Goal: Ask a question: Seek information or help from site administrators or community

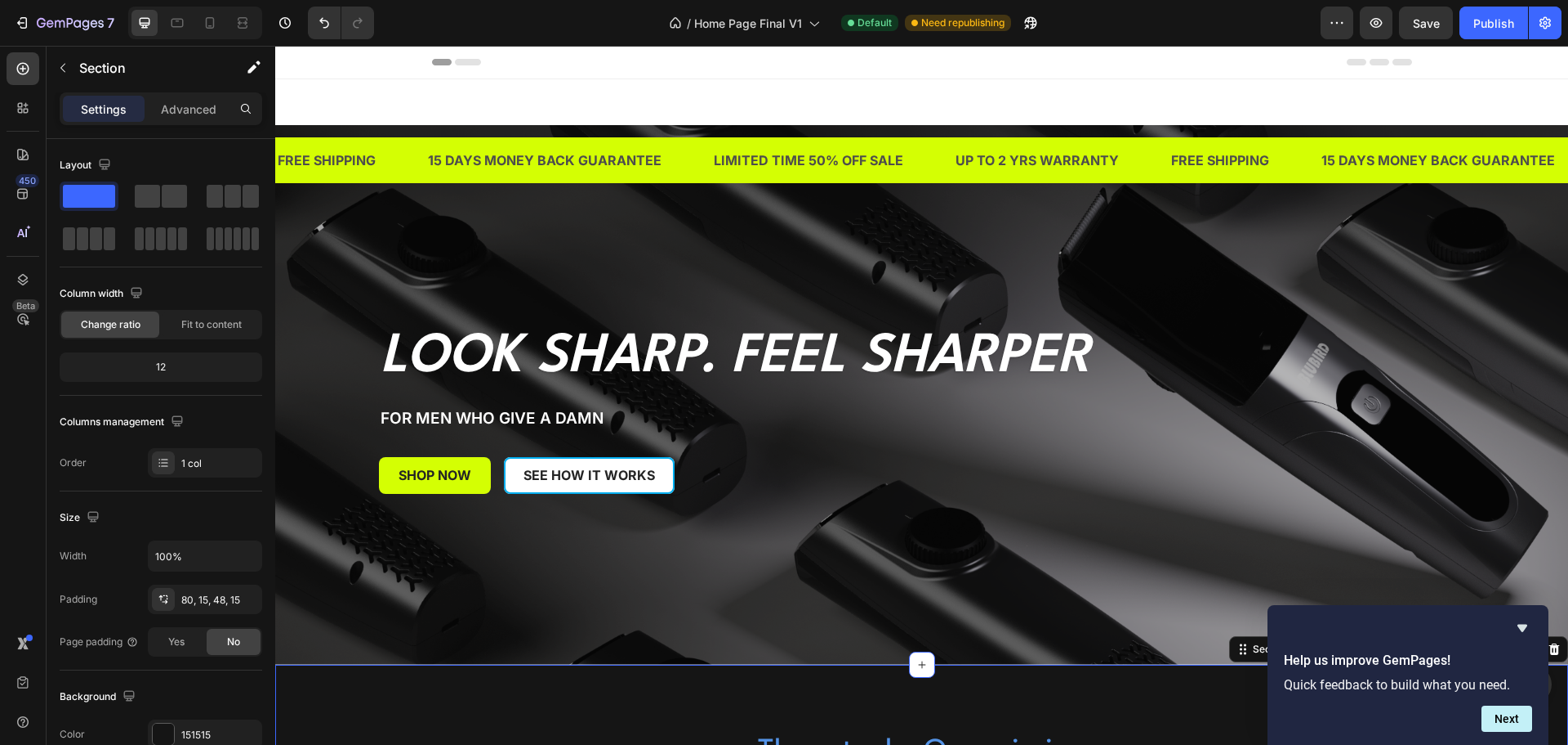
scroll to position [409, 0]
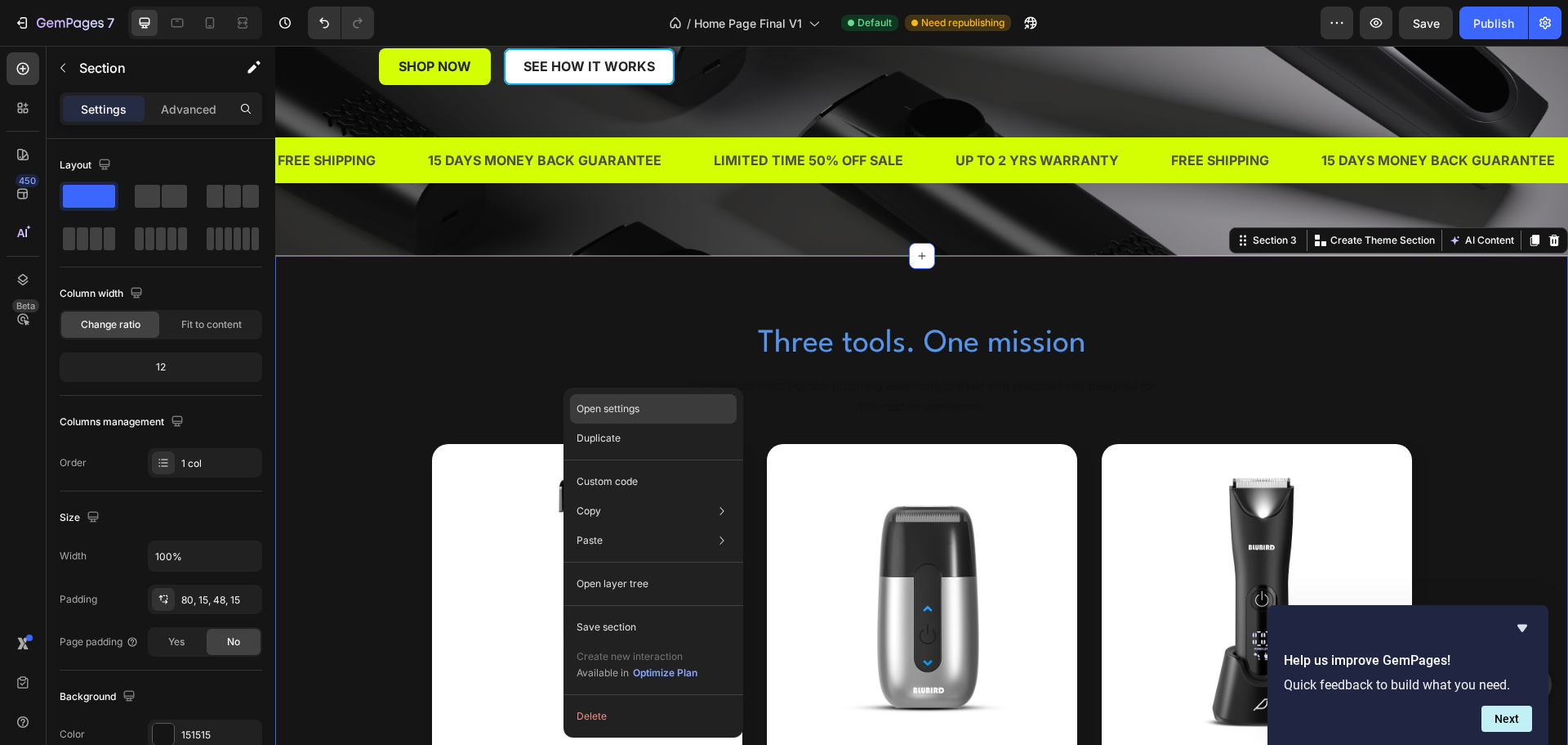
click at [596, 401] on p "Open settings" at bounding box center [607, 408] width 62 height 14
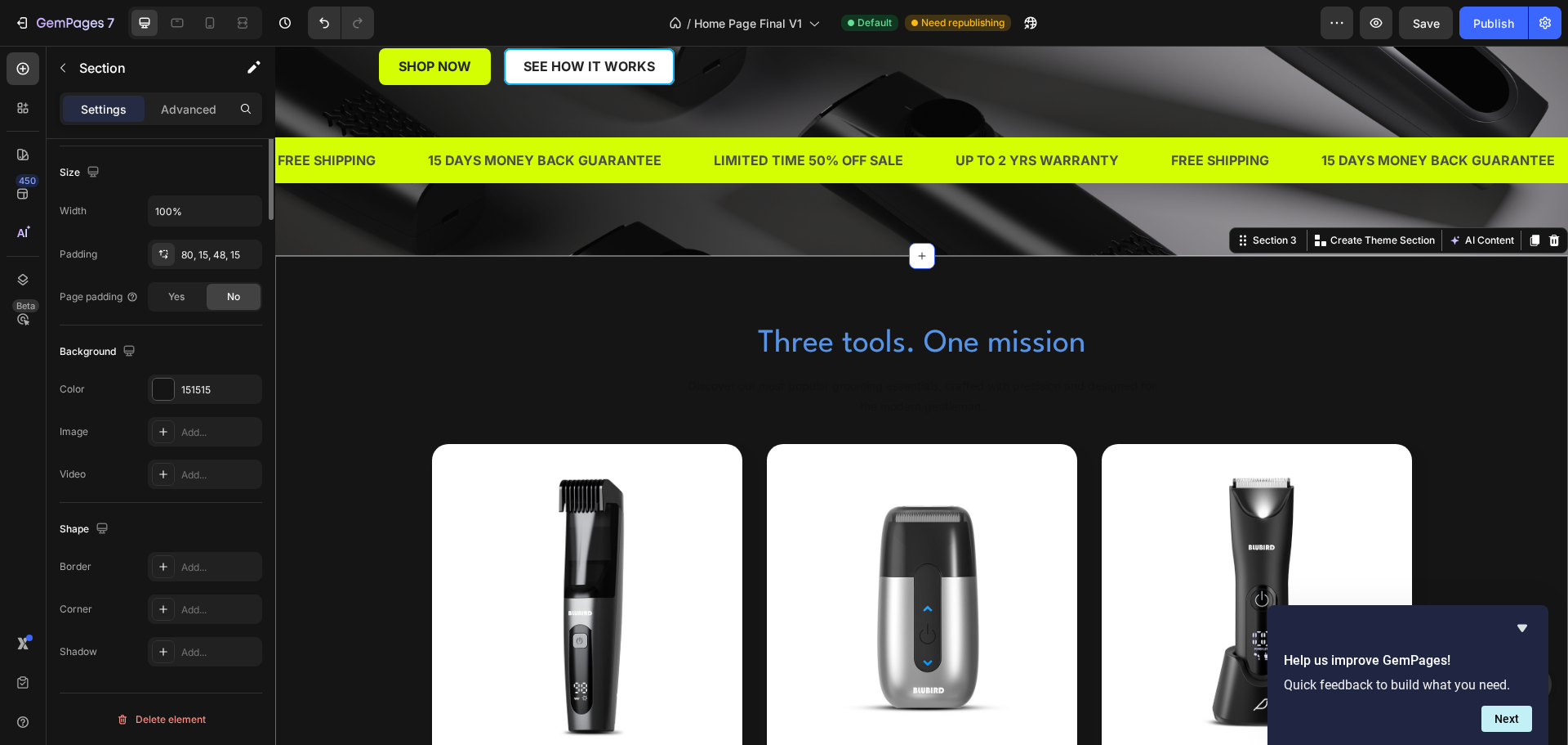
scroll to position [0, 0]
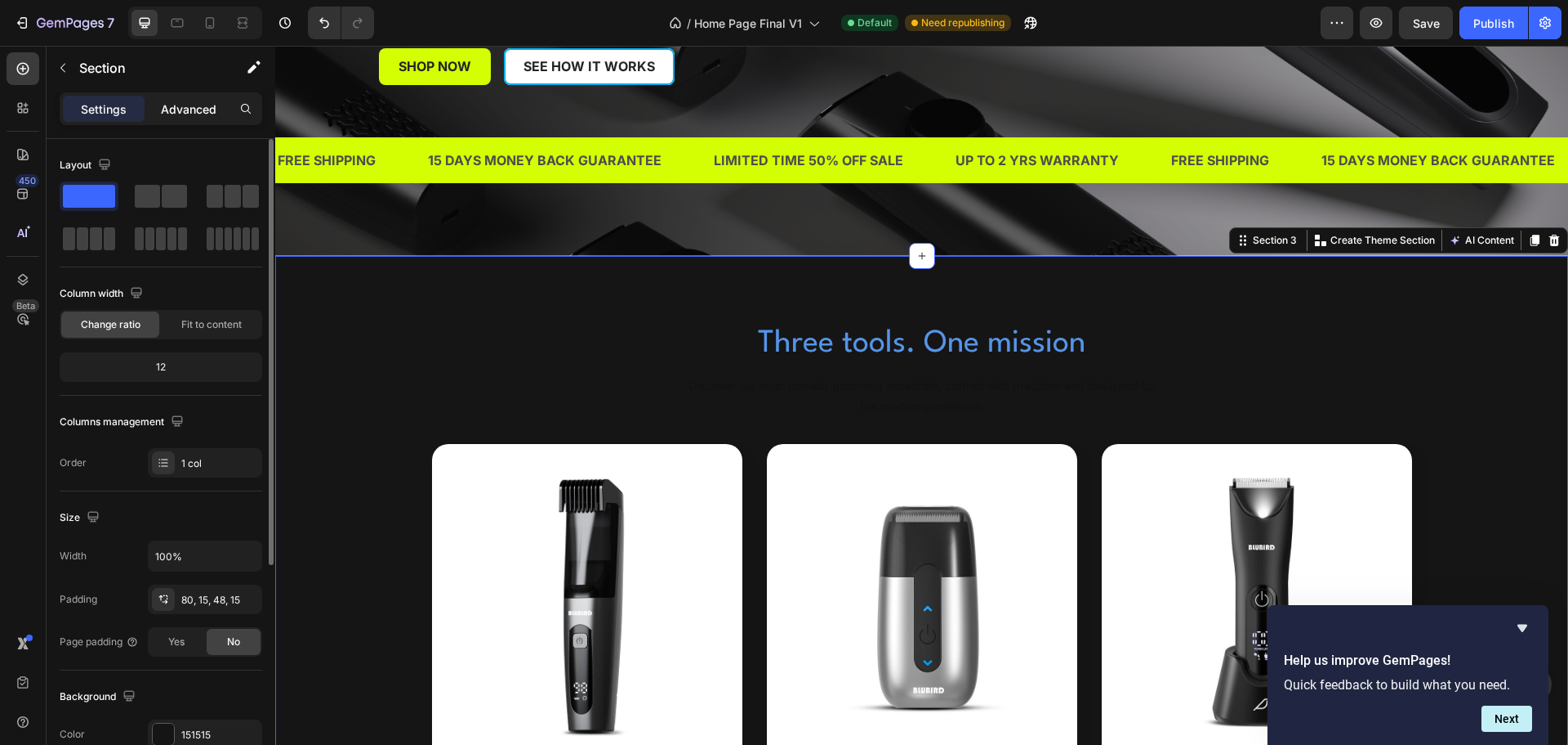
click at [172, 107] on p "Advanced" at bounding box center [188, 110] width 56 height 17
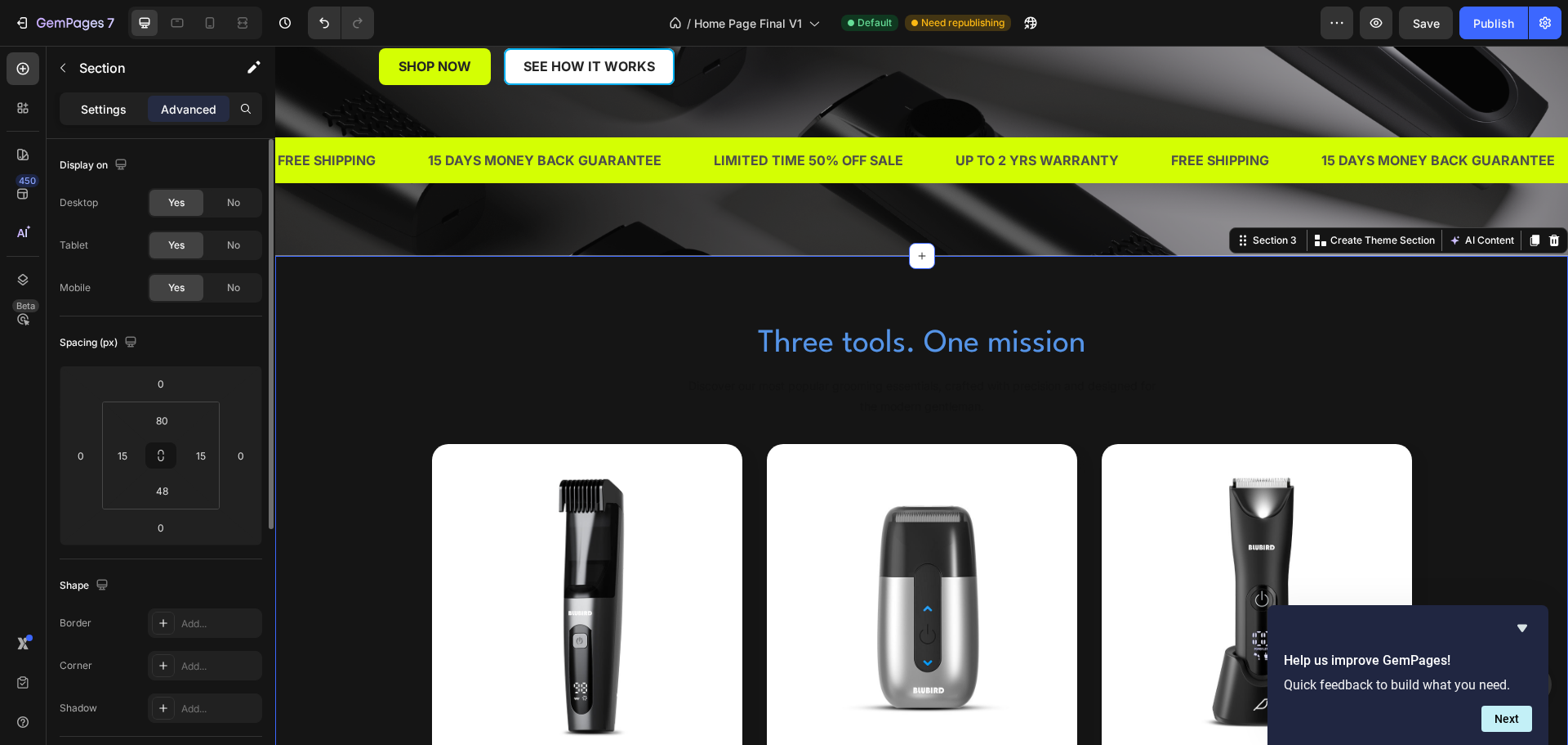
click at [113, 101] on p "Settings" at bounding box center [104, 110] width 46 height 17
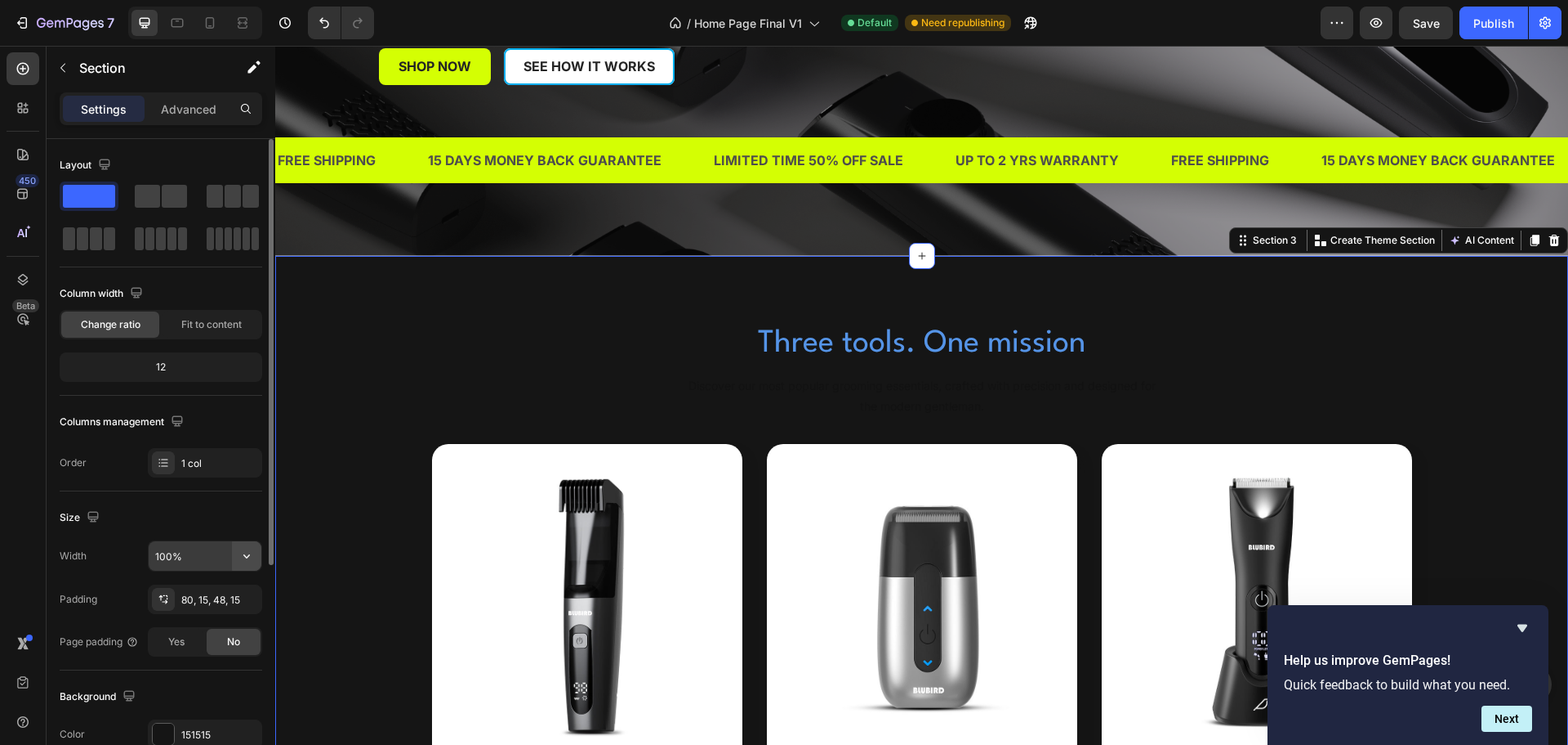
click at [255, 550] on button "button" at bounding box center [246, 556] width 30 height 30
click at [202, 508] on div "Size" at bounding box center [160, 517] width 203 height 26
click at [205, 560] on input "100%" at bounding box center [205, 556] width 112 height 30
click at [252, 559] on icon "button" at bounding box center [246, 556] width 16 height 16
click at [152, 502] on div "Size Width 100% Padding 80, 15, 48, 15 Page padding Yes No" at bounding box center [160, 581] width 203 height 179
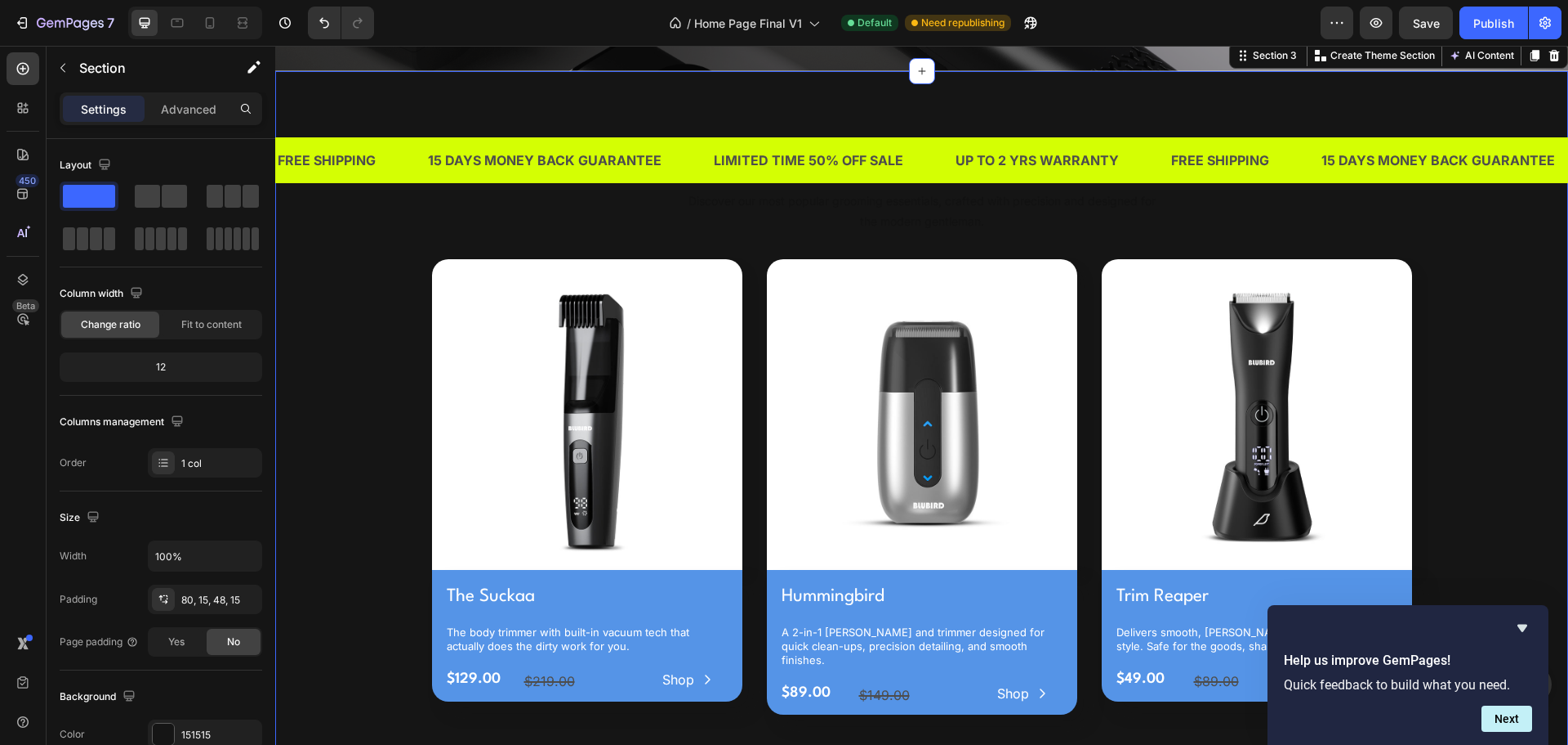
scroll to position [654, 0]
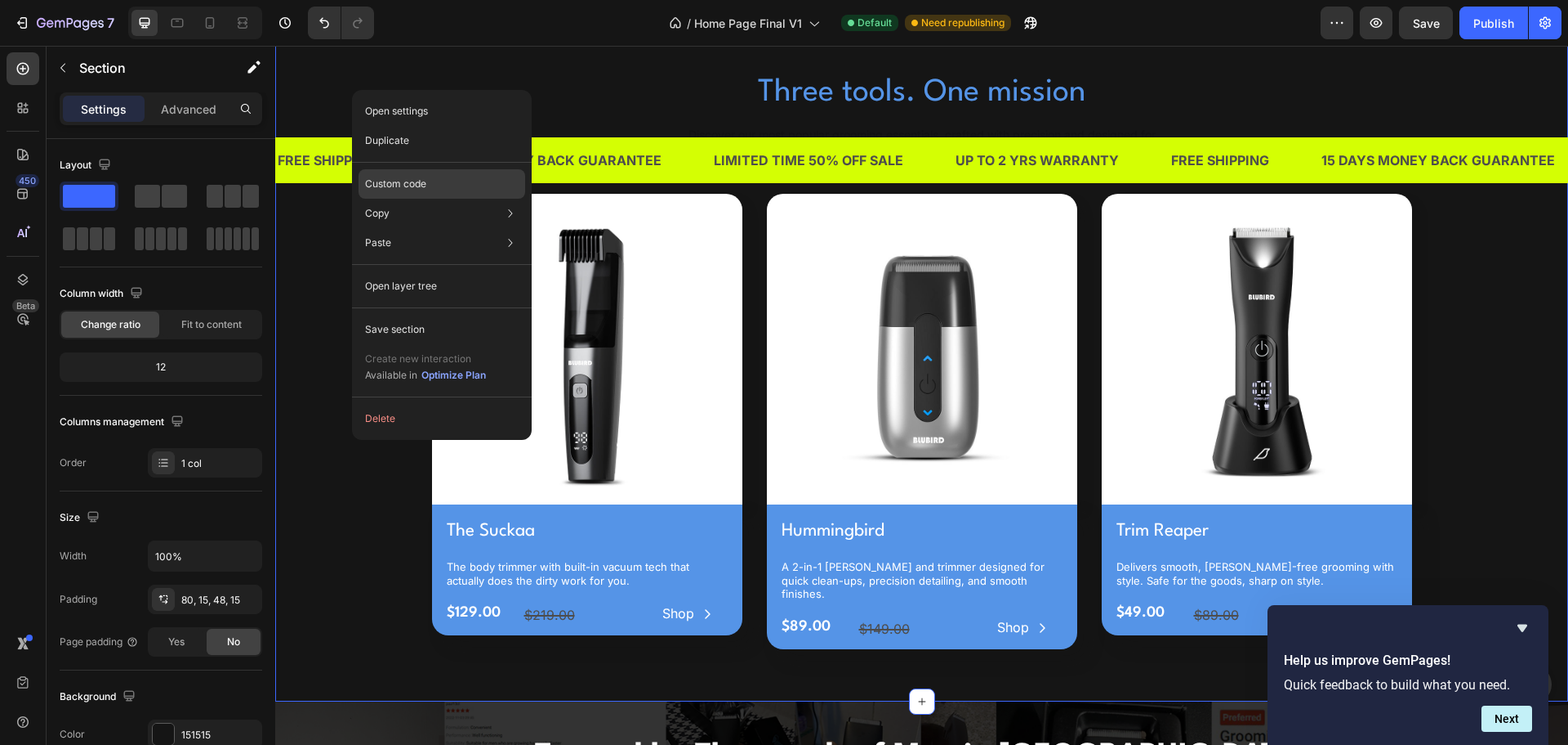
click at [404, 172] on div "Custom code" at bounding box center [441, 184] width 166 height 30
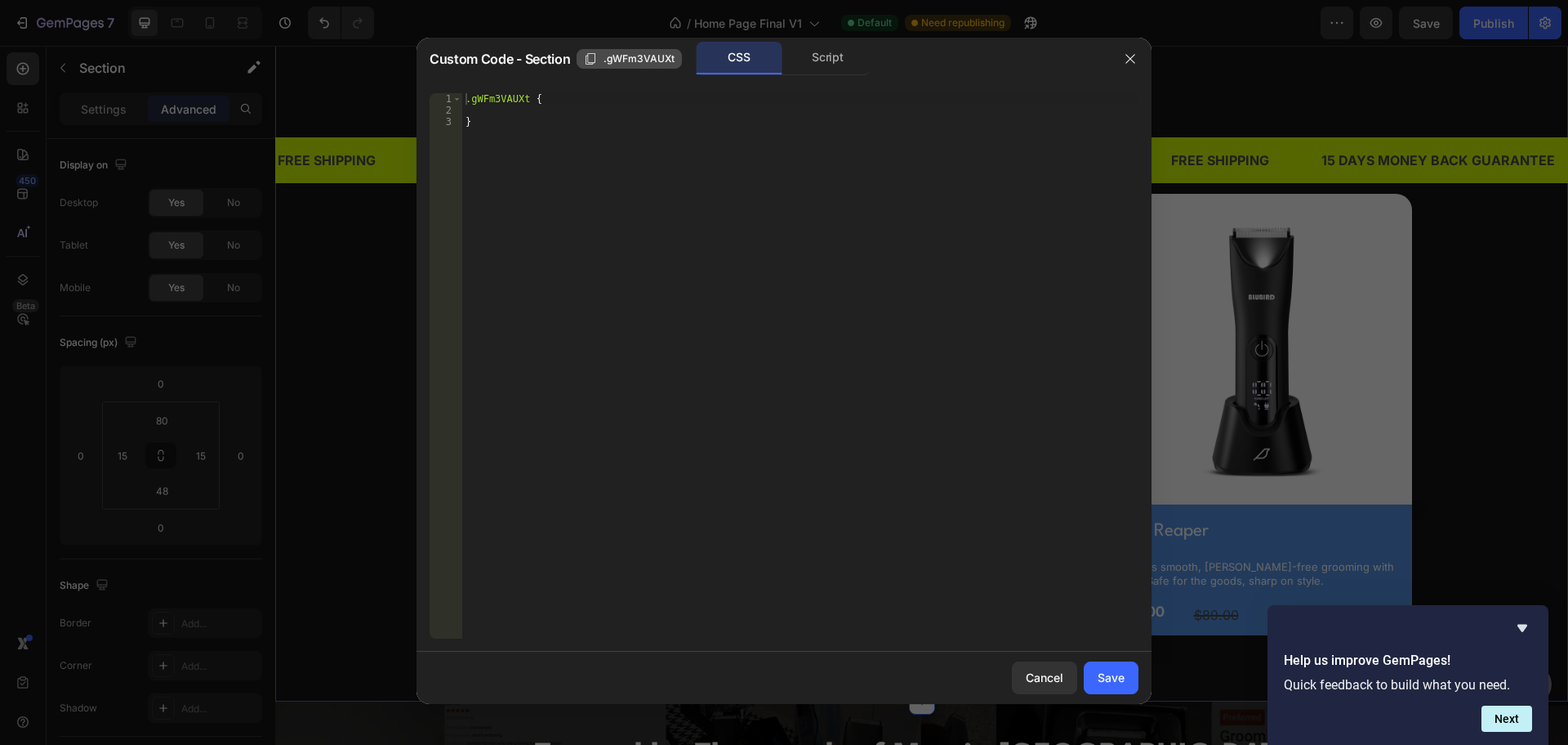
click at [635, 58] on span ".gWFm3VAUXt" at bounding box center [639, 59] width 71 height 14
click at [723, 59] on div "CSS" at bounding box center [739, 58] width 86 height 33
click at [821, 59] on div "Script" at bounding box center [827, 58] width 86 height 33
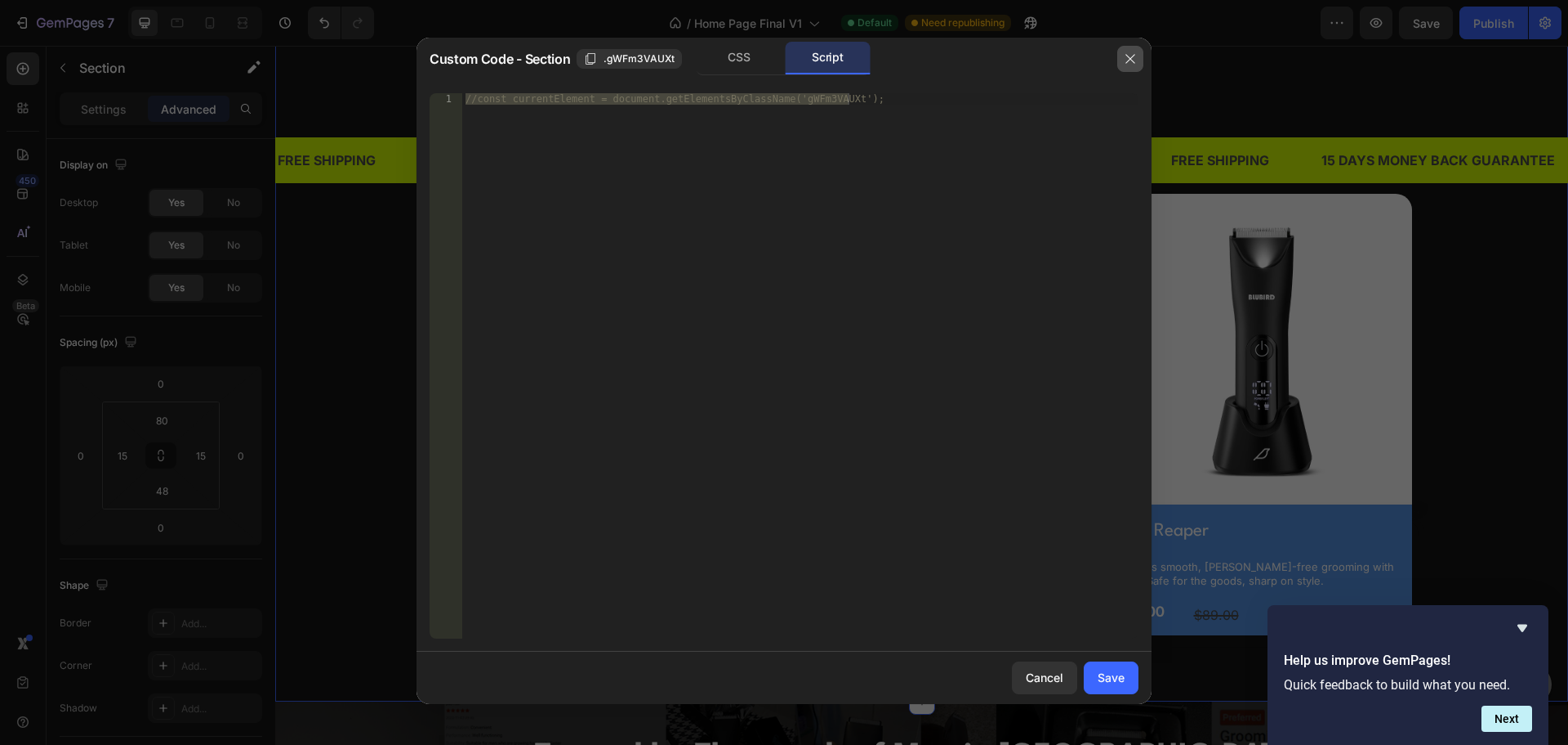
click at [1120, 50] on button "button" at bounding box center [1130, 59] width 26 height 26
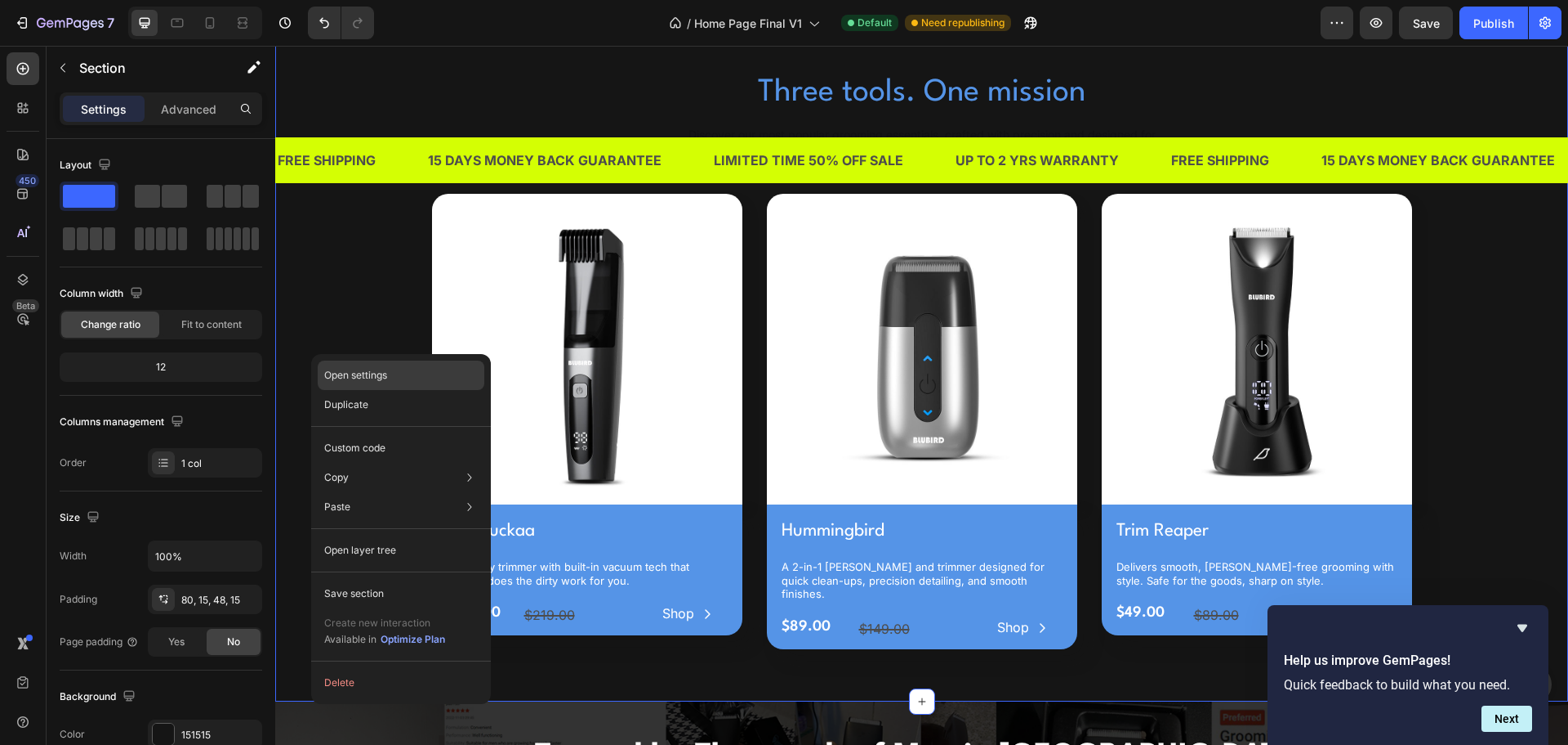
click at [346, 379] on p "Open settings" at bounding box center [355, 375] width 62 height 14
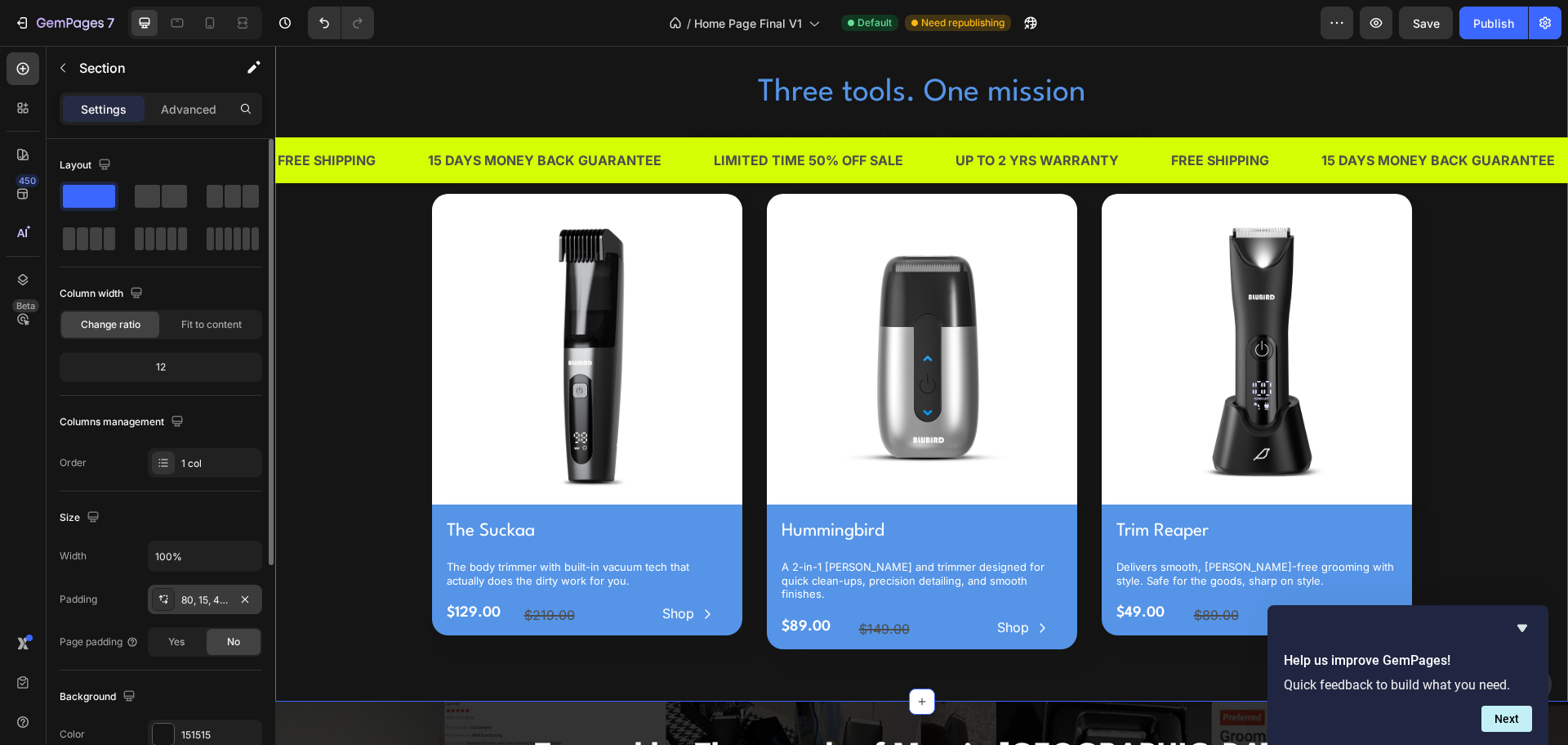
scroll to position [345, 0]
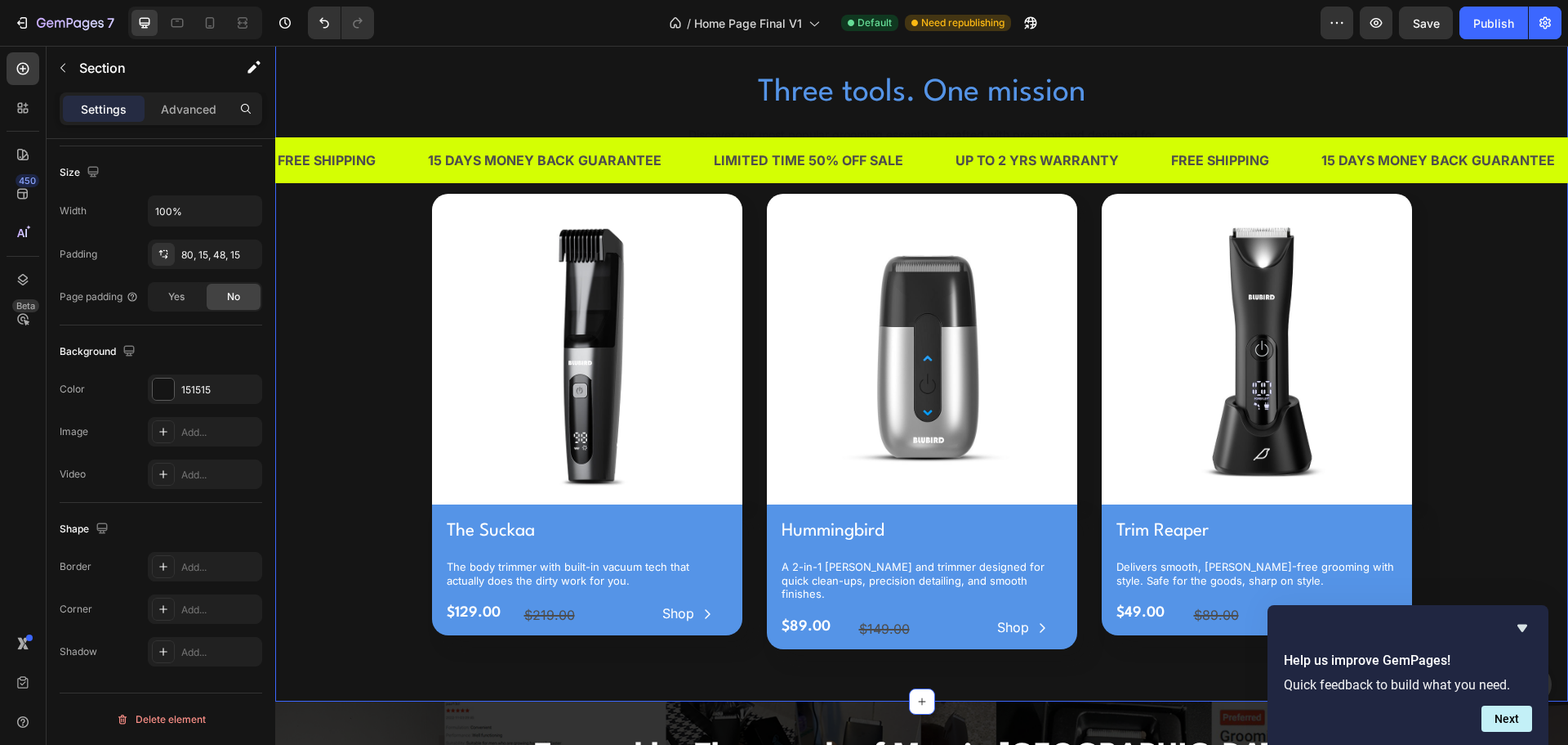
click at [1532, 630] on div "Help us improve GemPages! Quick feedback to build what you need. Next" at bounding box center [1408, 674] width 281 height 139
click at [1522, 625] on icon "Hide survey" at bounding box center [1523, 629] width 10 height 8
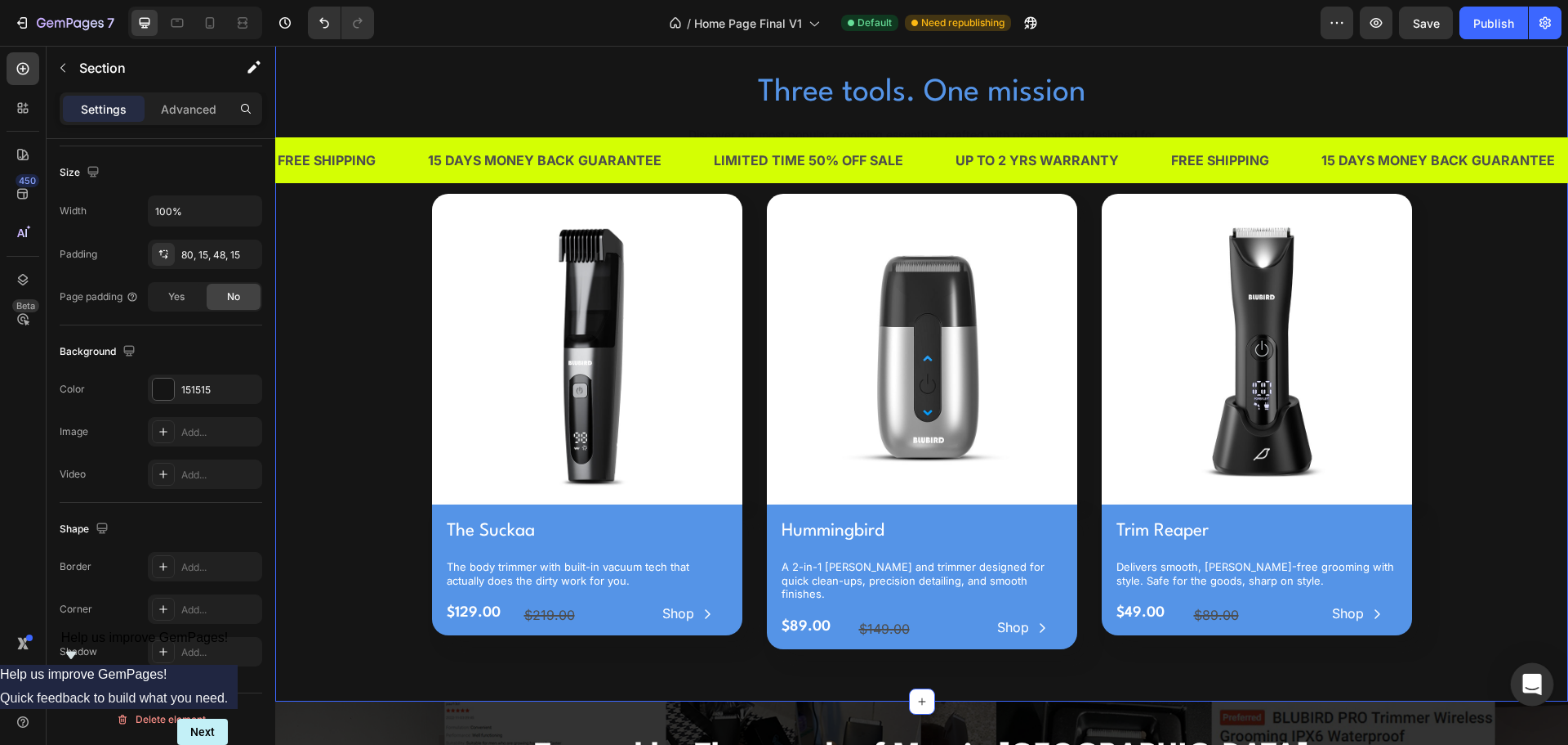
click at [1529, 684] on icon "Open Intercom Messenger" at bounding box center [1532, 684] width 19 height 21
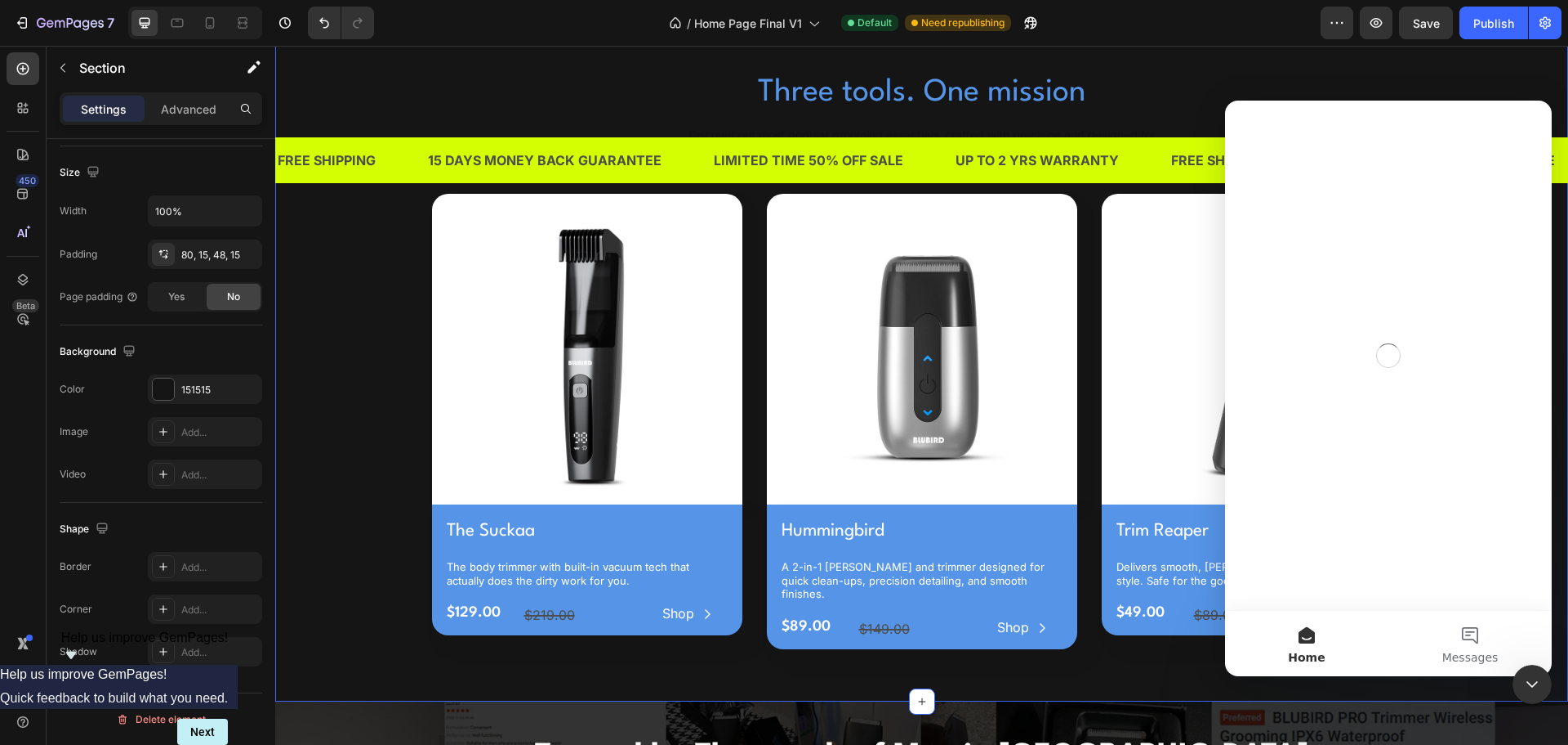
scroll to position [0, 0]
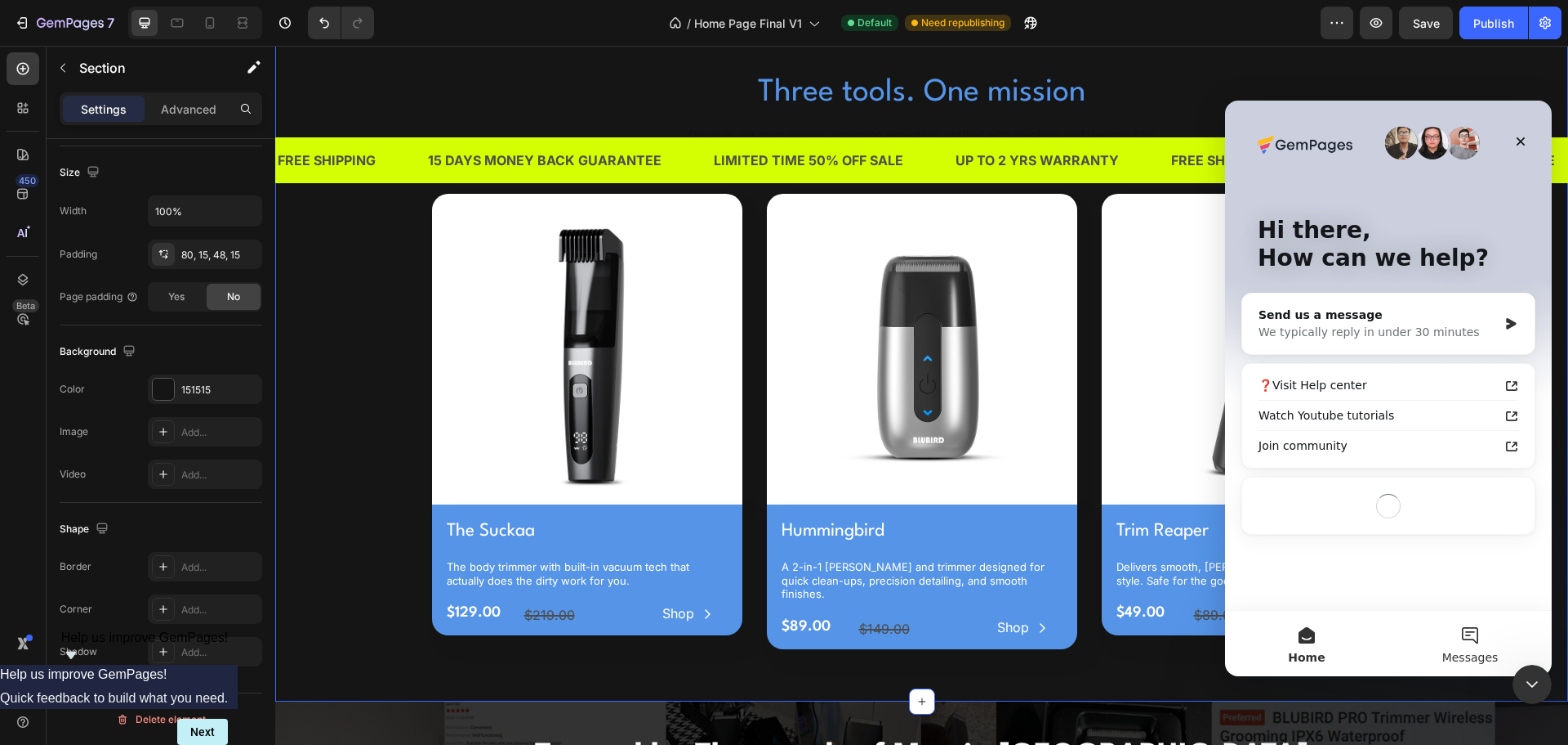
click at [1489, 646] on button "Messages" at bounding box center [1470, 643] width 163 height 65
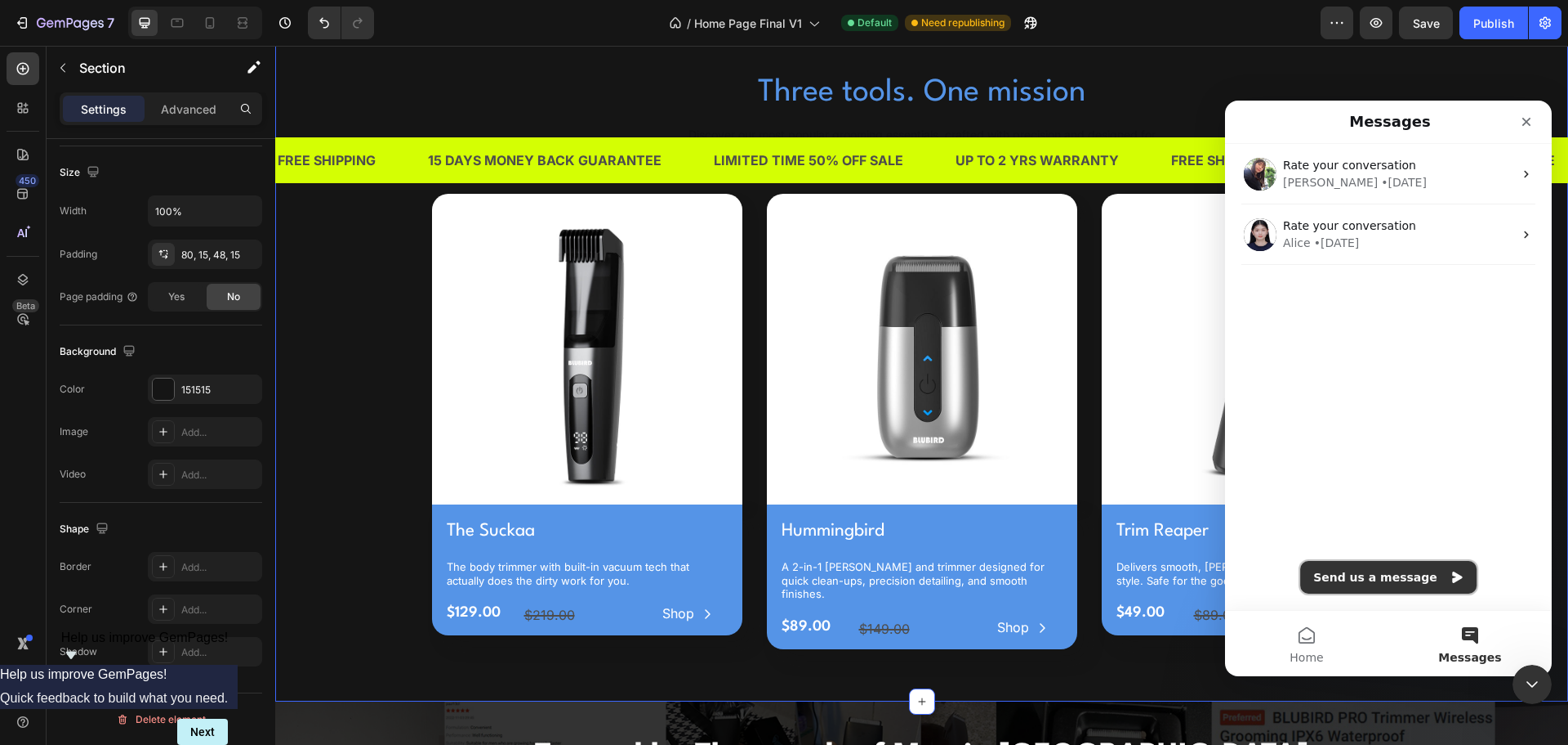
click at [1392, 578] on button "Send us a message" at bounding box center [1388, 577] width 177 height 33
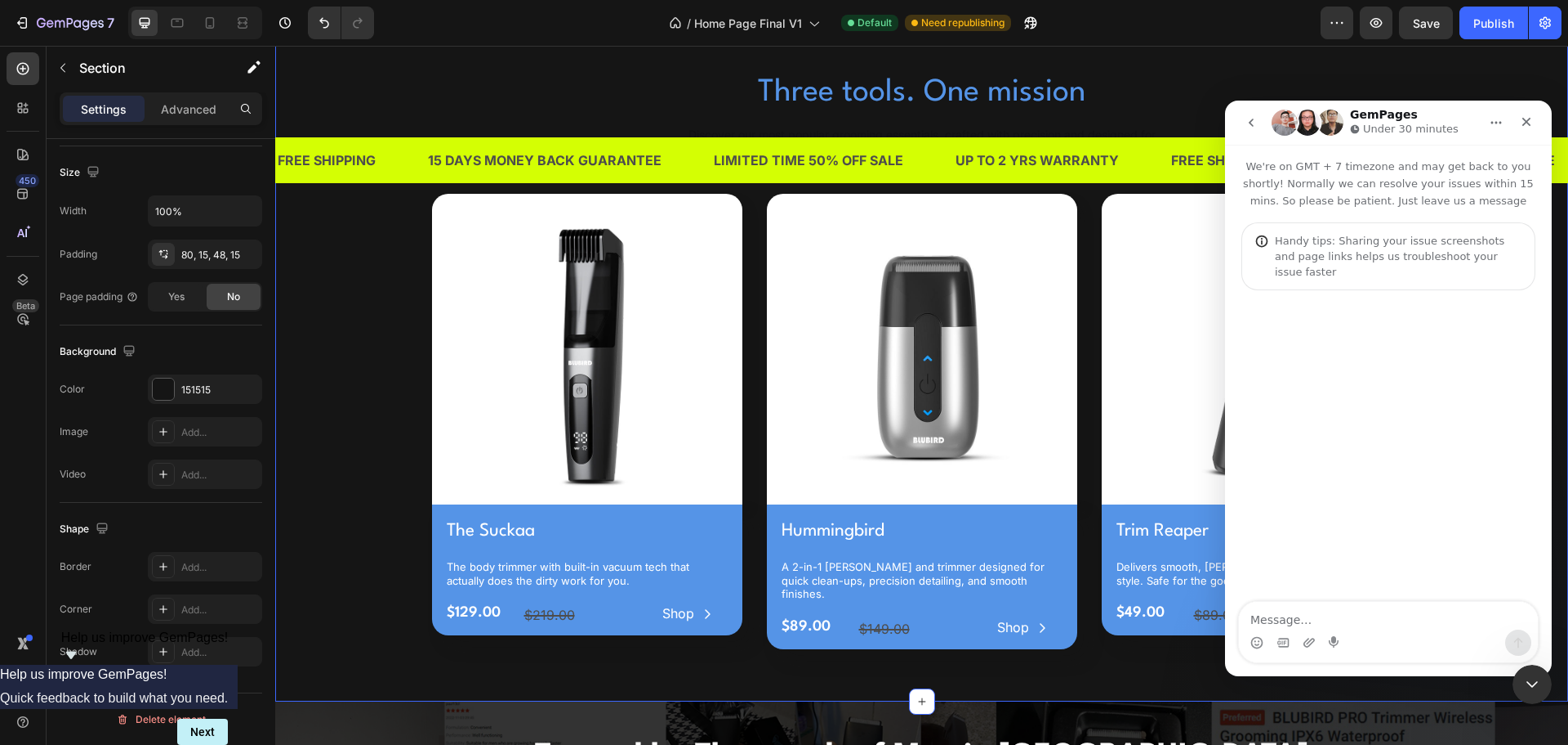
click at [1366, 608] on textarea "Message…" at bounding box center [1388, 615] width 299 height 28
type textarea "Hi how I can see what is a section size in px ?"
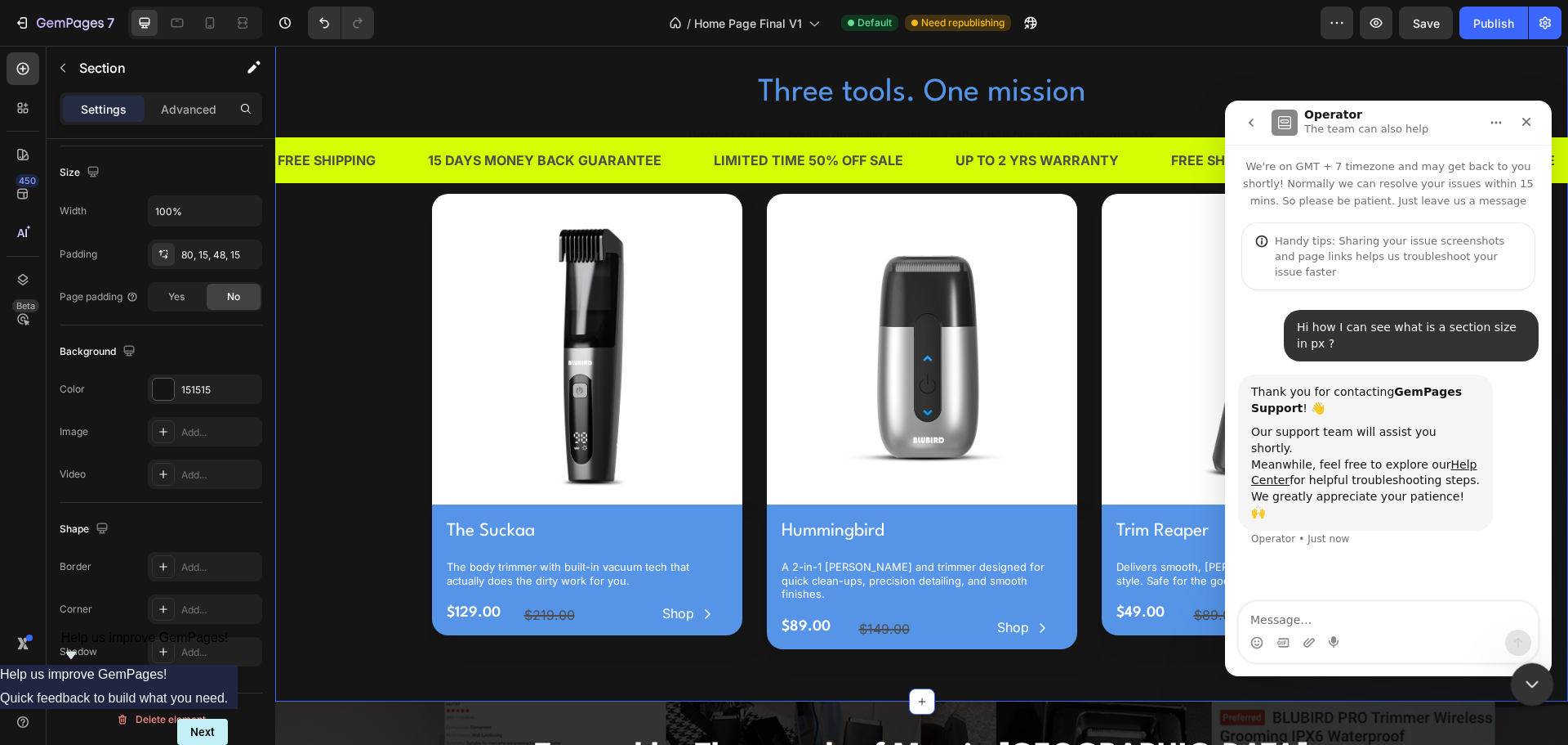
click at [1518, 670] on div "Close Intercom Messenger" at bounding box center [1530, 682] width 39 height 39
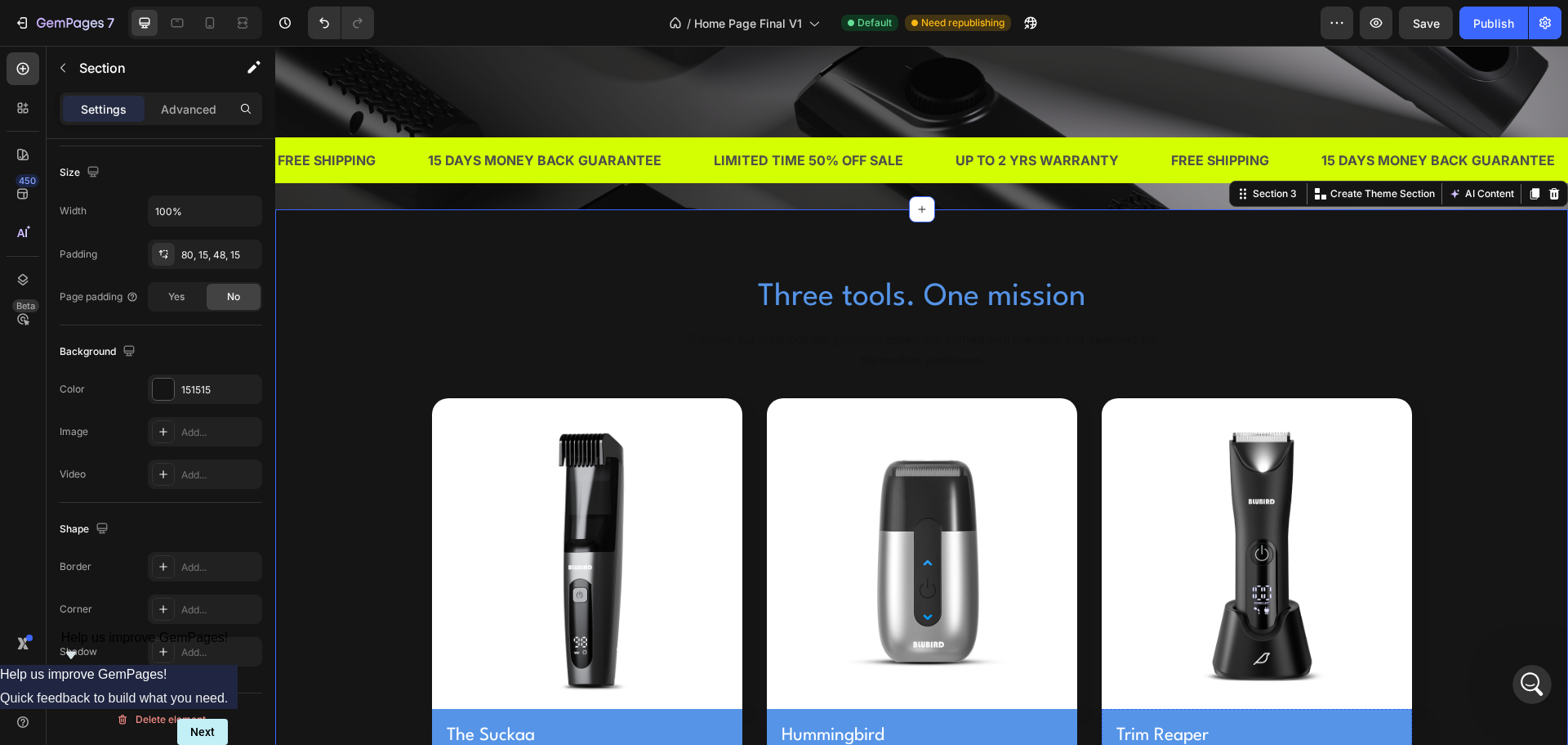
scroll to position [409, 0]
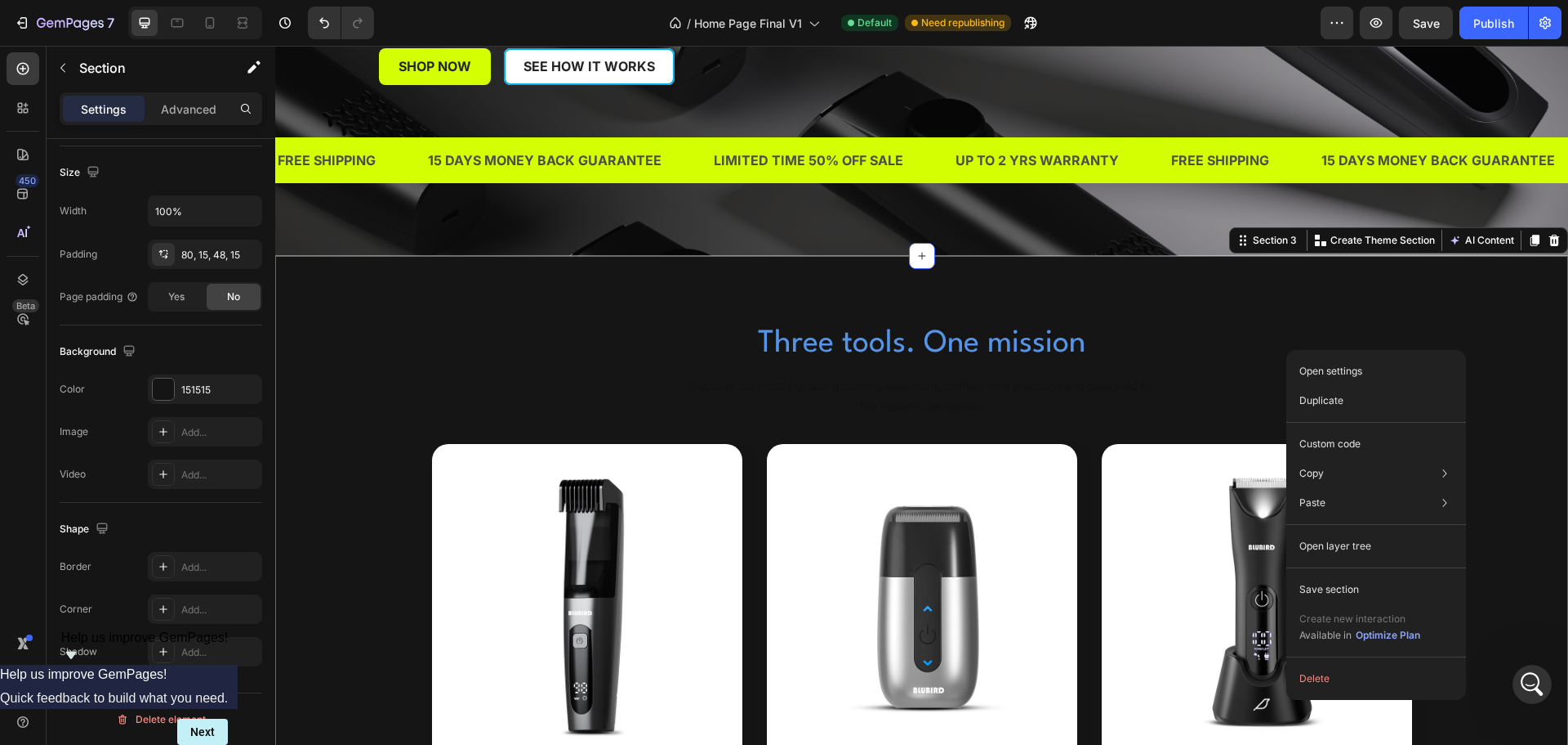
click at [1280, 341] on div "Three tools. One mission Heading Discover our most popular grooming essentials,…" at bounding box center [921, 617] width 1268 height 592
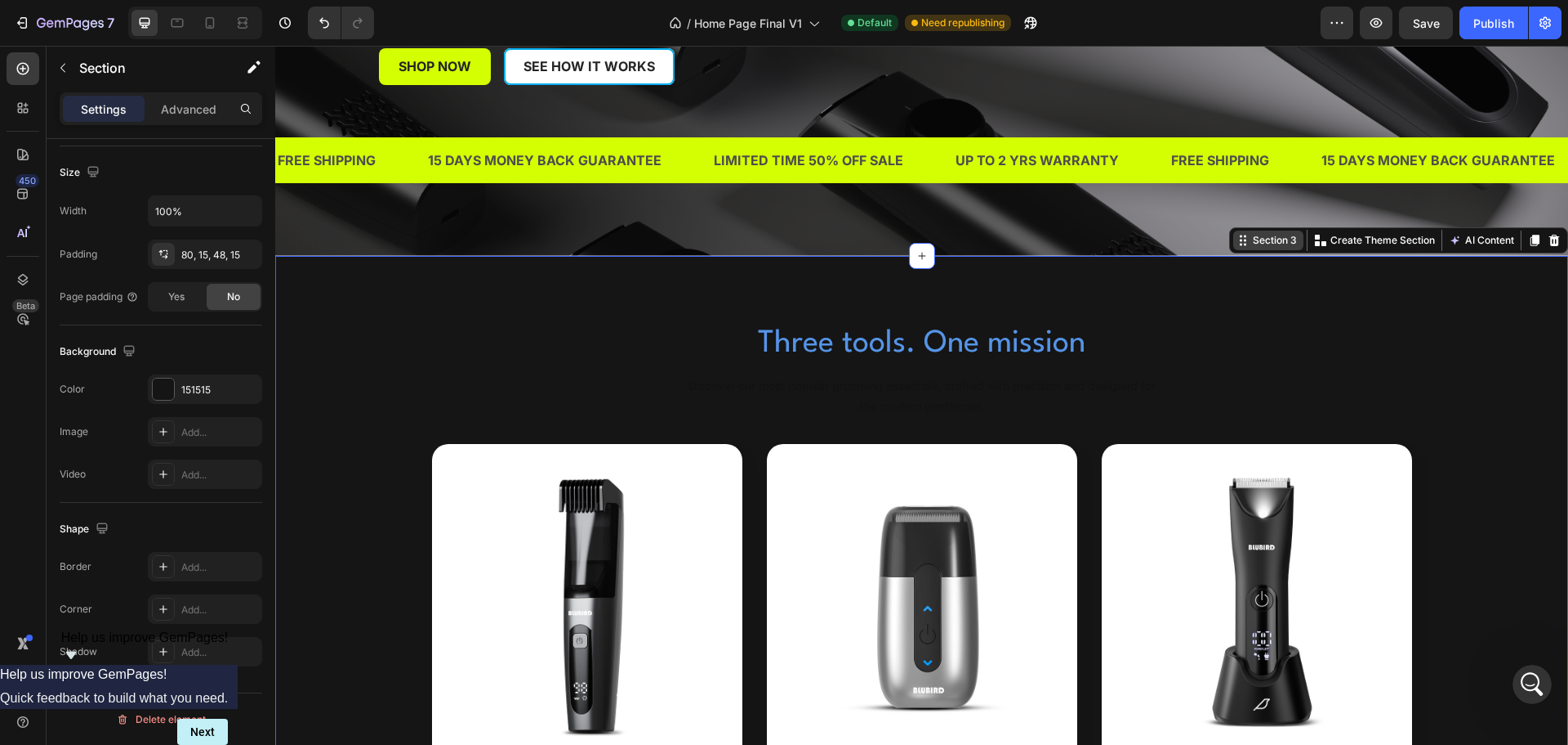
click at [1256, 236] on div "Section 3" at bounding box center [1275, 239] width 51 height 14
click at [1234, 243] on div "Section 3" at bounding box center [1268, 240] width 70 height 19
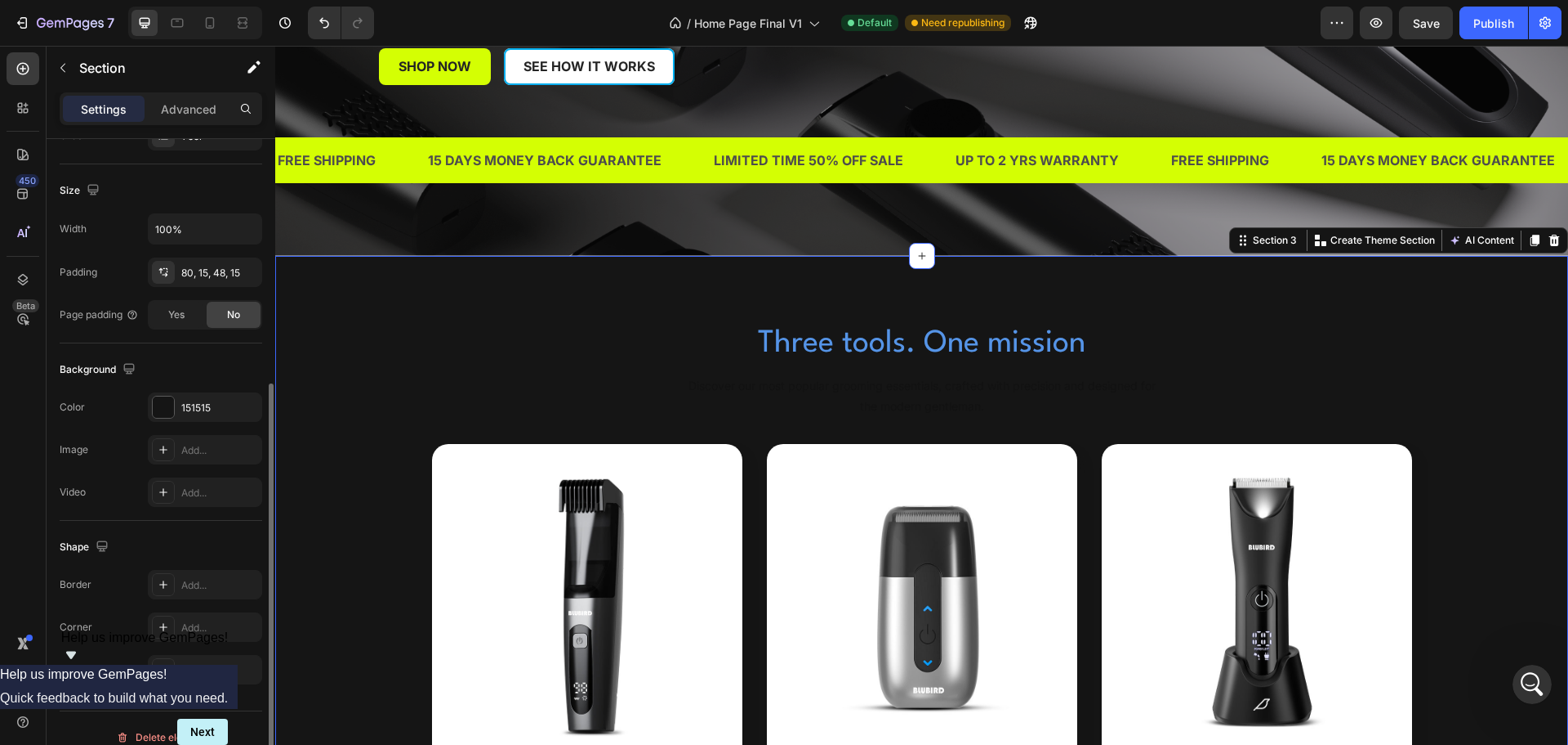
scroll to position [345, 0]
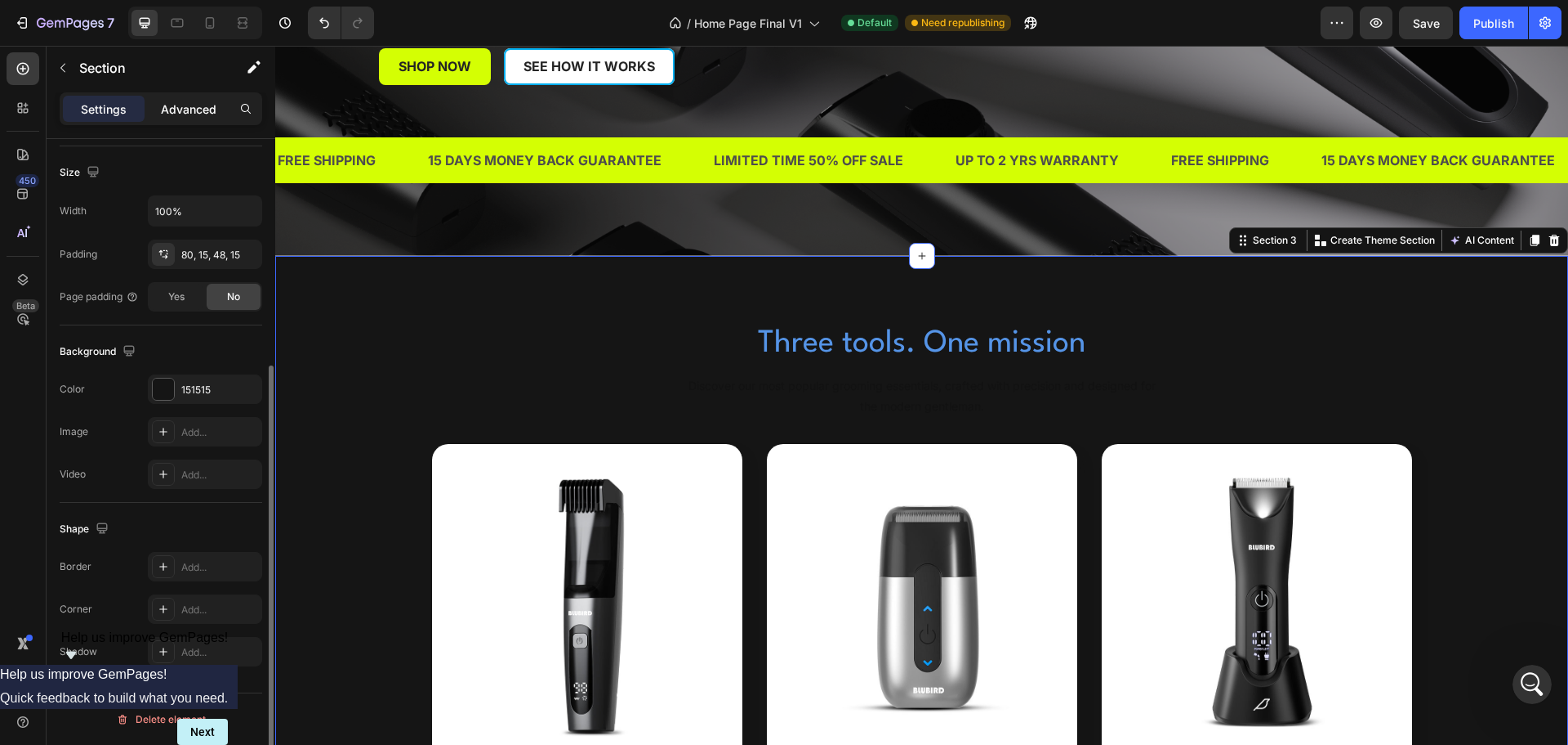
click at [177, 115] on p "Advanced" at bounding box center [188, 110] width 56 height 17
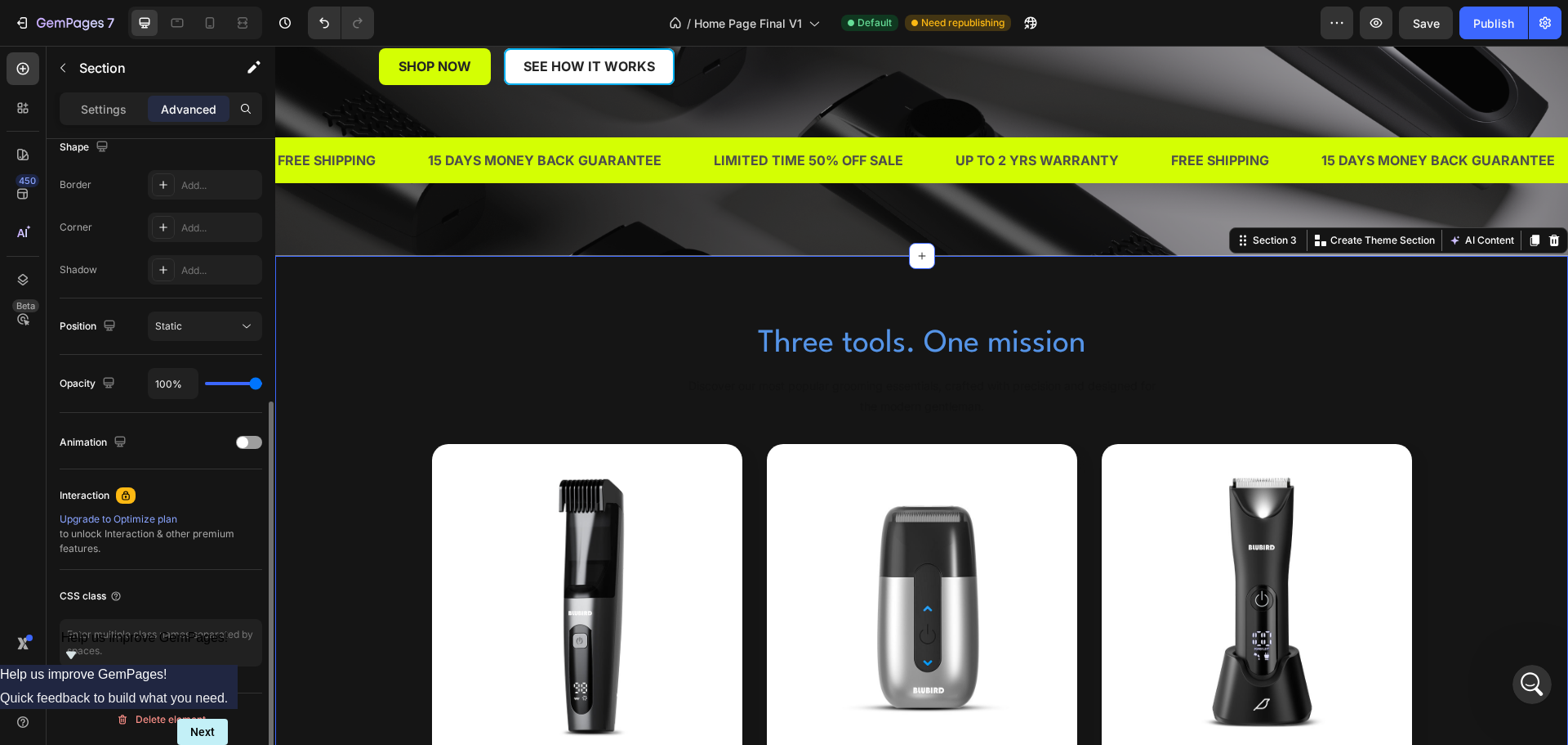
scroll to position [112, 0]
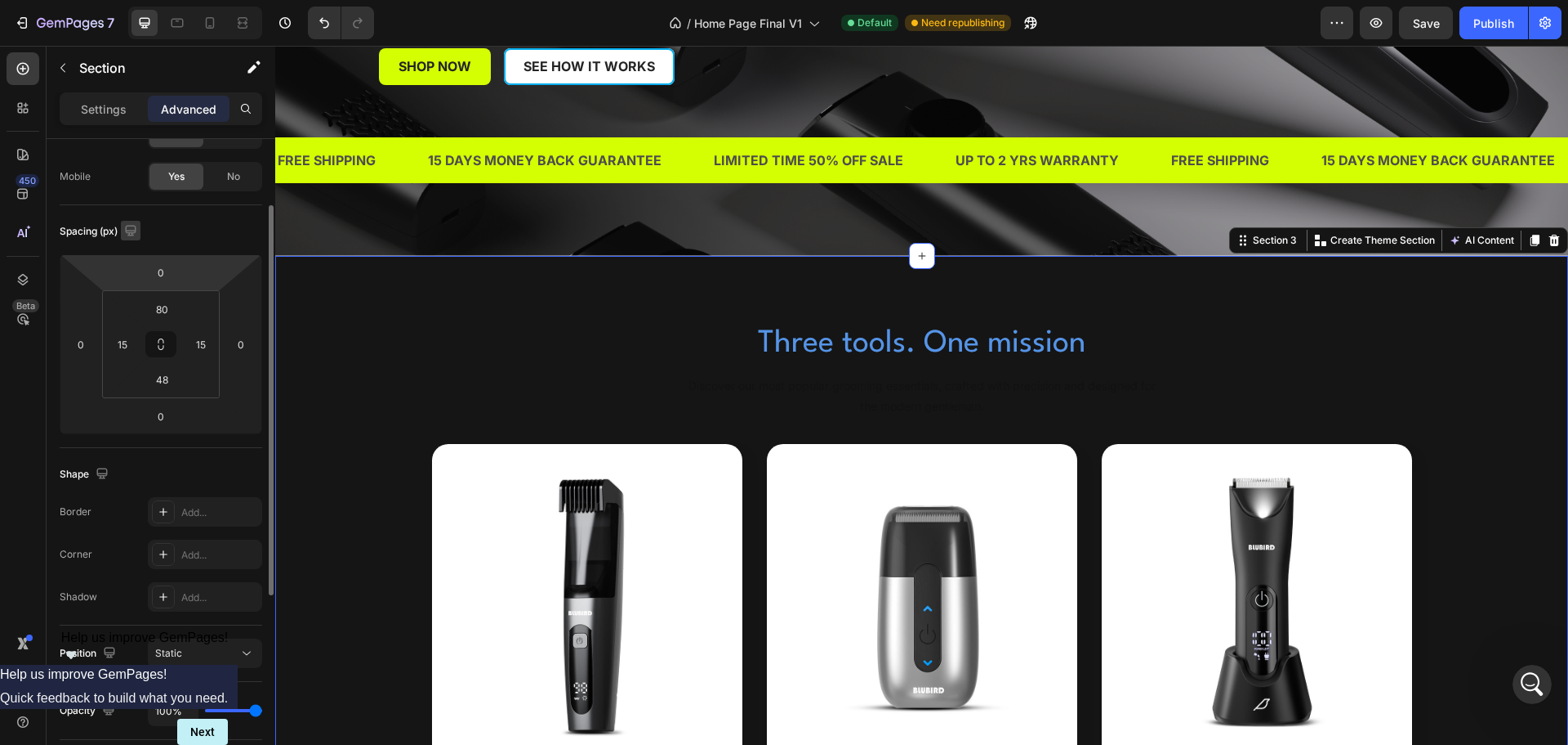
click at [128, 229] on icon "button" at bounding box center [131, 230] width 16 height 16
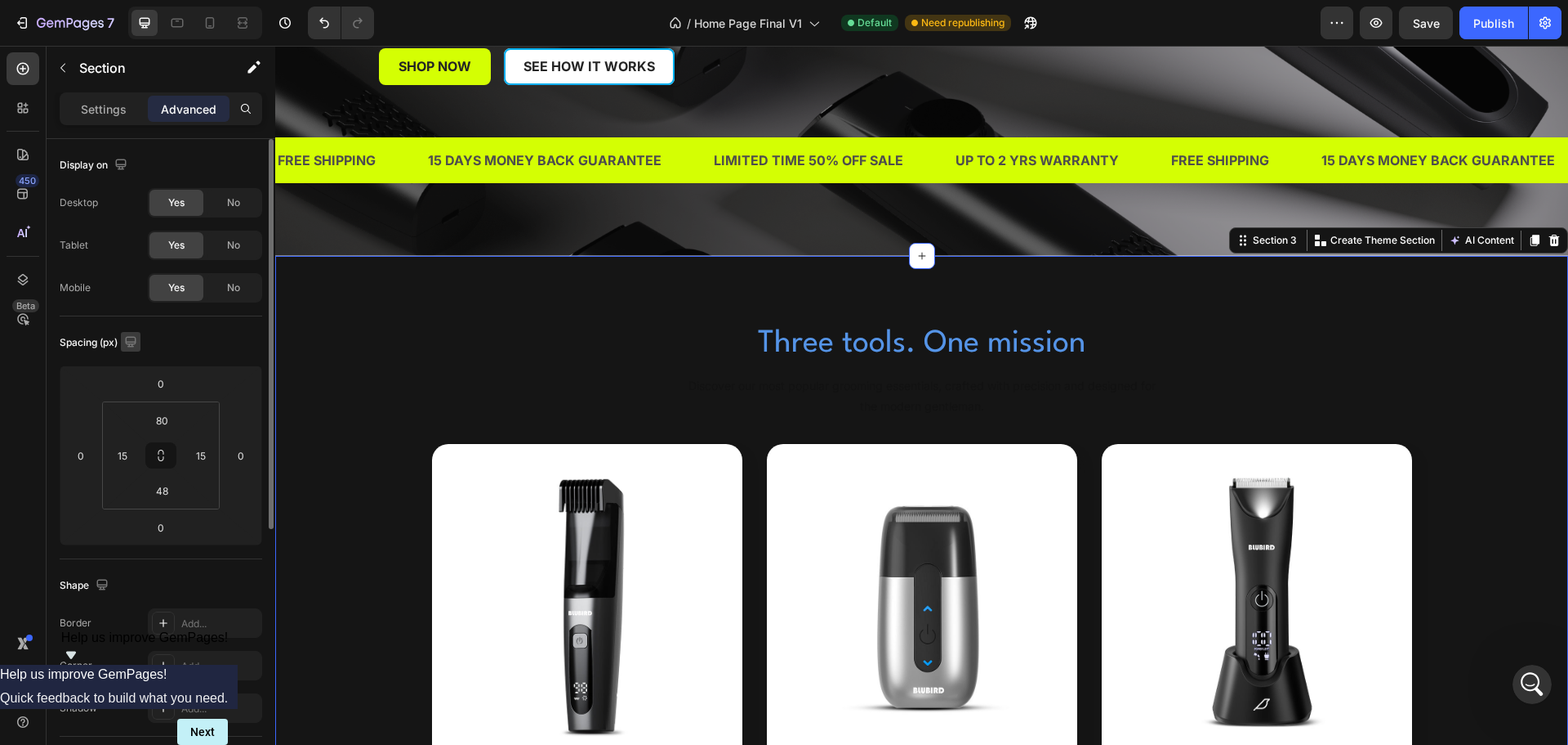
click at [135, 341] on icon "button" at bounding box center [130, 340] width 11 height 11
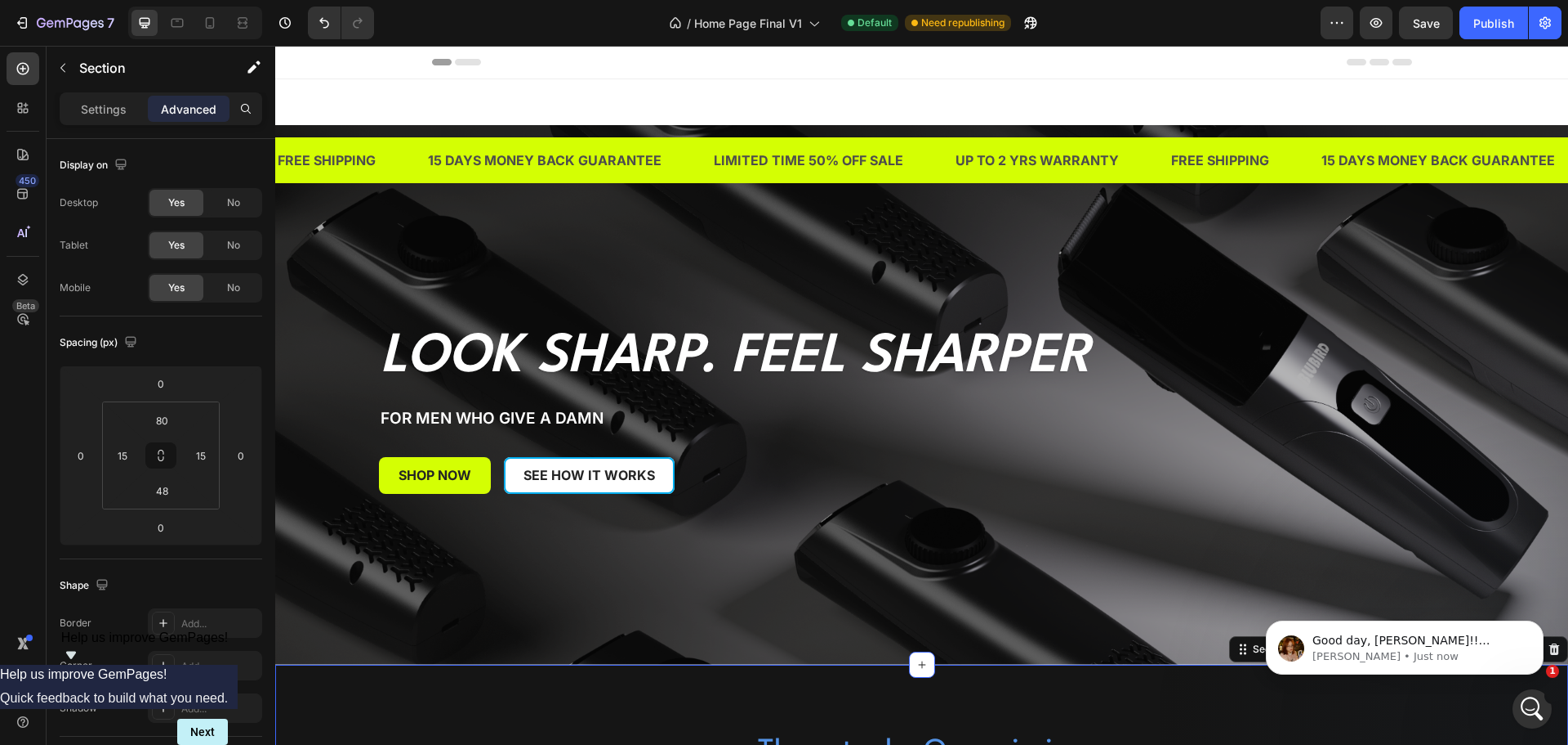
scroll to position [58, 0]
click at [1362, 649] on p "[PERSON_NAME] • Just now" at bounding box center [1417, 656] width 210 height 14
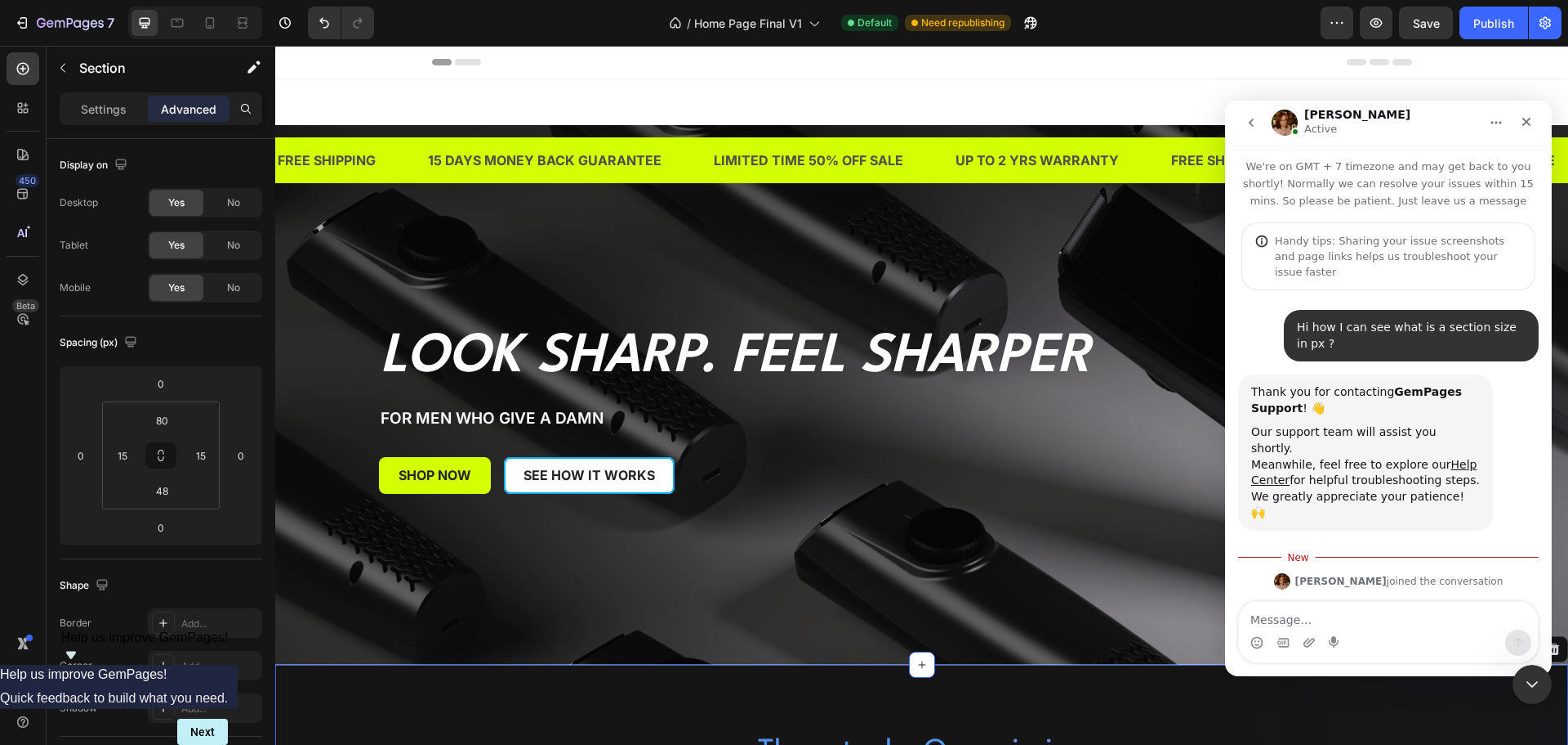
scroll to position [3, 0]
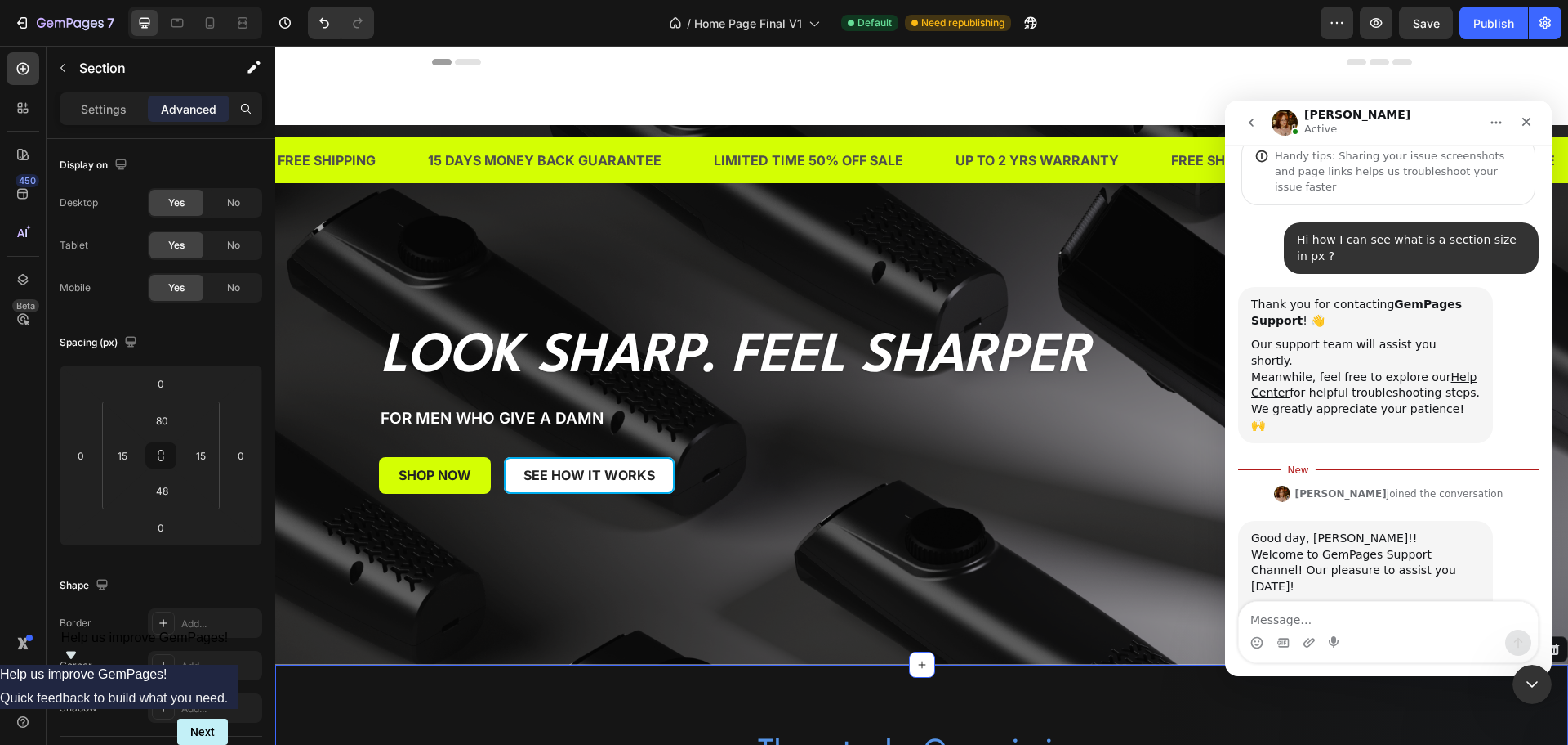
click at [1420, 613] on textarea "Message…" at bounding box center [1388, 615] width 299 height 28
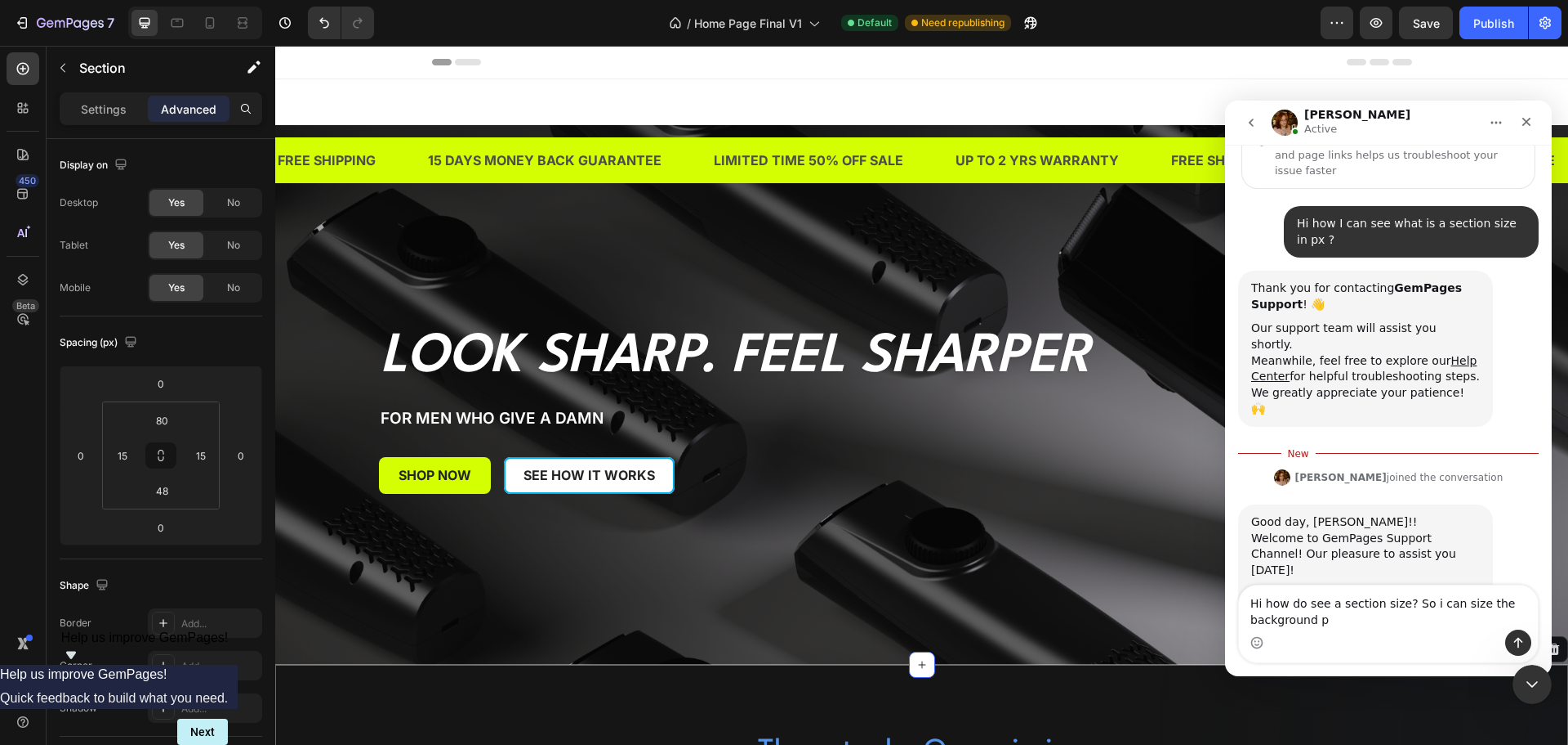
scroll to position [164, 0]
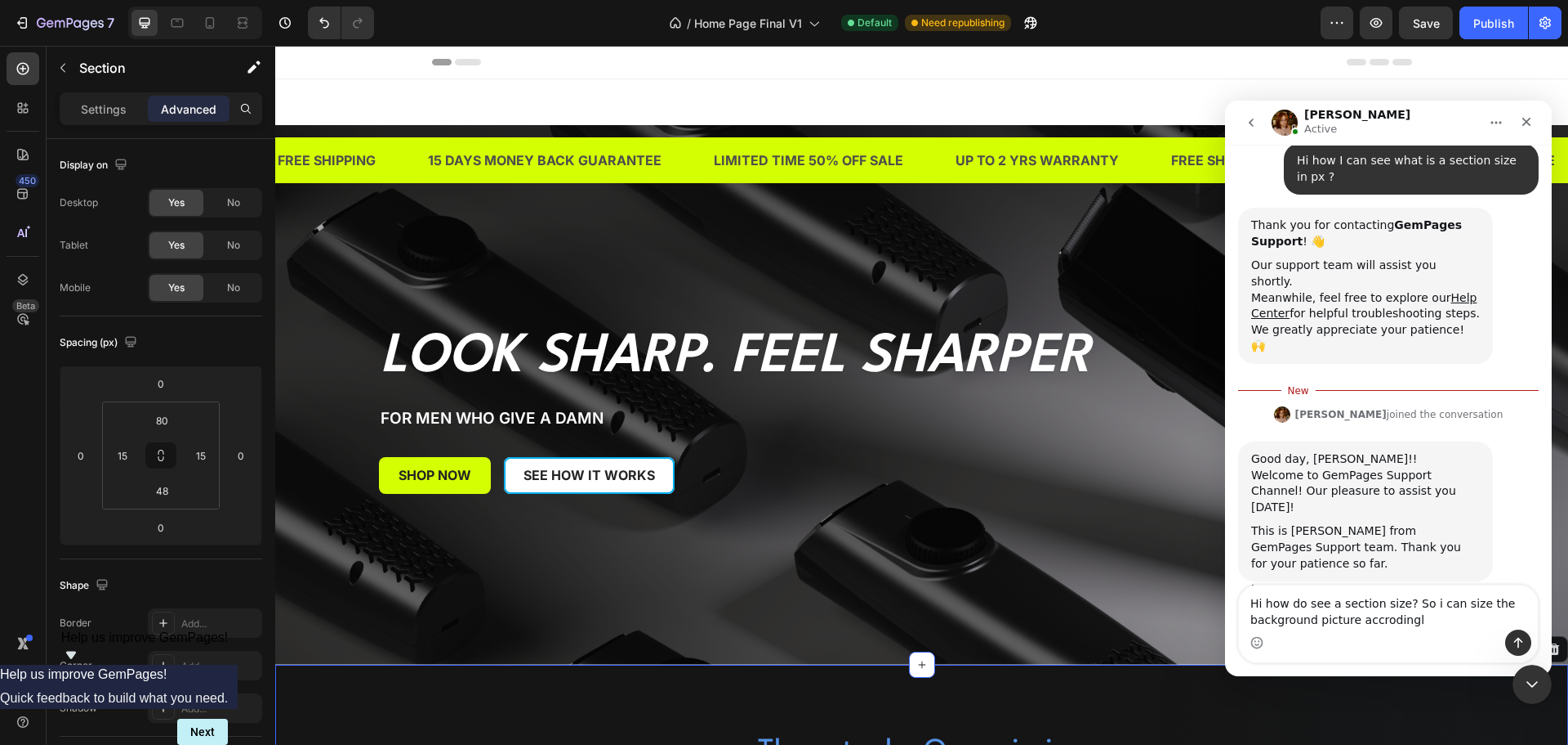
type textarea "Hi how do see a section size? So i can size the background picture accrodingly"
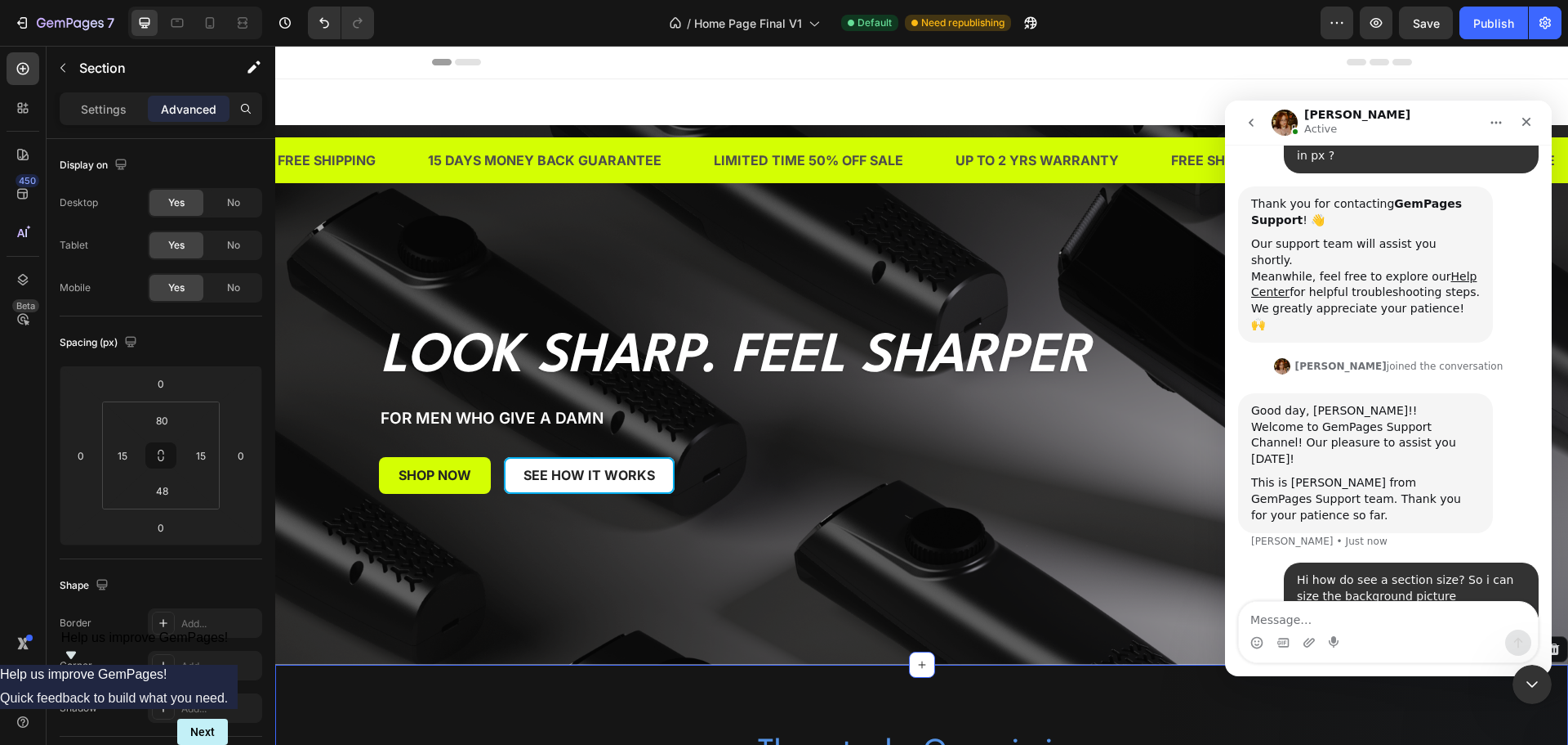
scroll to position [123, 0]
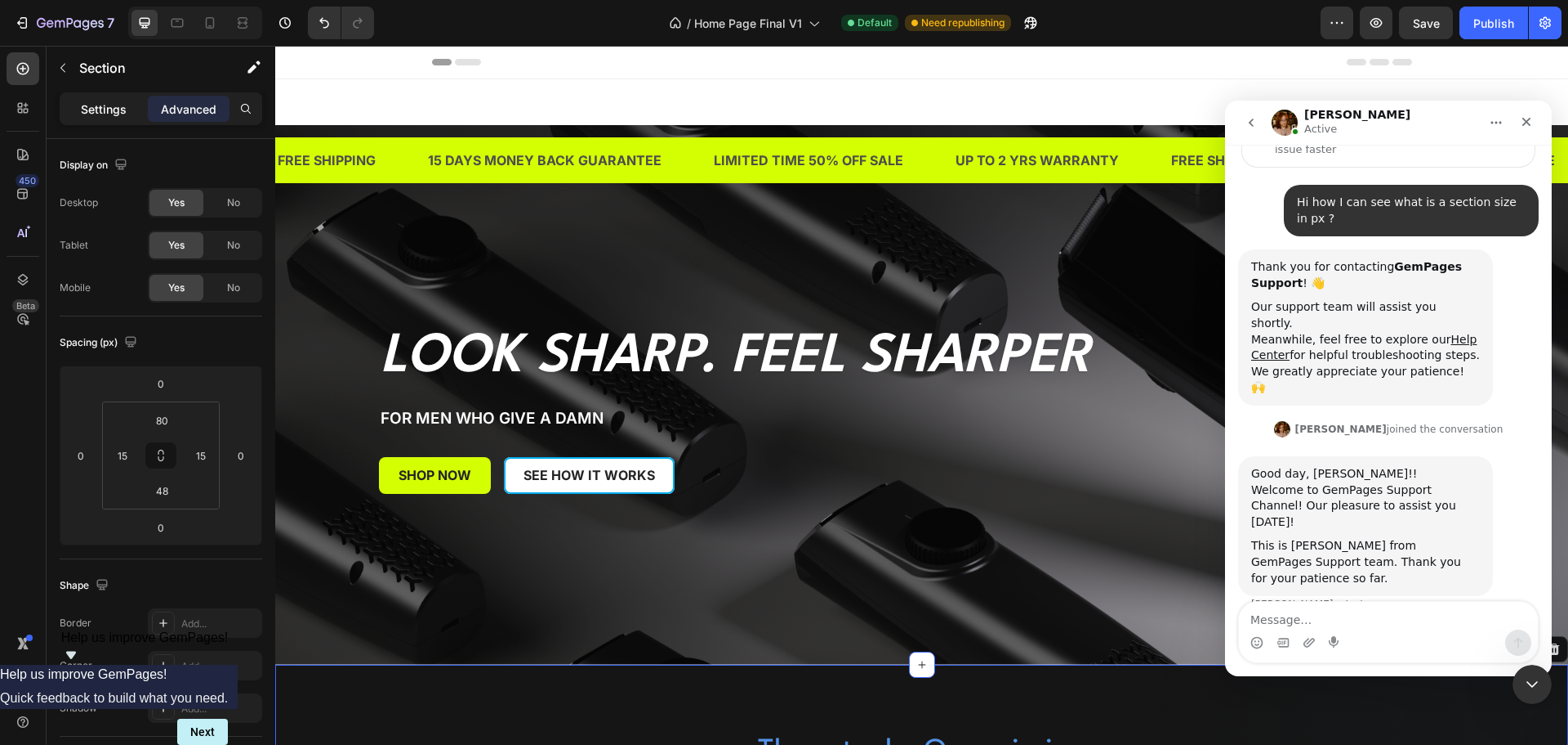
click at [105, 112] on p "Settings" at bounding box center [104, 110] width 46 height 17
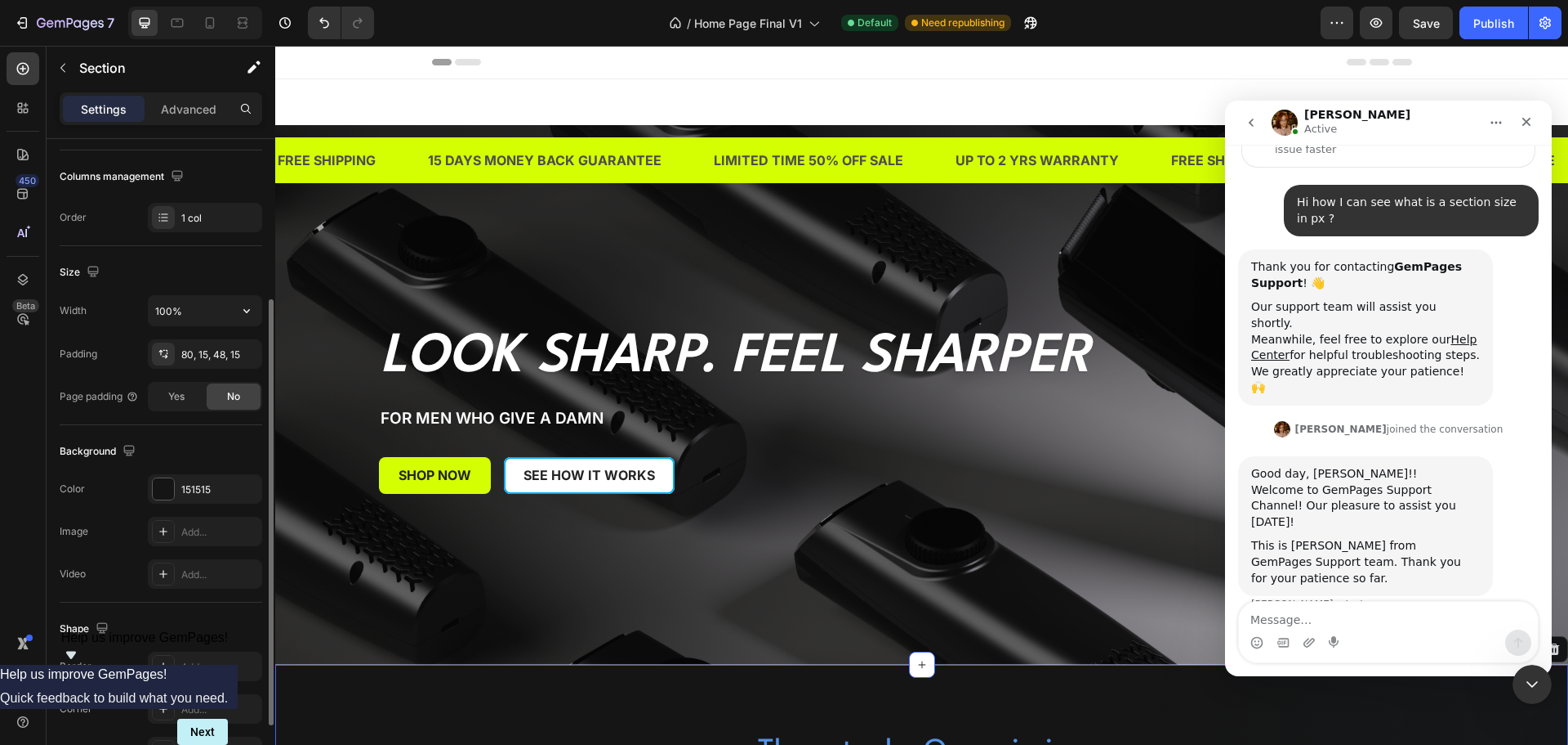
scroll to position [327, 0]
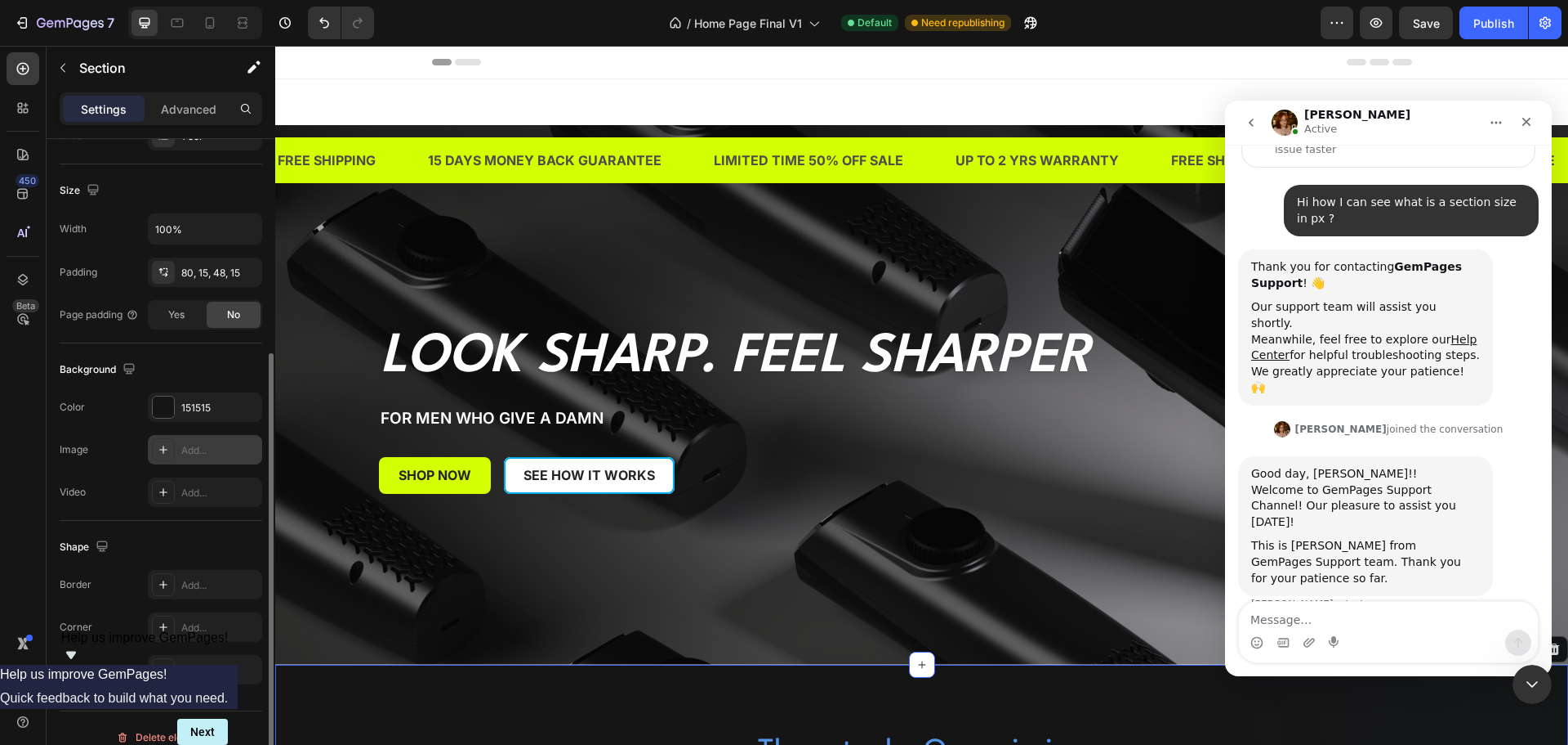
click at [160, 452] on icon at bounding box center [163, 450] width 13 height 13
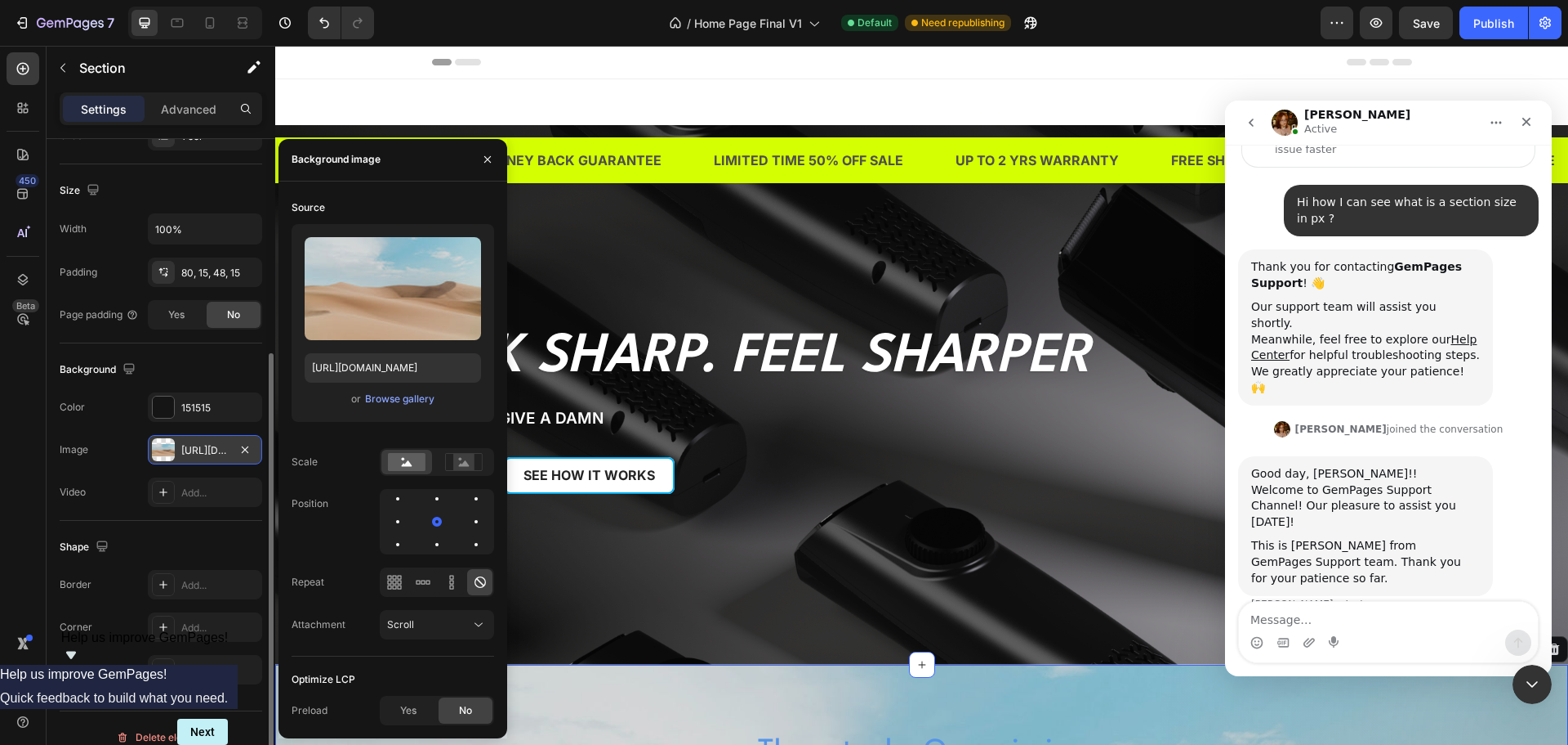
click at [160, 452] on div at bounding box center [163, 450] width 23 height 23
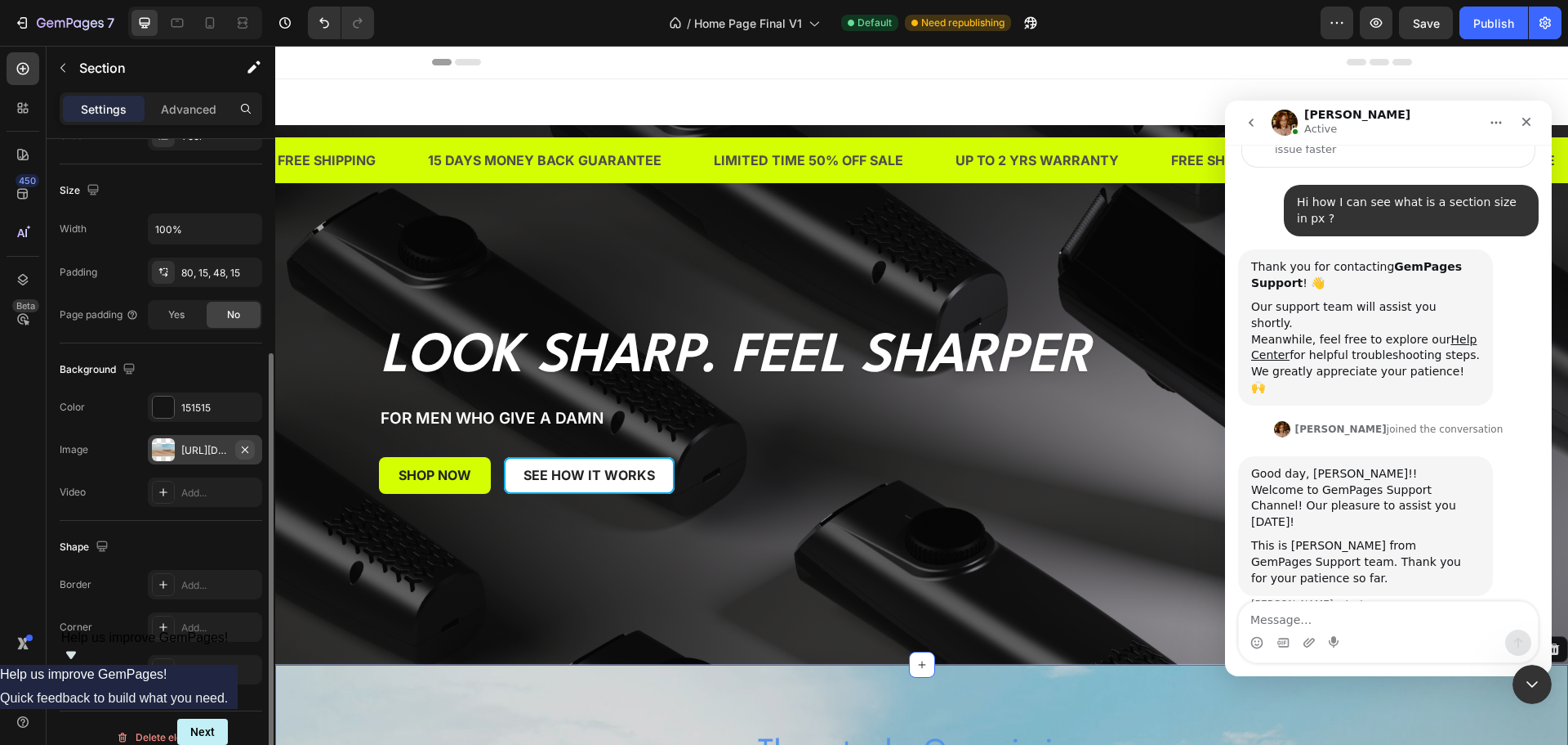
click at [254, 447] on button "button" at bounding box center [245, 449] width 19 height 19
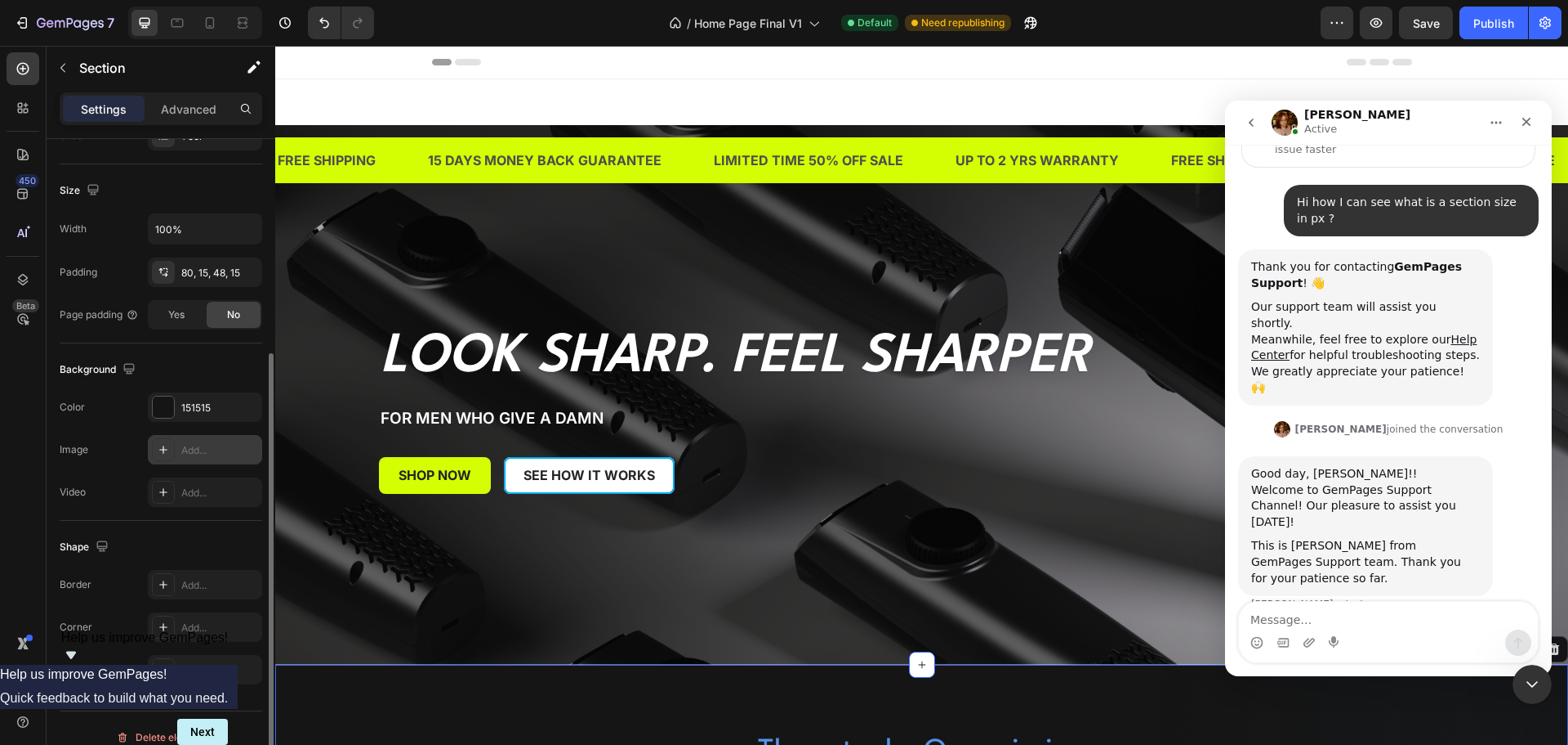
click at [164, 454] on icon at bounding box center [163, 450] width 13 height 13
type input "[URL][DOMAIN_NAME]"
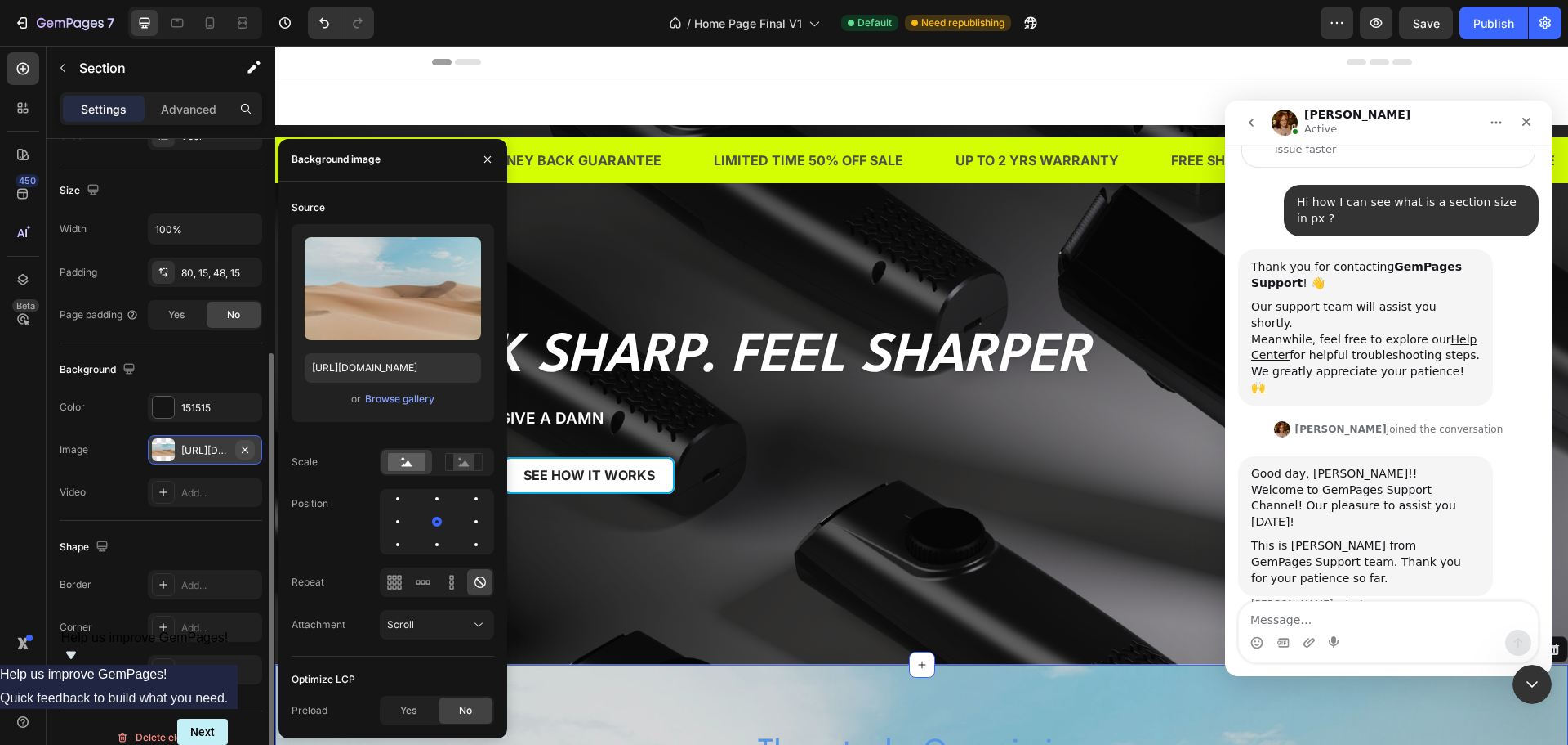
click at [243, 447] on icon "button" at bounding box center [245, 448] width 7 height 7
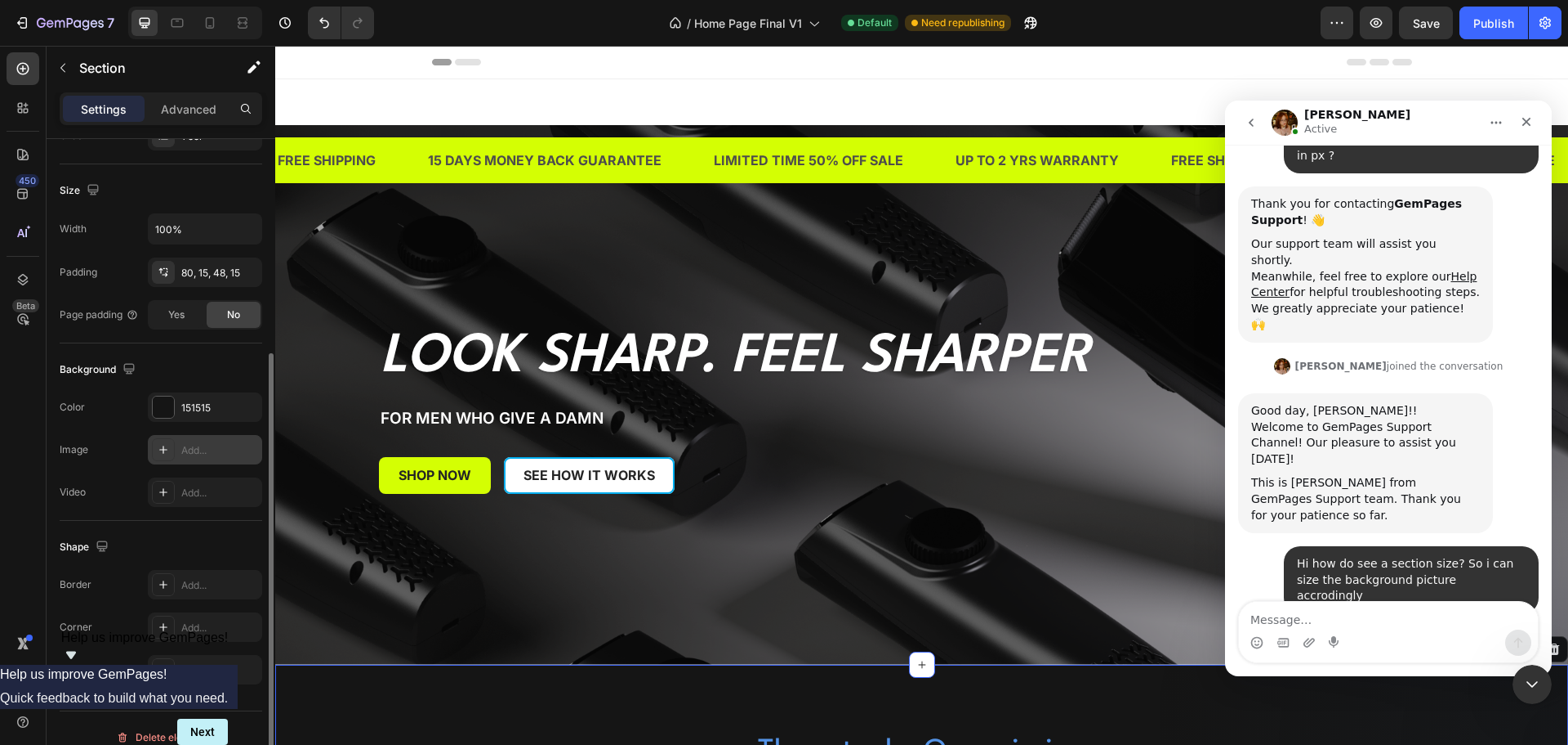
scroll to position [310, 0]
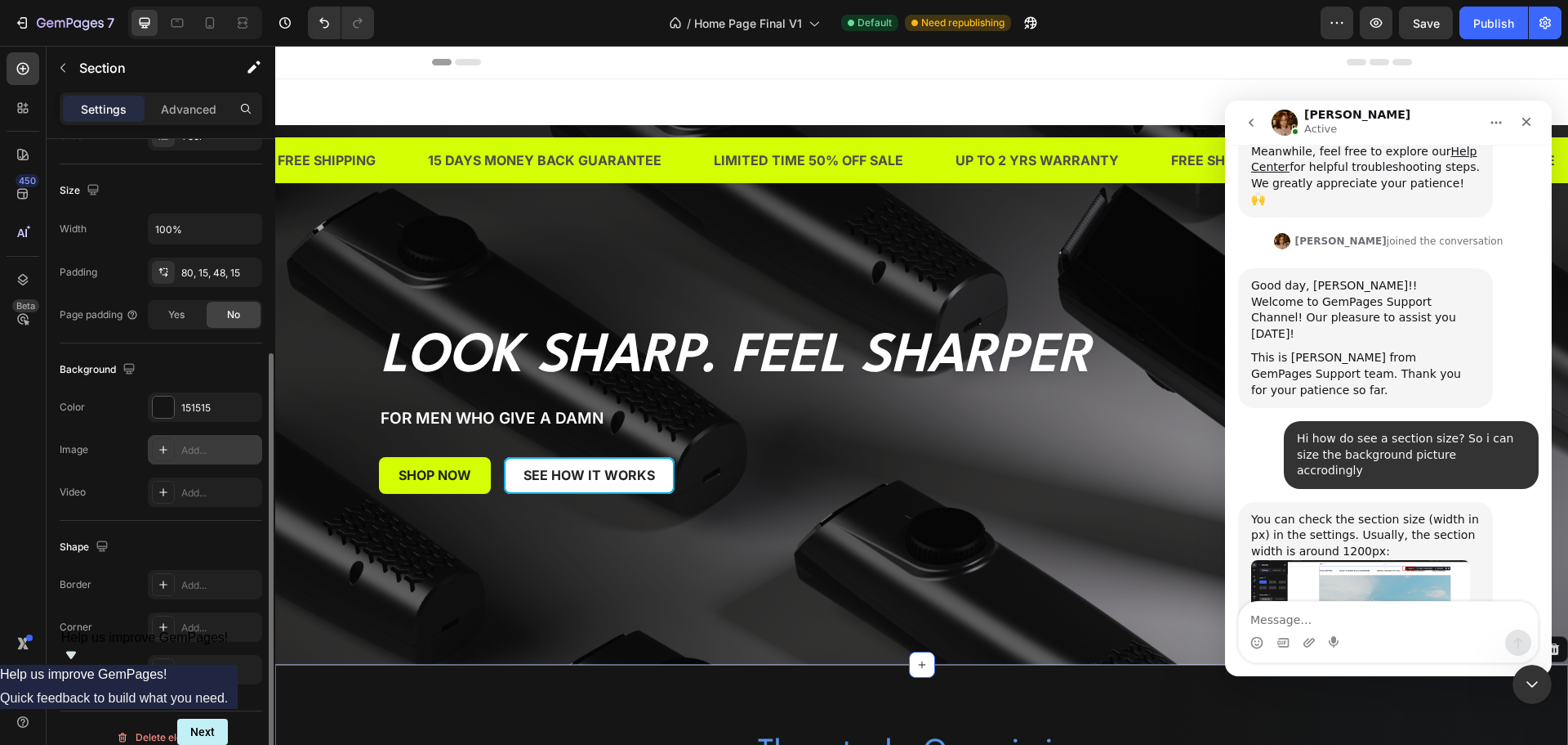
click at [1328, 559] on img "Jamie says…" at bounding box center [1360, 612] width 219 height 107
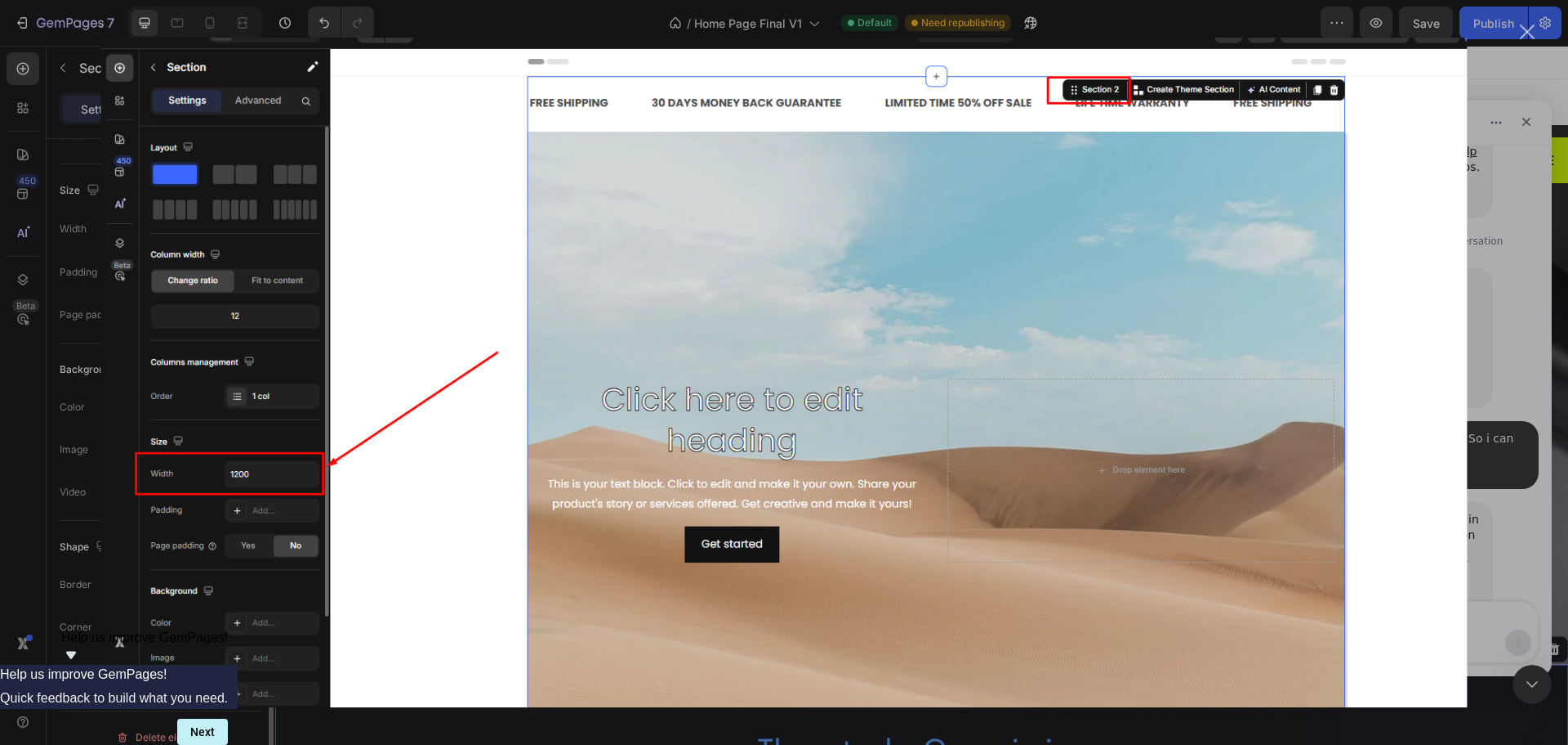
scroll to position [0, 0]
click at [1485, 485] on div "Intercom messenger" at bounding box center [784, 372] width 1568 height 745
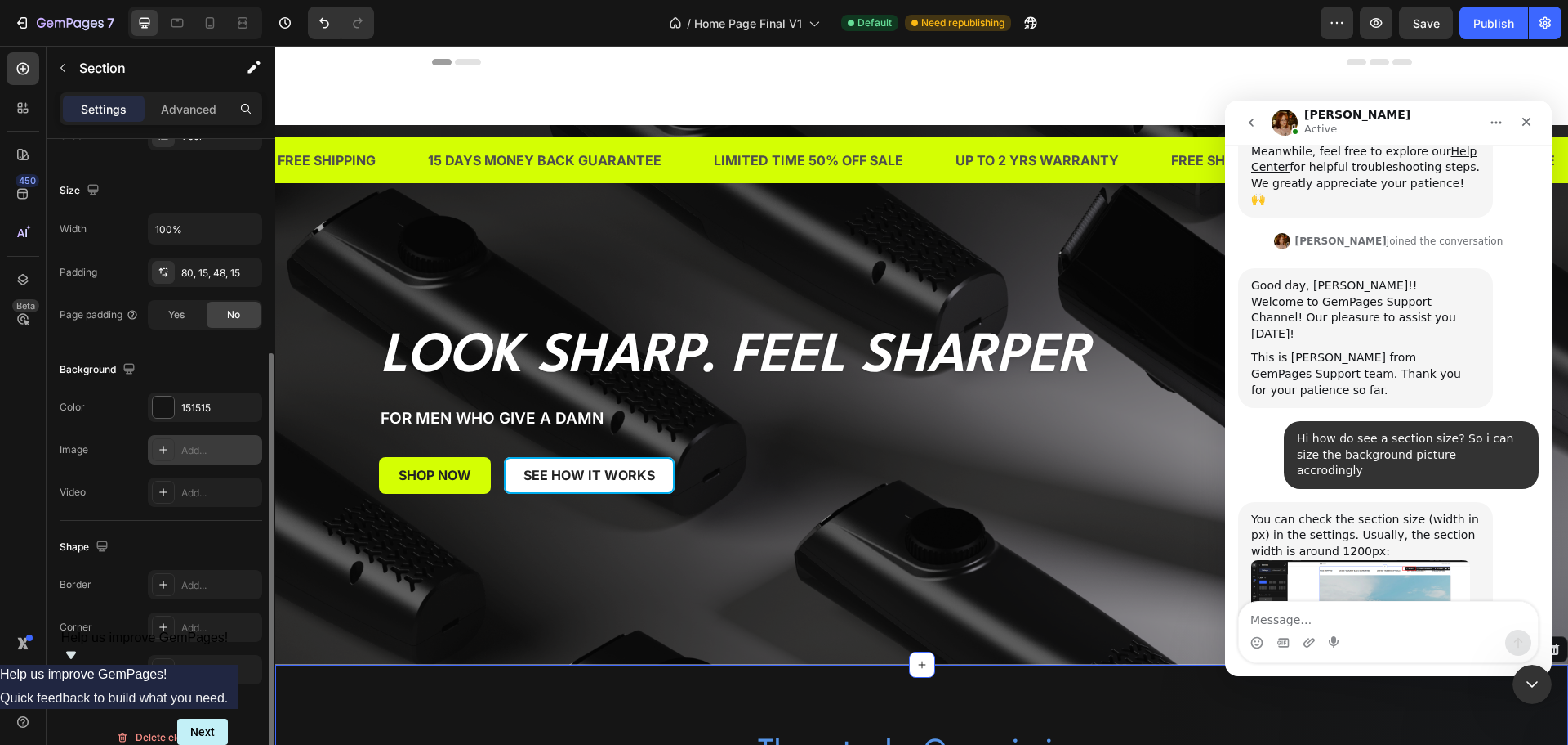
click at [1400, 630] on div "Intercom messenger" at bounding box center [1388, 642] width 299 height 26
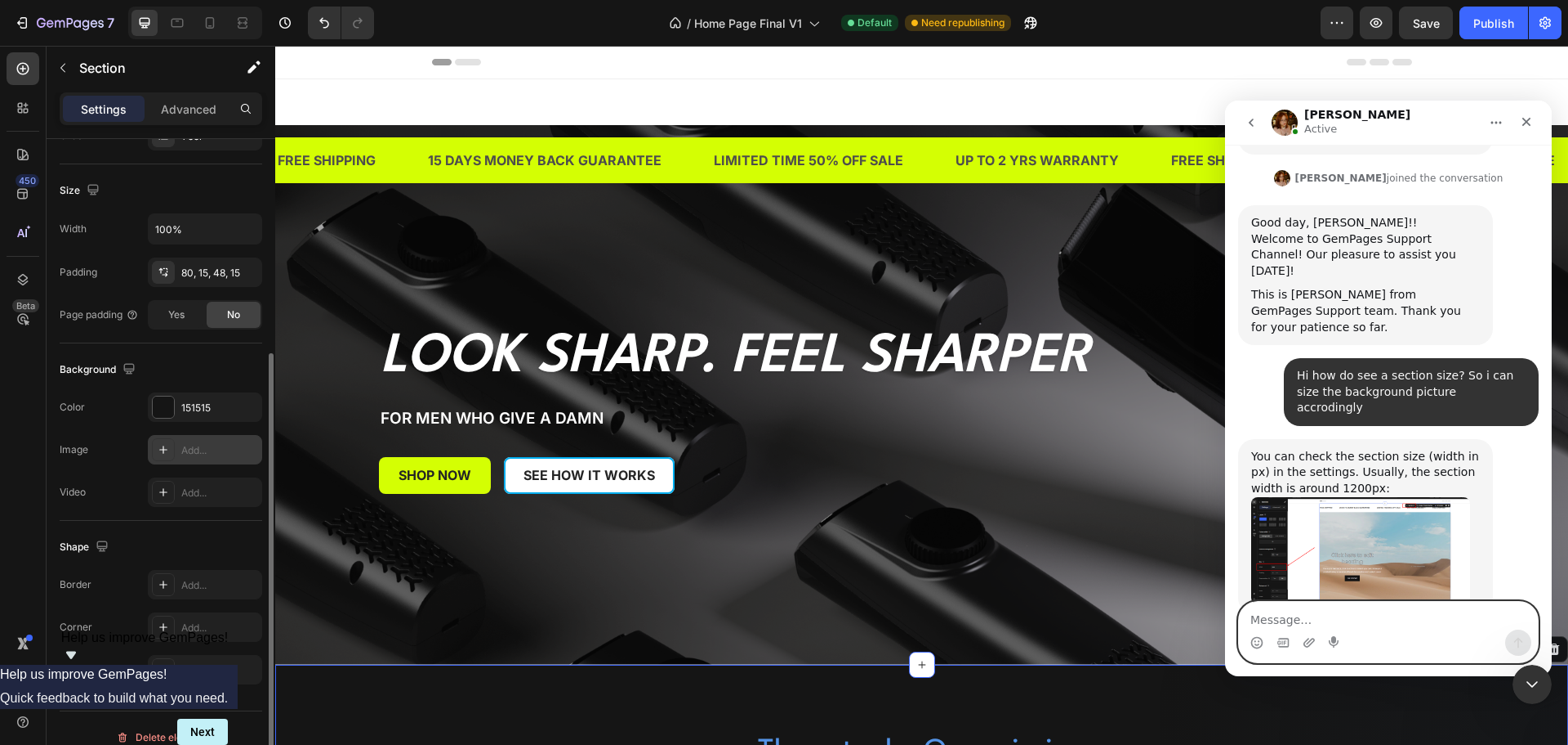
click at [1404, 619] on textarea "Message…" at bounding box center [1388, 615] width 299 height 28
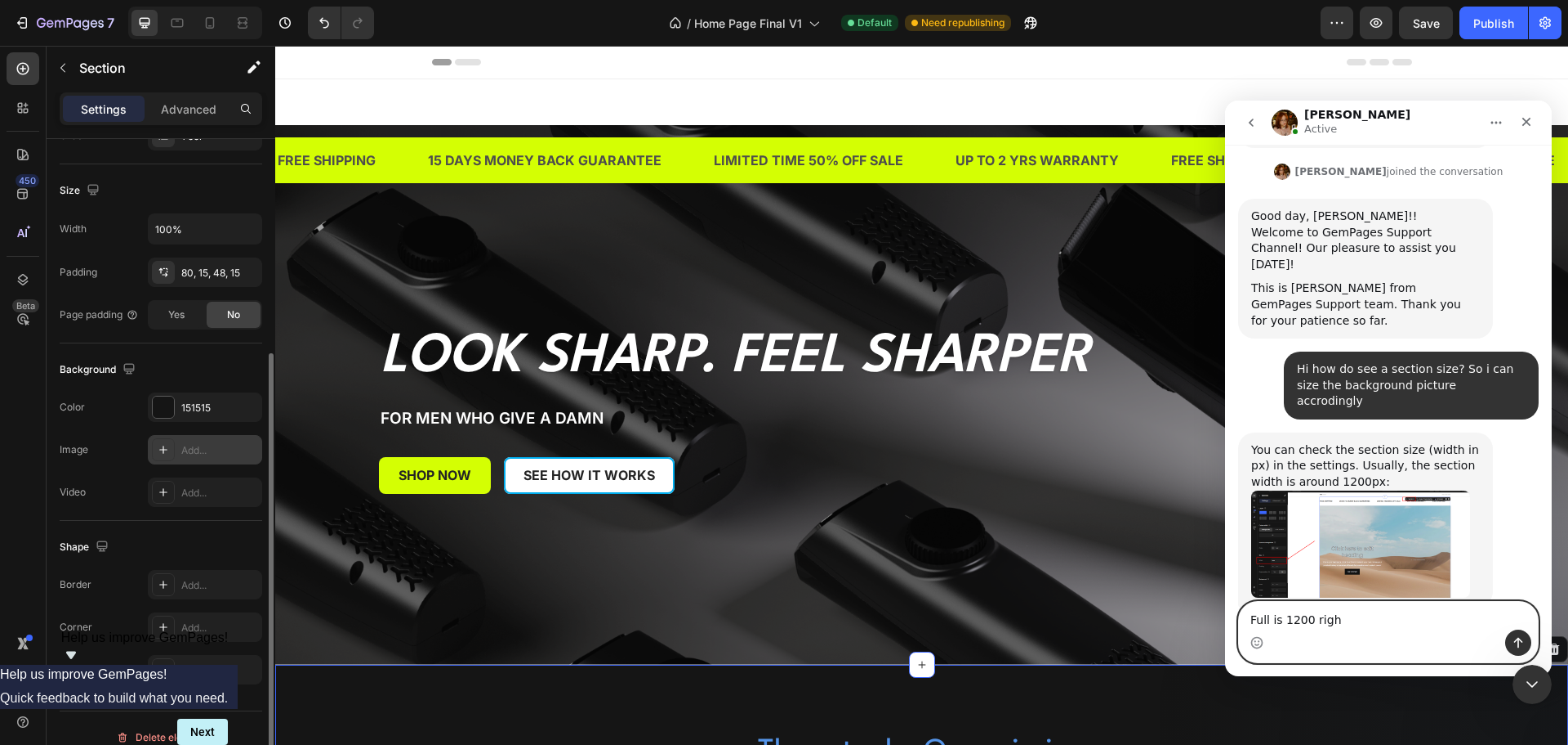
type textarea "Full is 1200 right"
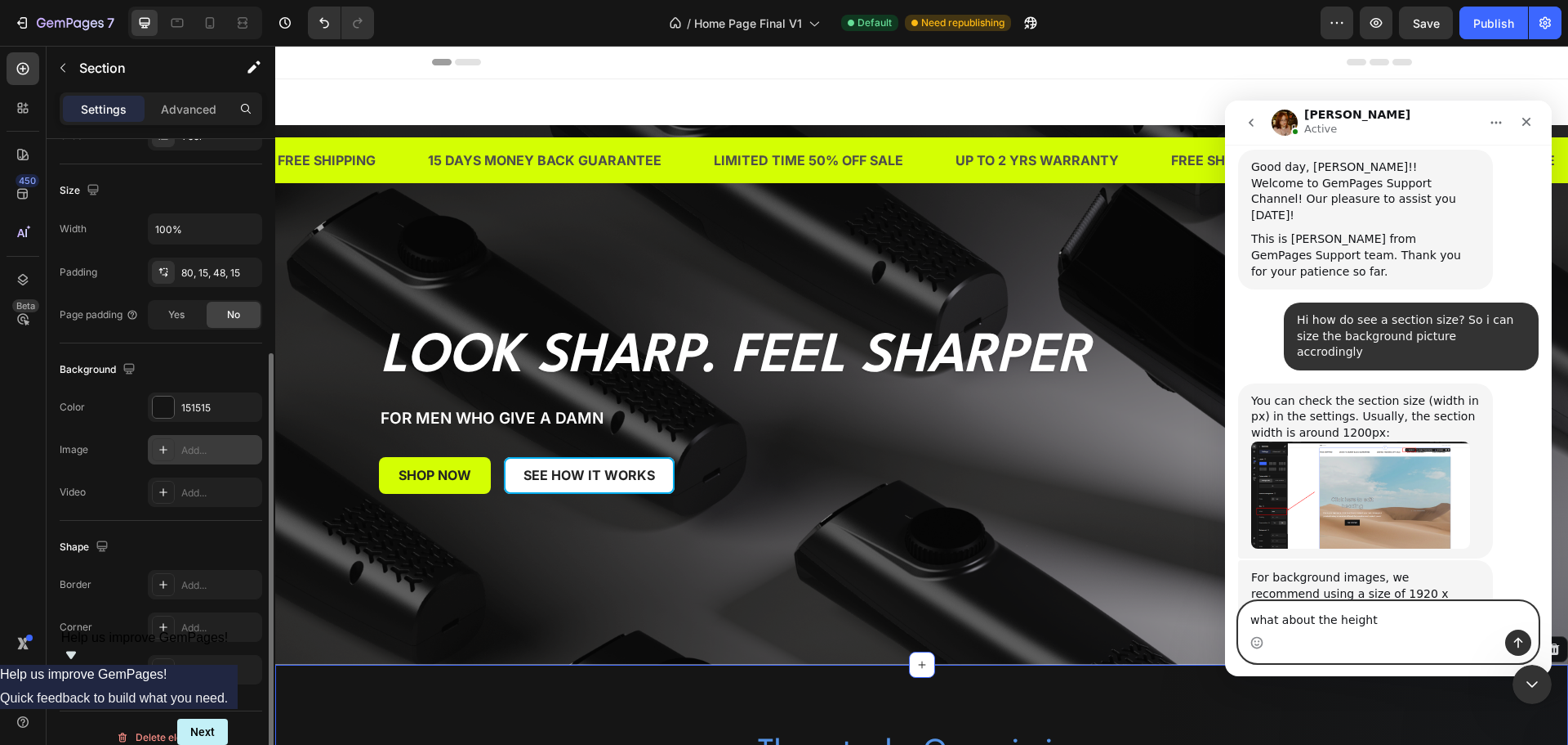
type textarea "what about the height?"
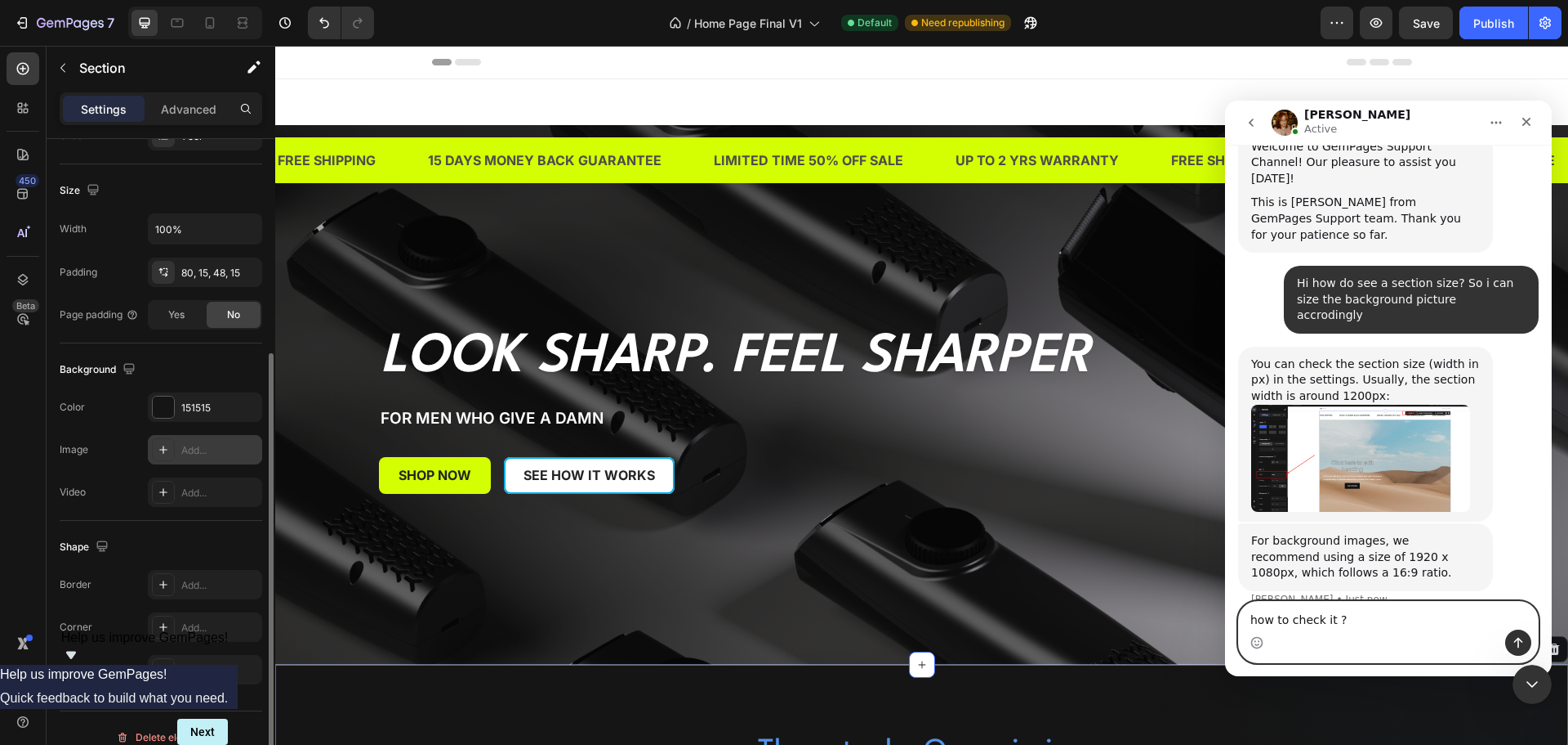
type textarea "how to check it ?"
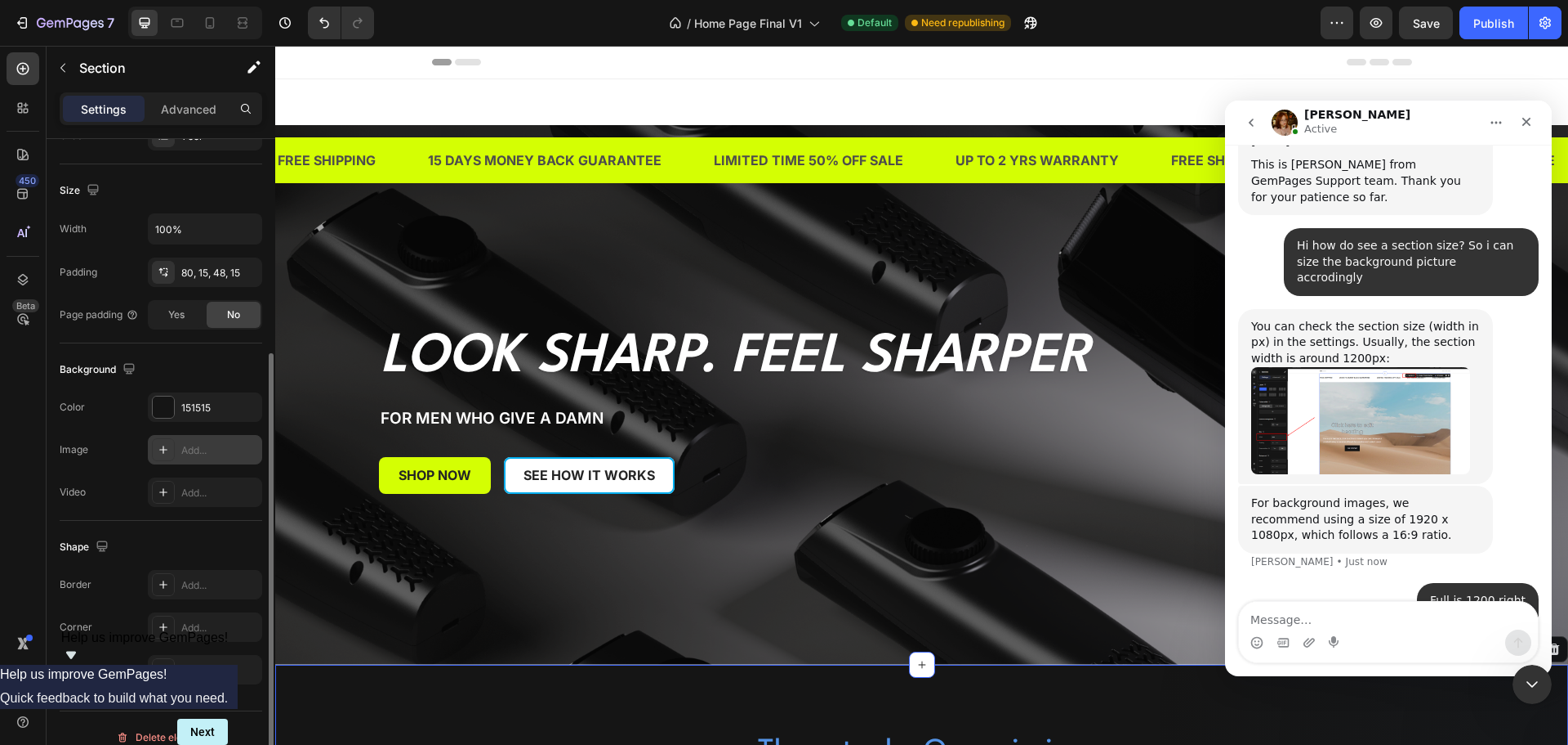
click at [464, 374] on h2 "Look Sharp. Feel Sharper" at bounding box center [856, 357] width 956 height 61
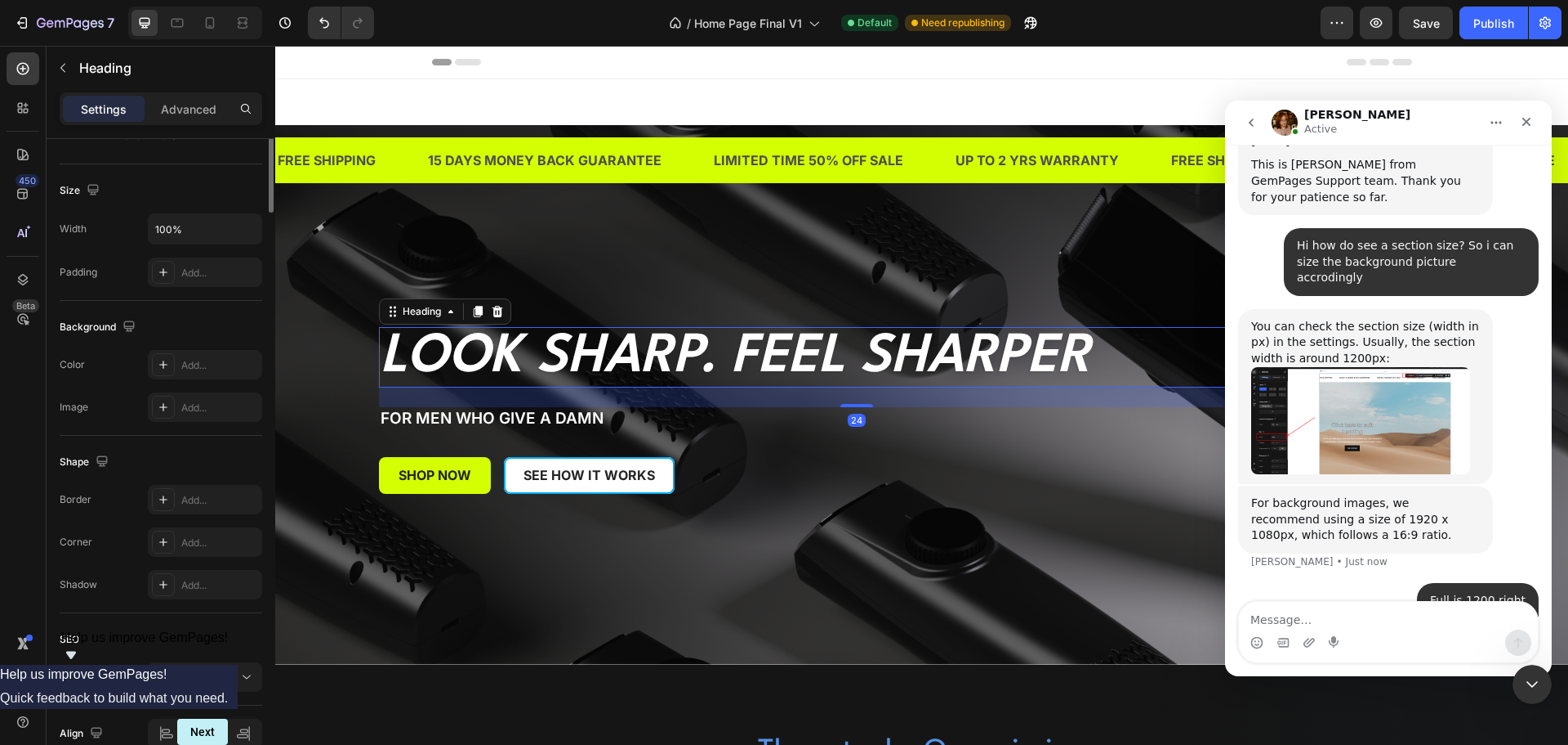
scroll to position [0, 0]
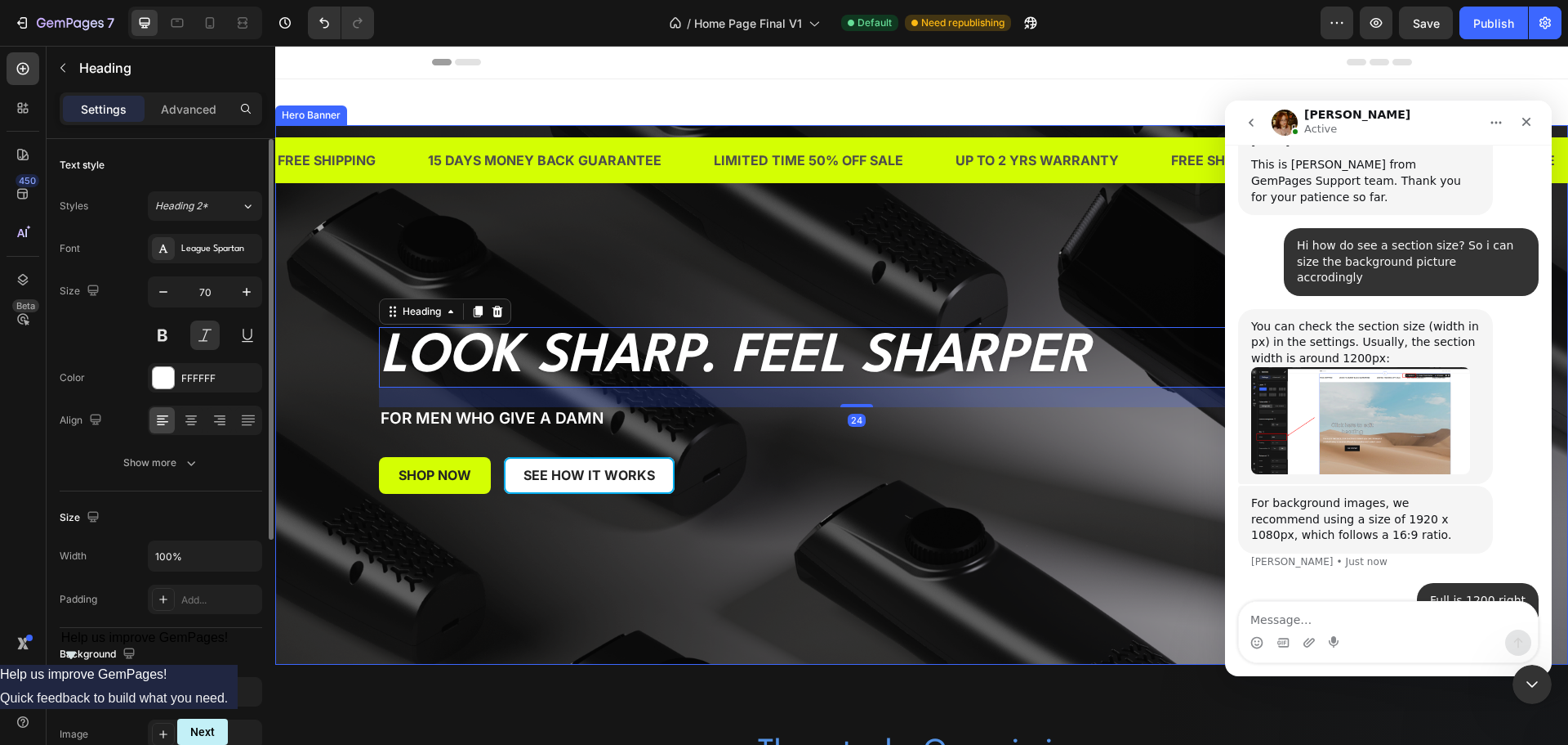
click at [309, 377] on div "Overlay" at bounding box center [922, 394] width 1293 height 539
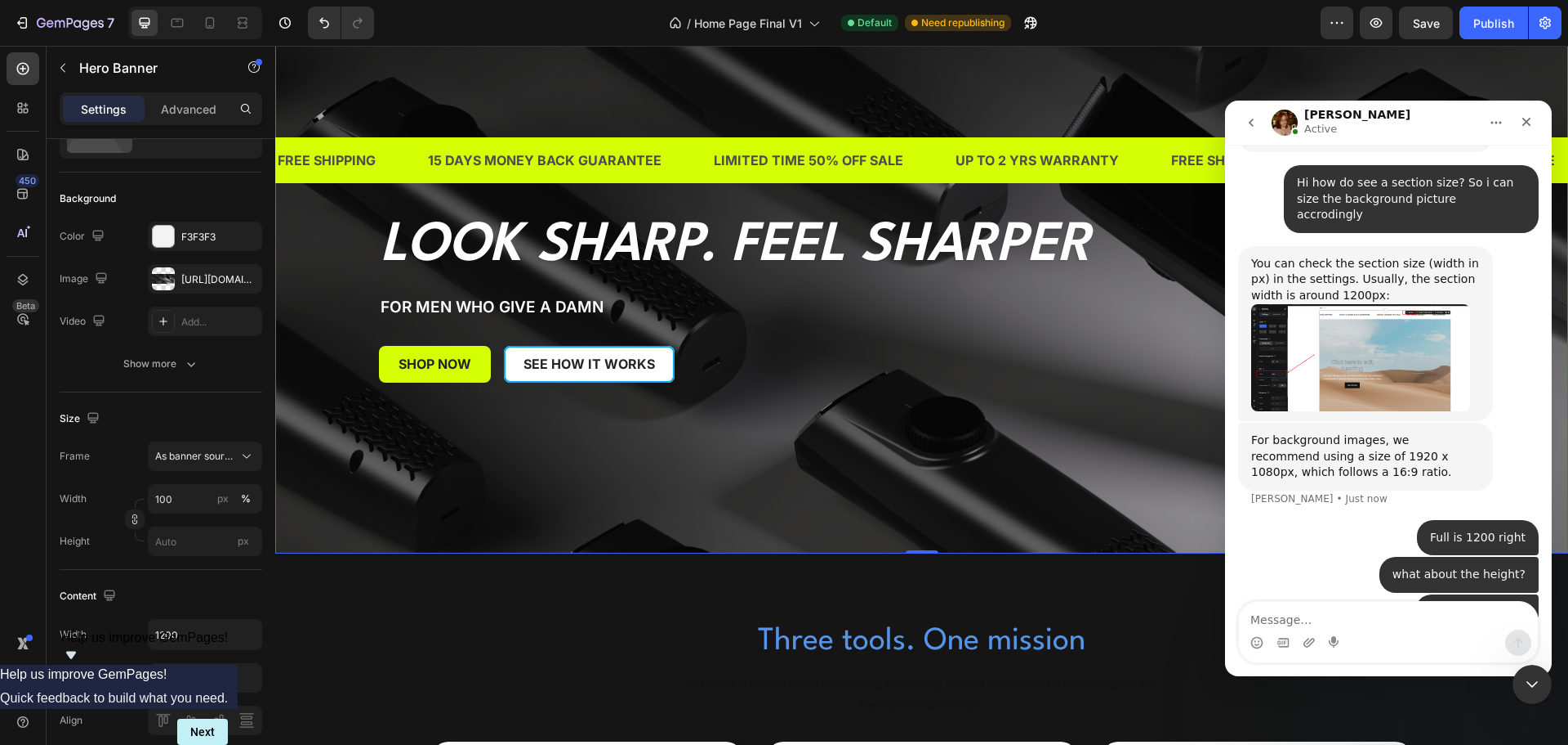
scroll to position [245, 0]
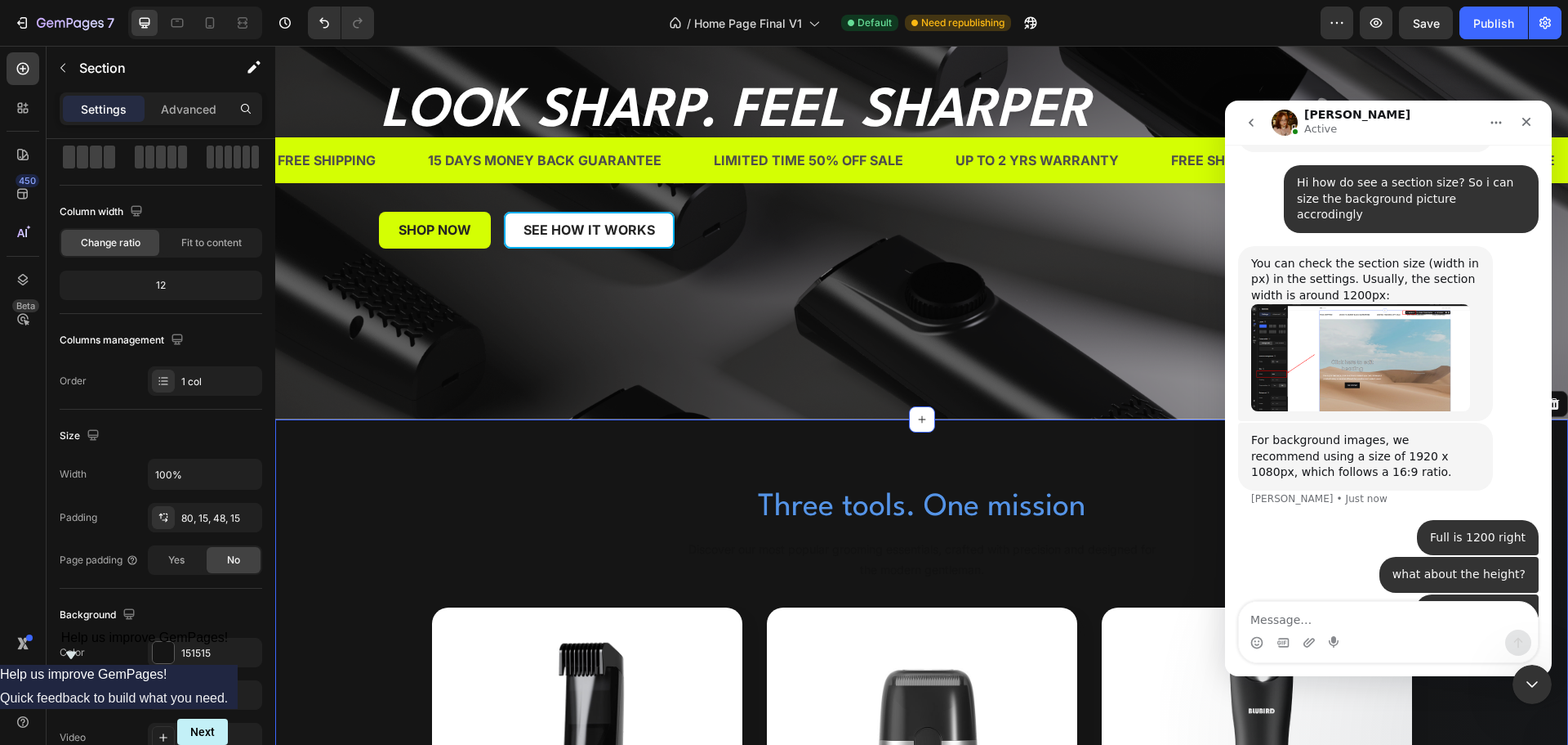
scroll to position [0, 0]
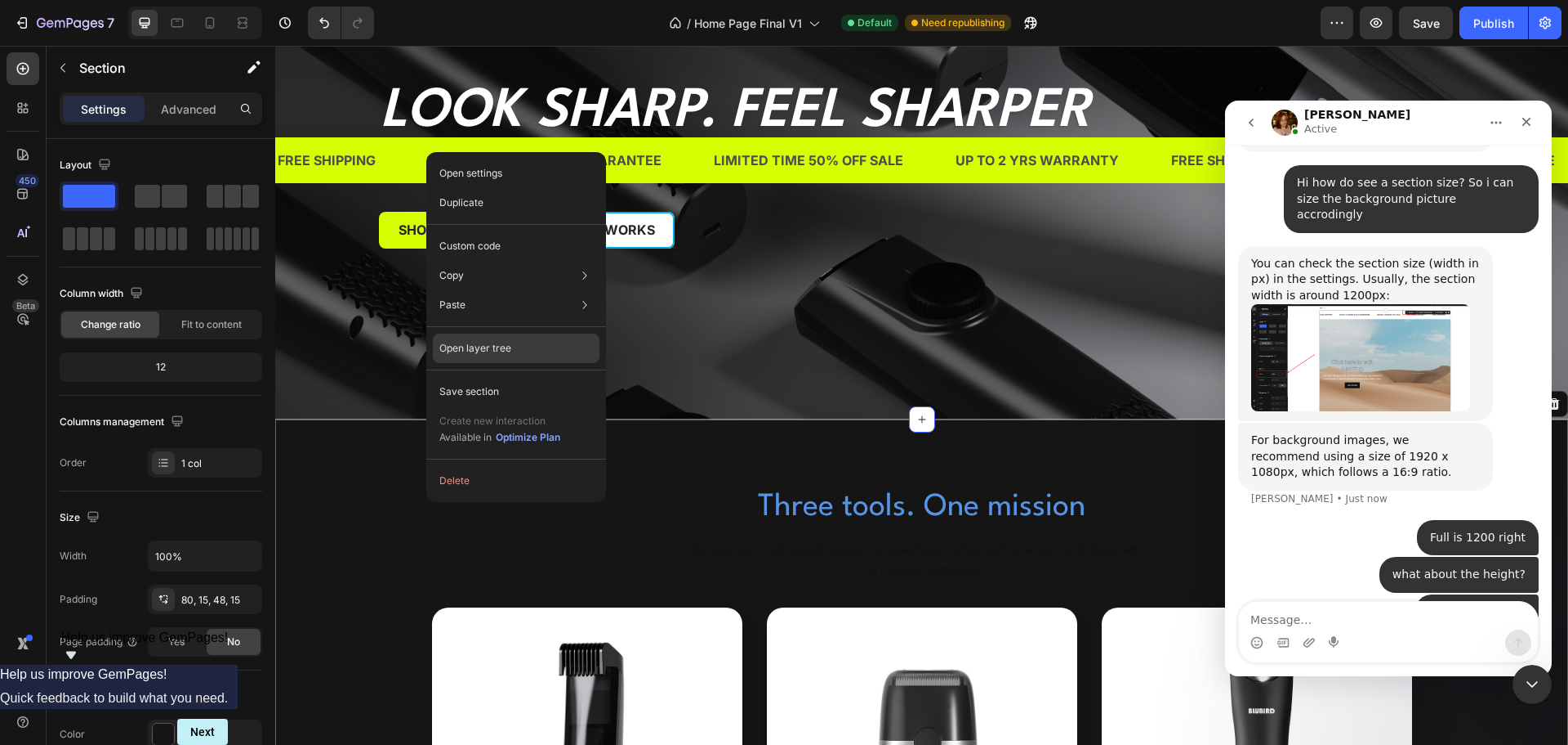
click at [469, 344] on p "Open layer tree" at bounding box center [475, 348] width 72 height 14
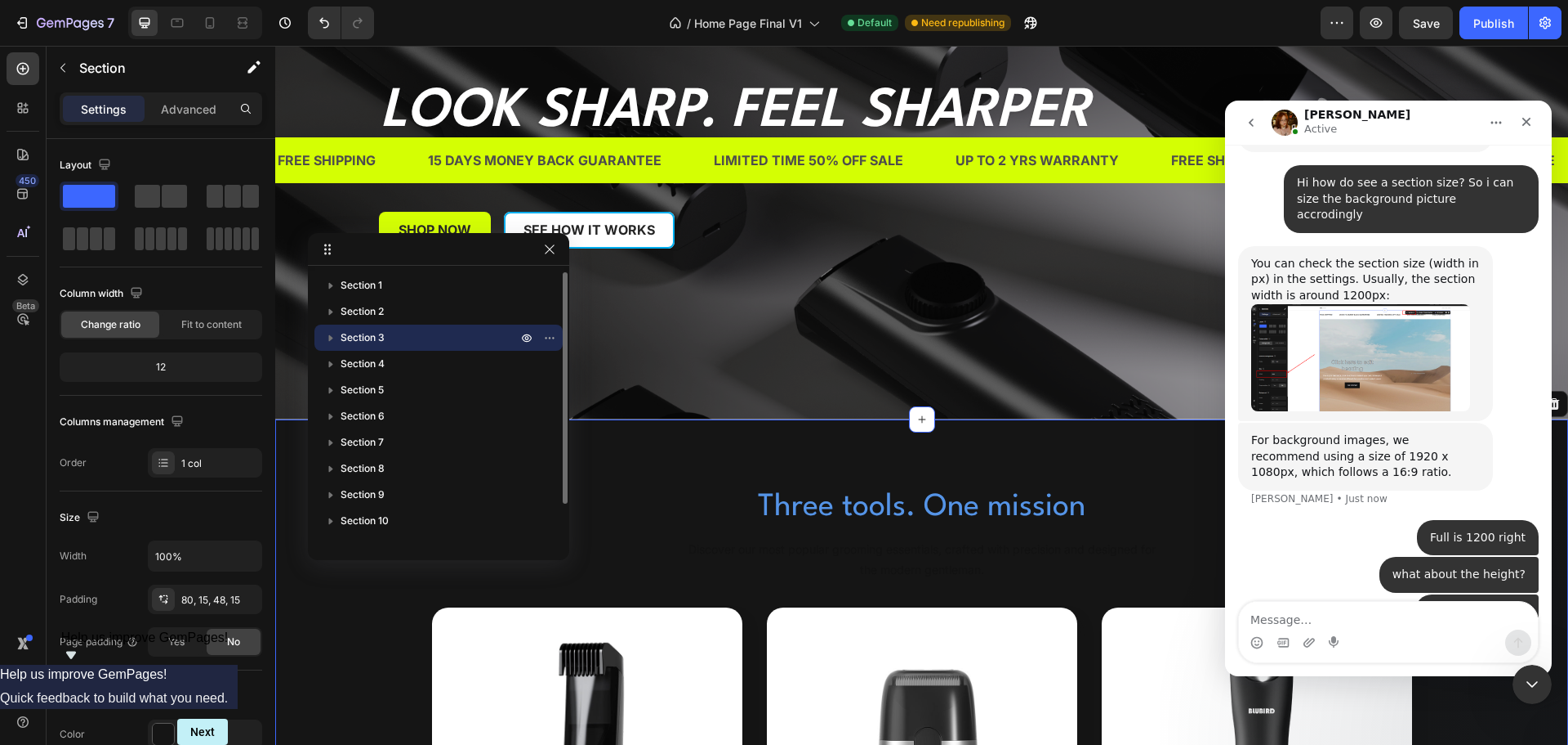
click at [332, 334] on icon "button" at bounding box center [331, 337] width 16 height 16
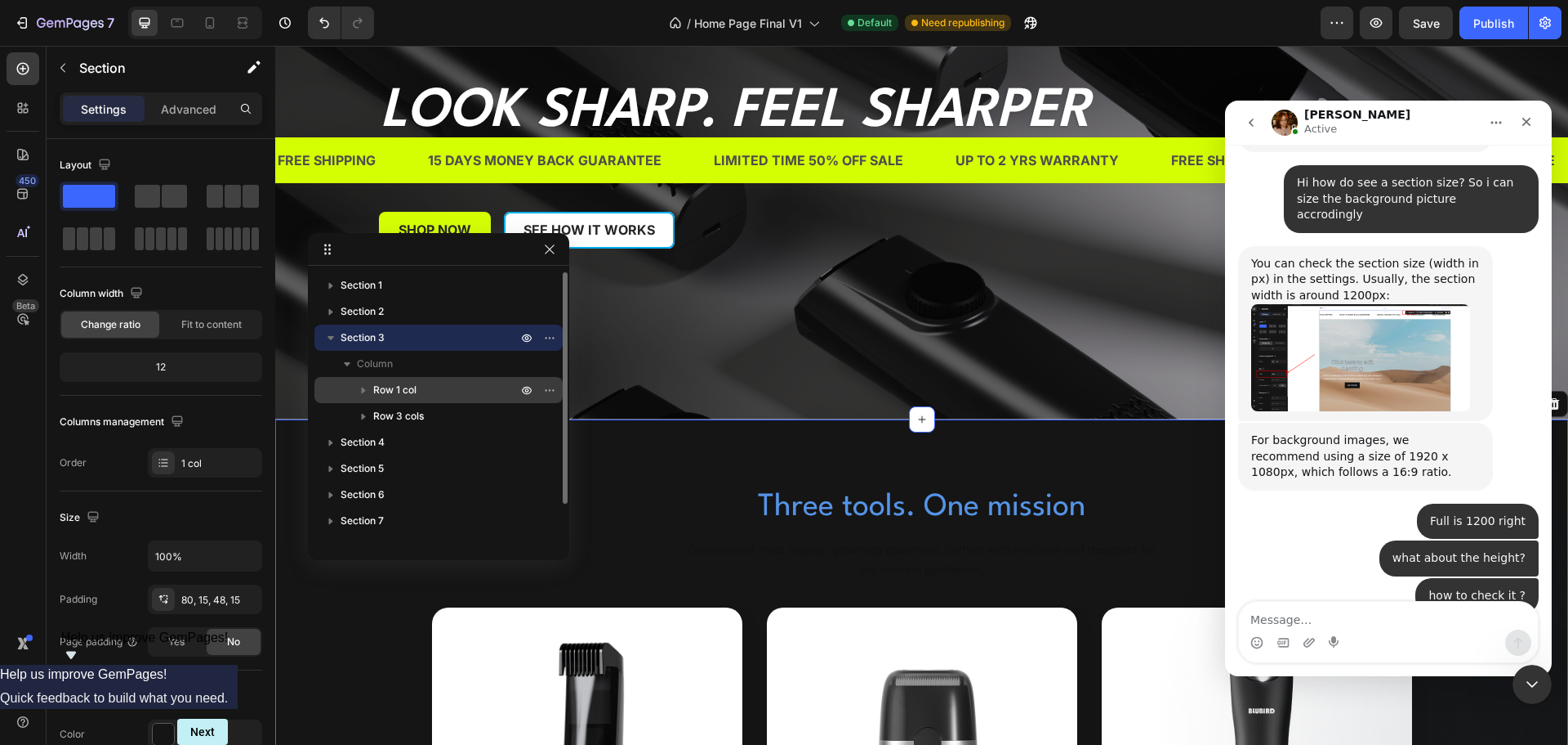
scroll to position [568, 0]
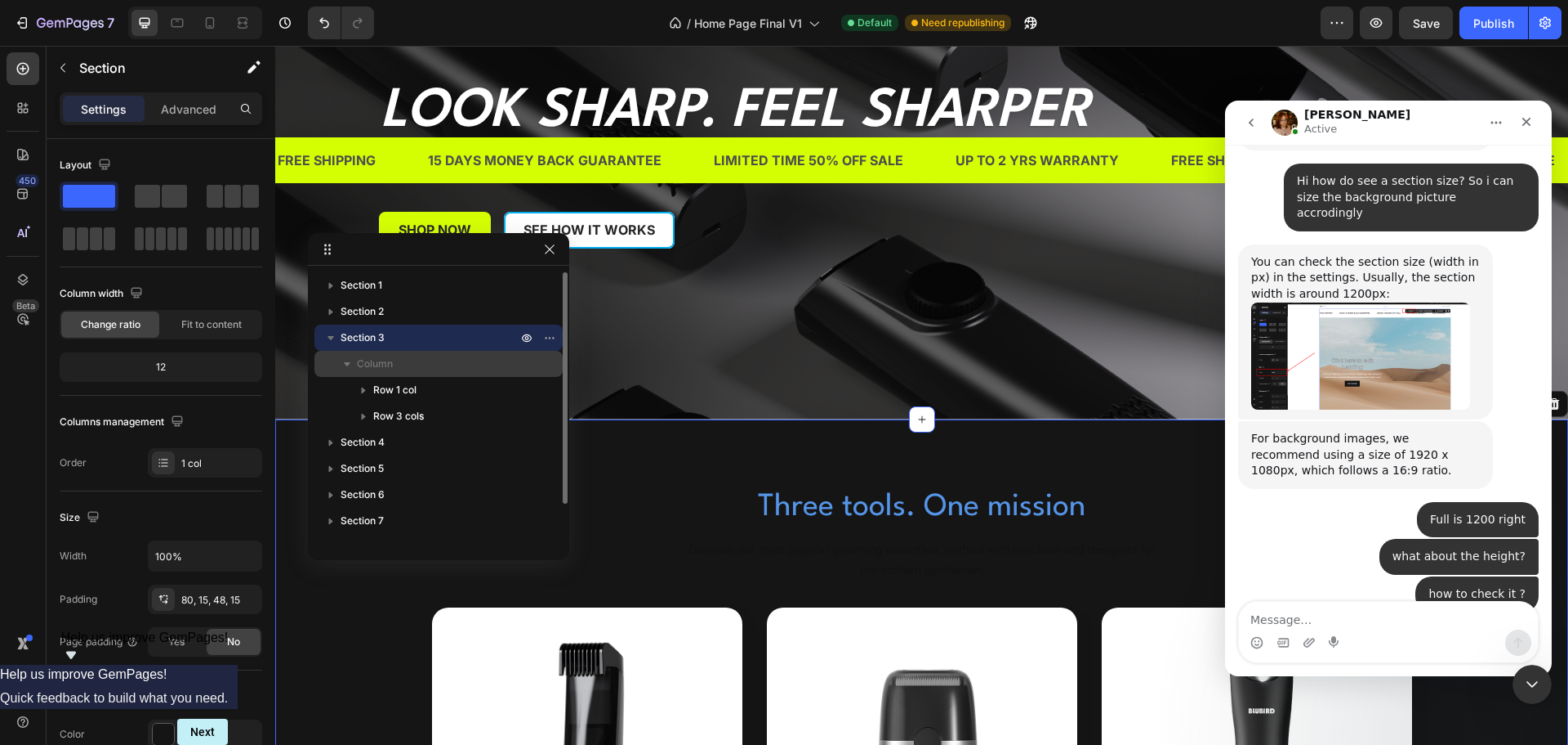
click at [386, 360] on span "Column" at bounding box center [375, 363] width 36 height 16
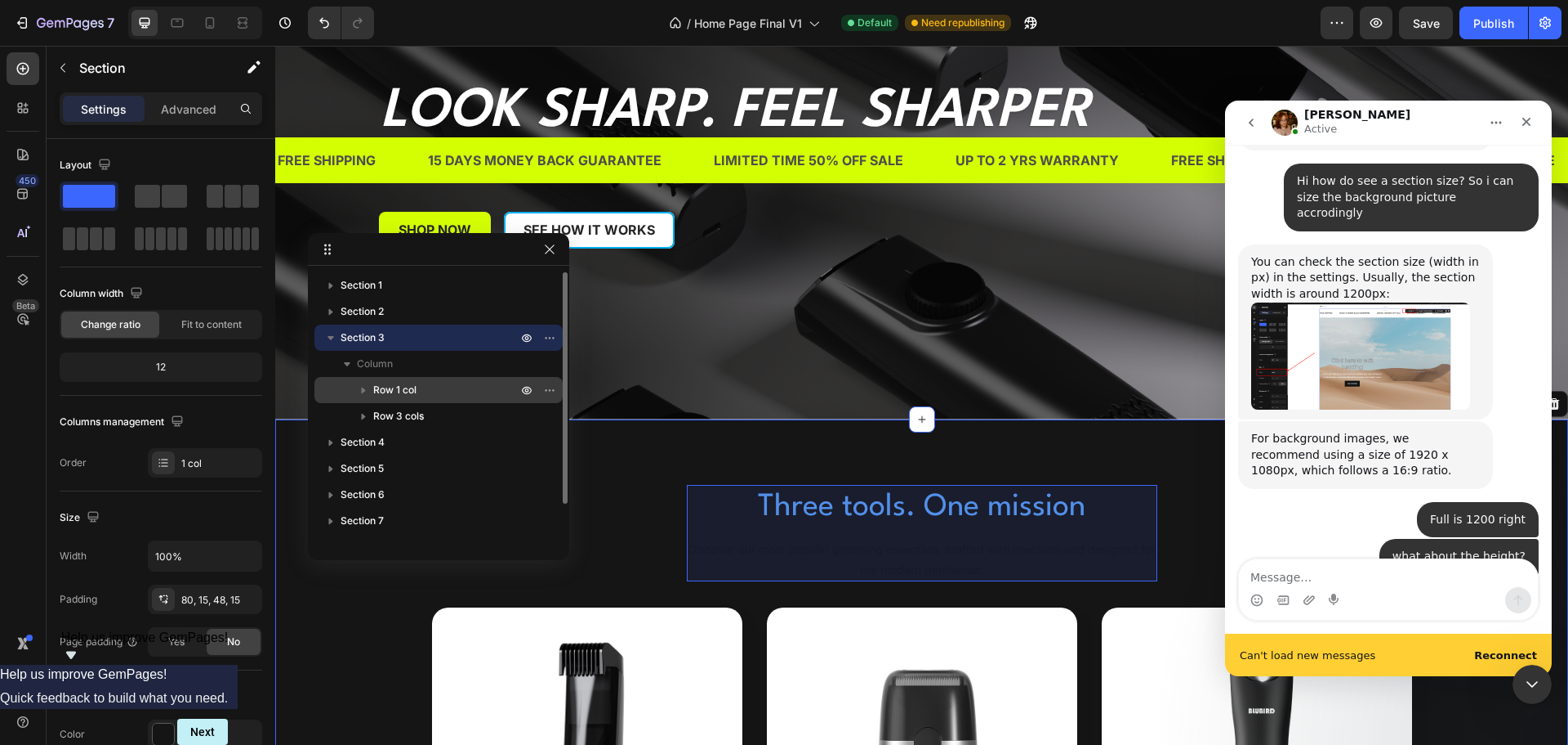
scroll to position [610, 0]
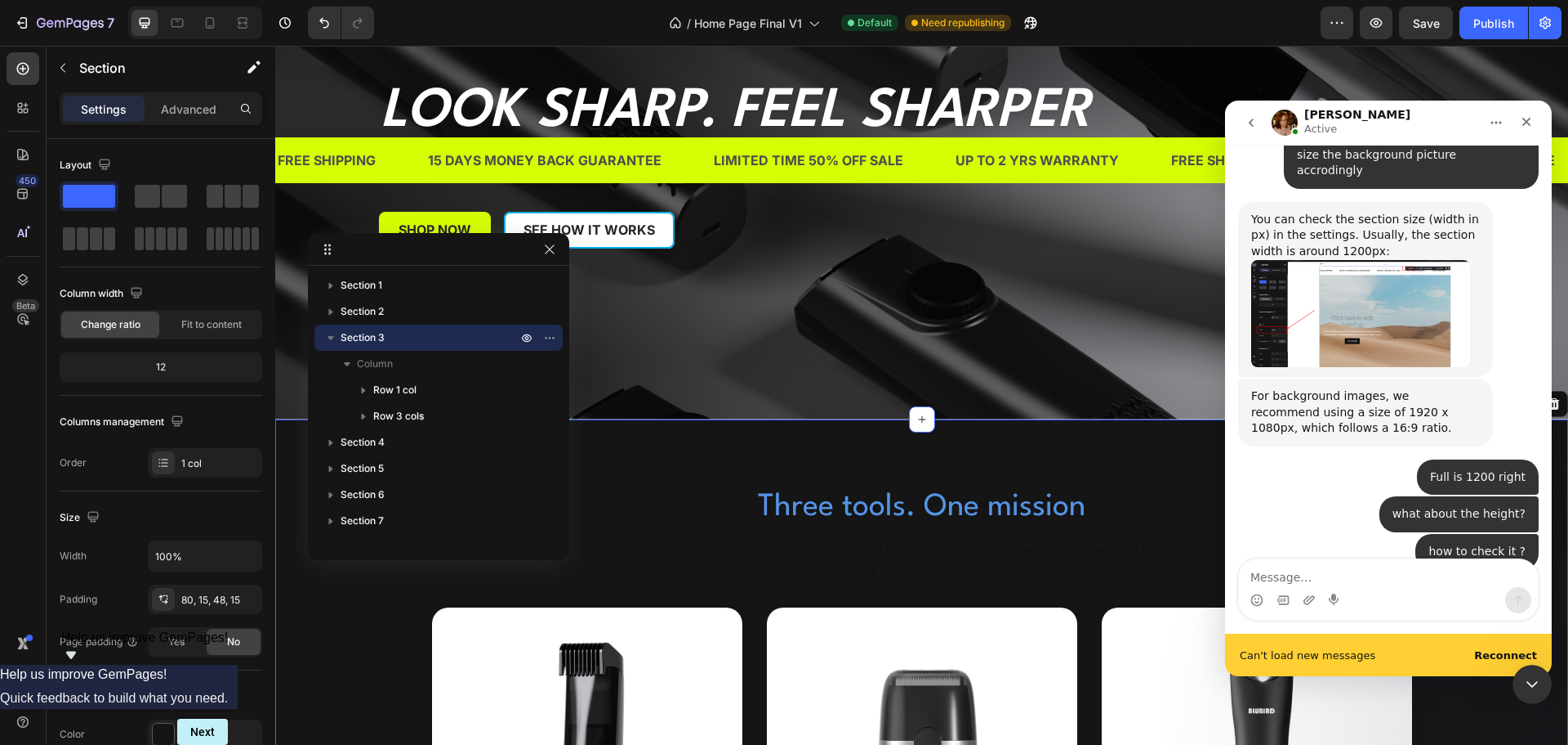
click at [1507, 654] on b "Reconnect" at bounding box center [1506, 655] width 62 height 12
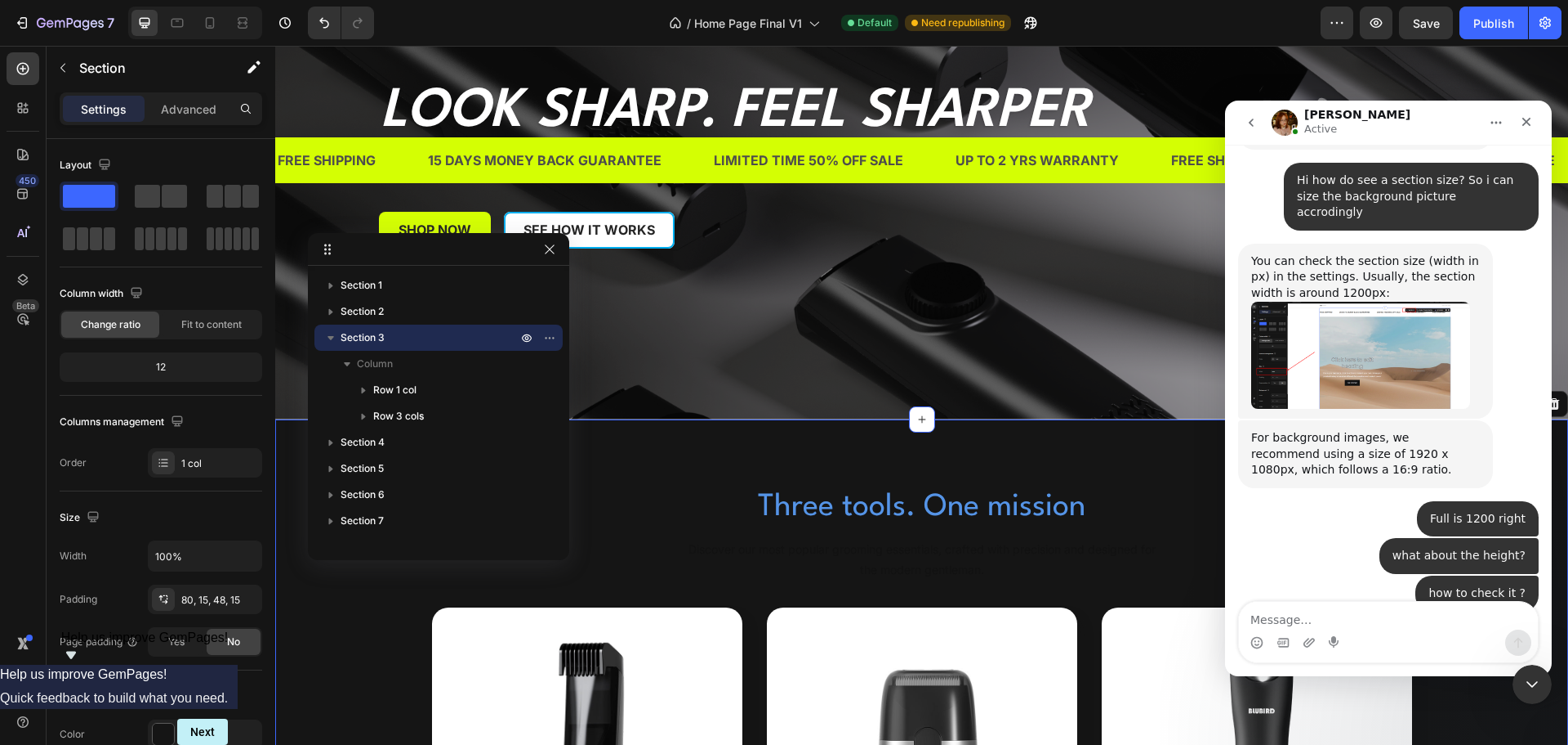
scroll to position [568, 0]
click at [1408, 614] on textarea "Message…" at bounding box center [1388, 615] width 299 height 28
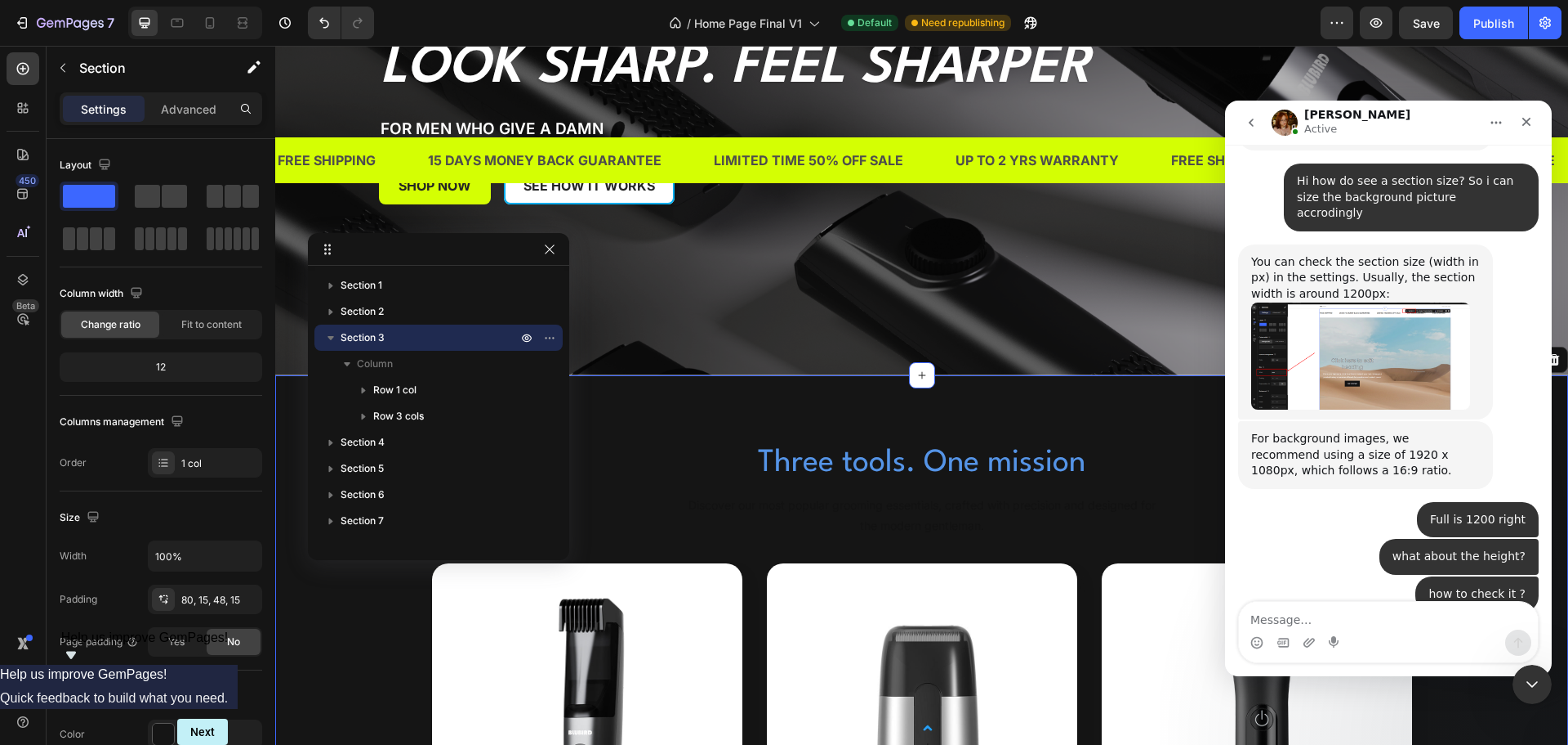
scroll to position [490, 0]
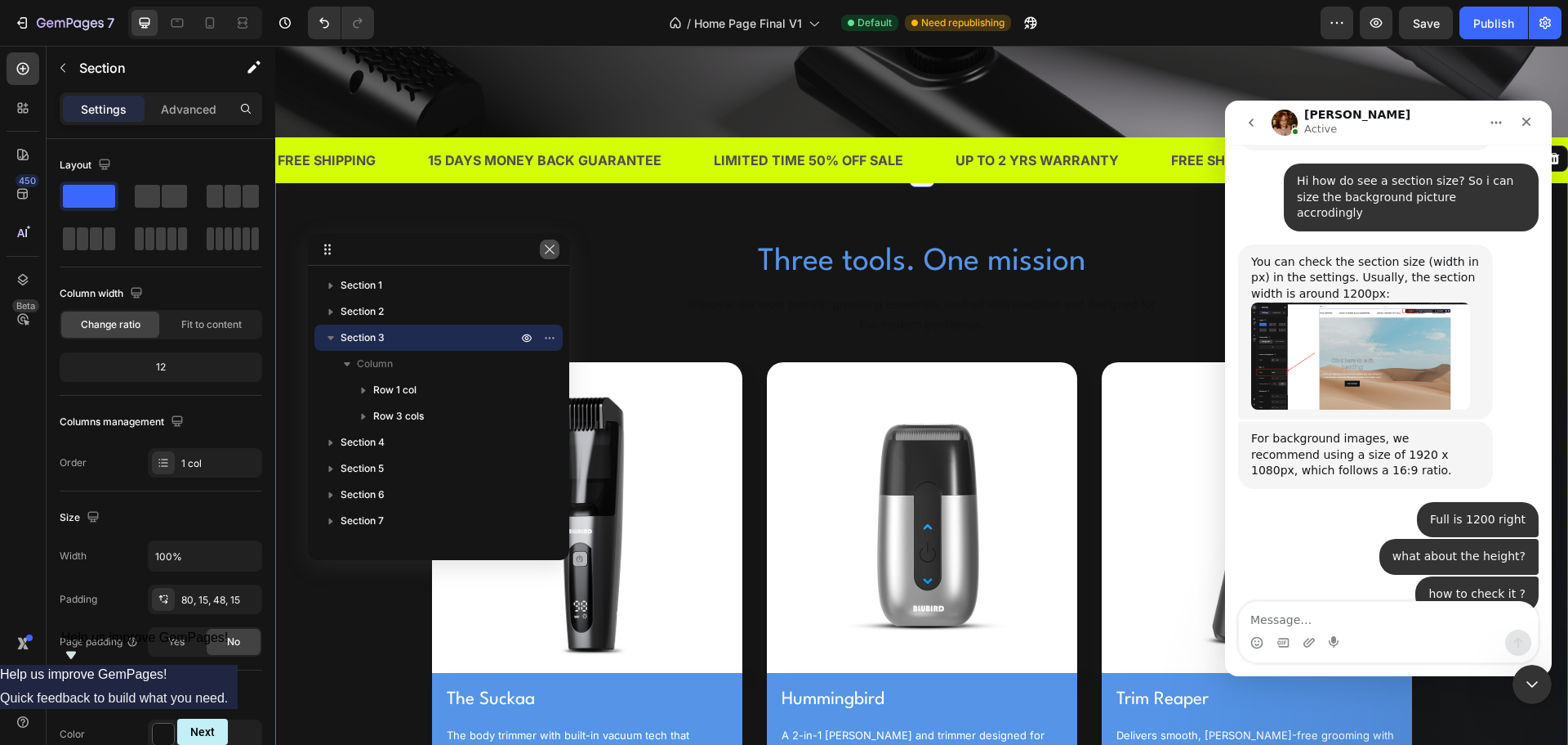
click at [554, 255] on icon "button" at bounding box center [550, 250] width 13 height 13
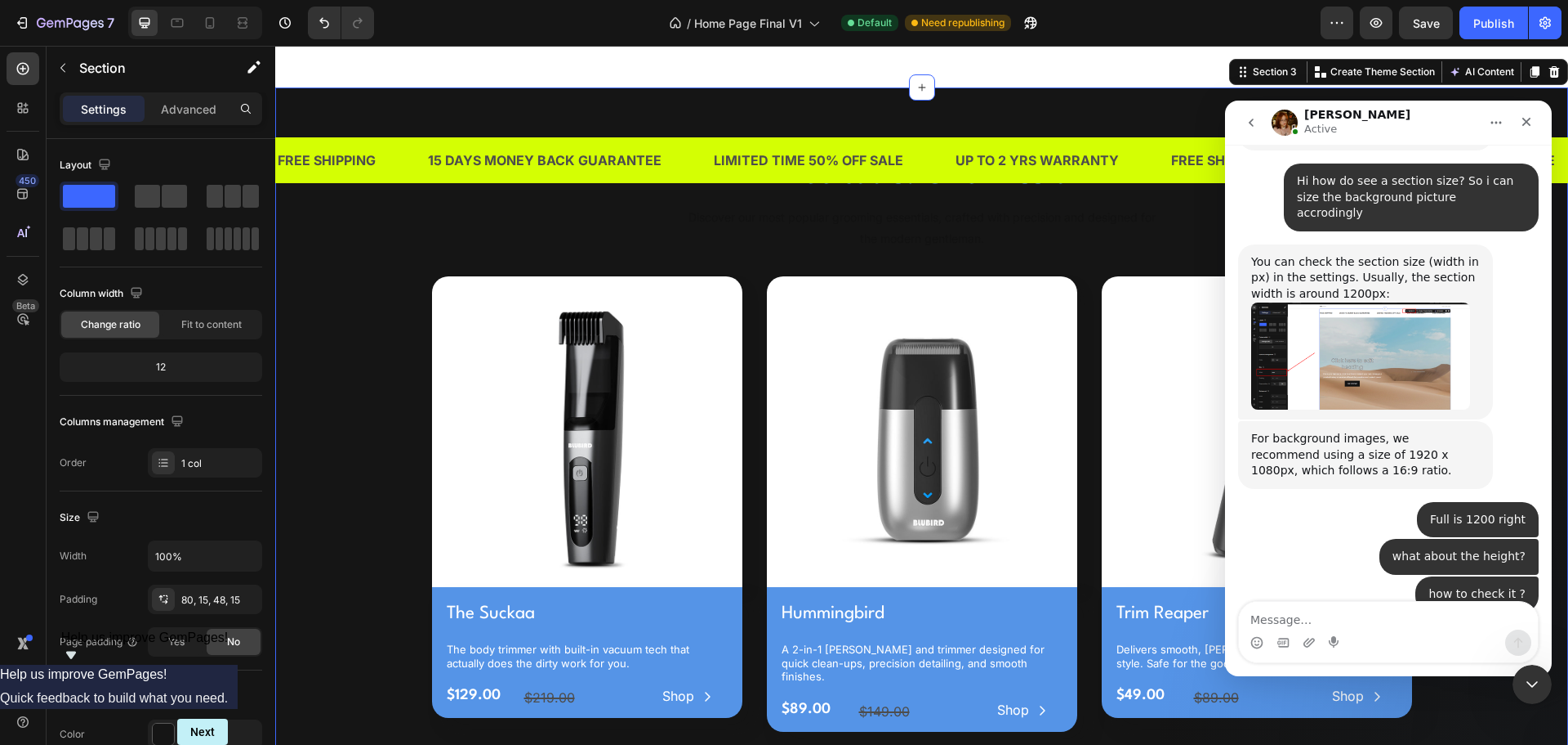
scroll to position [654, 0]
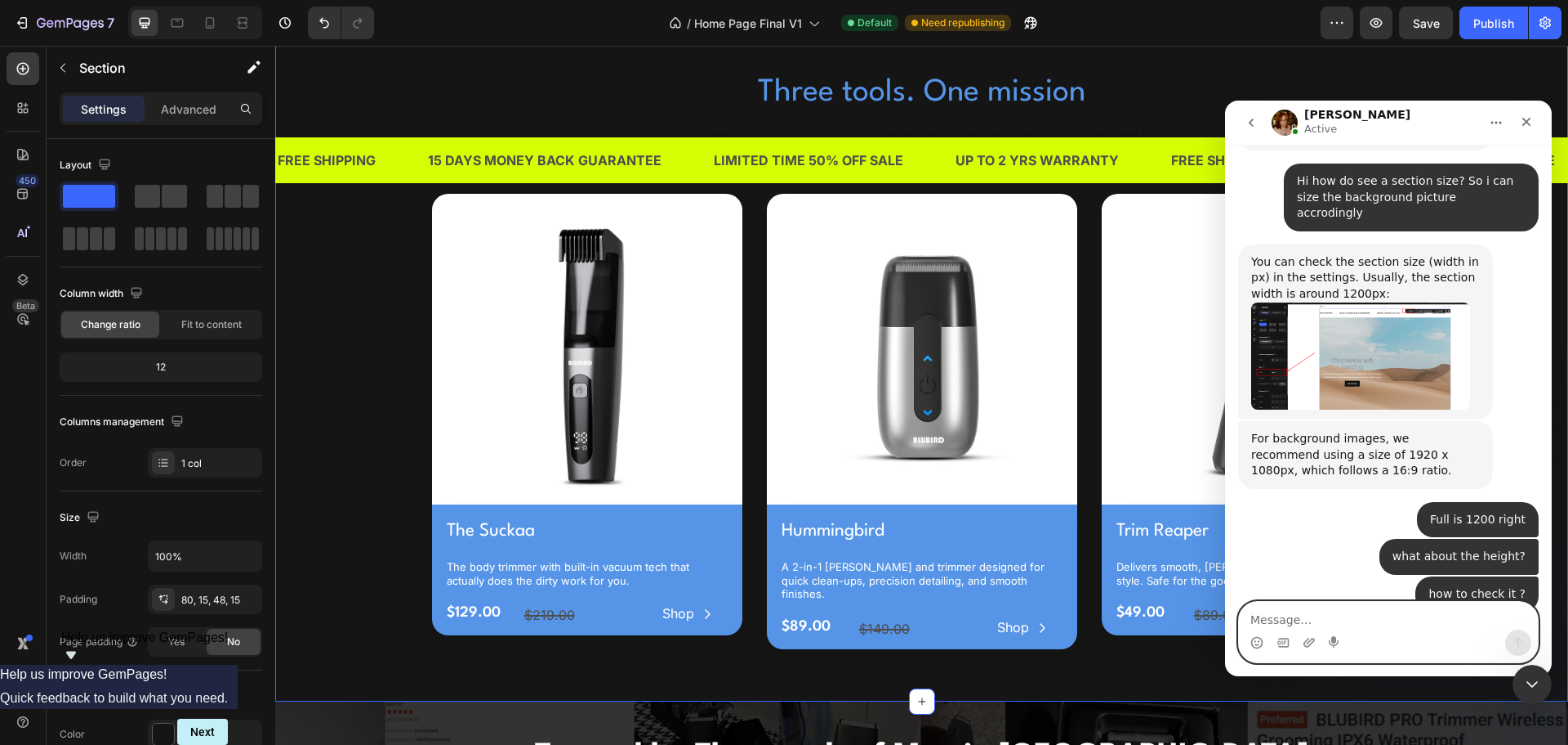
click at [1296, 614] on textarea "Message…" at bounding box center [1388, 615] width 299 height 28
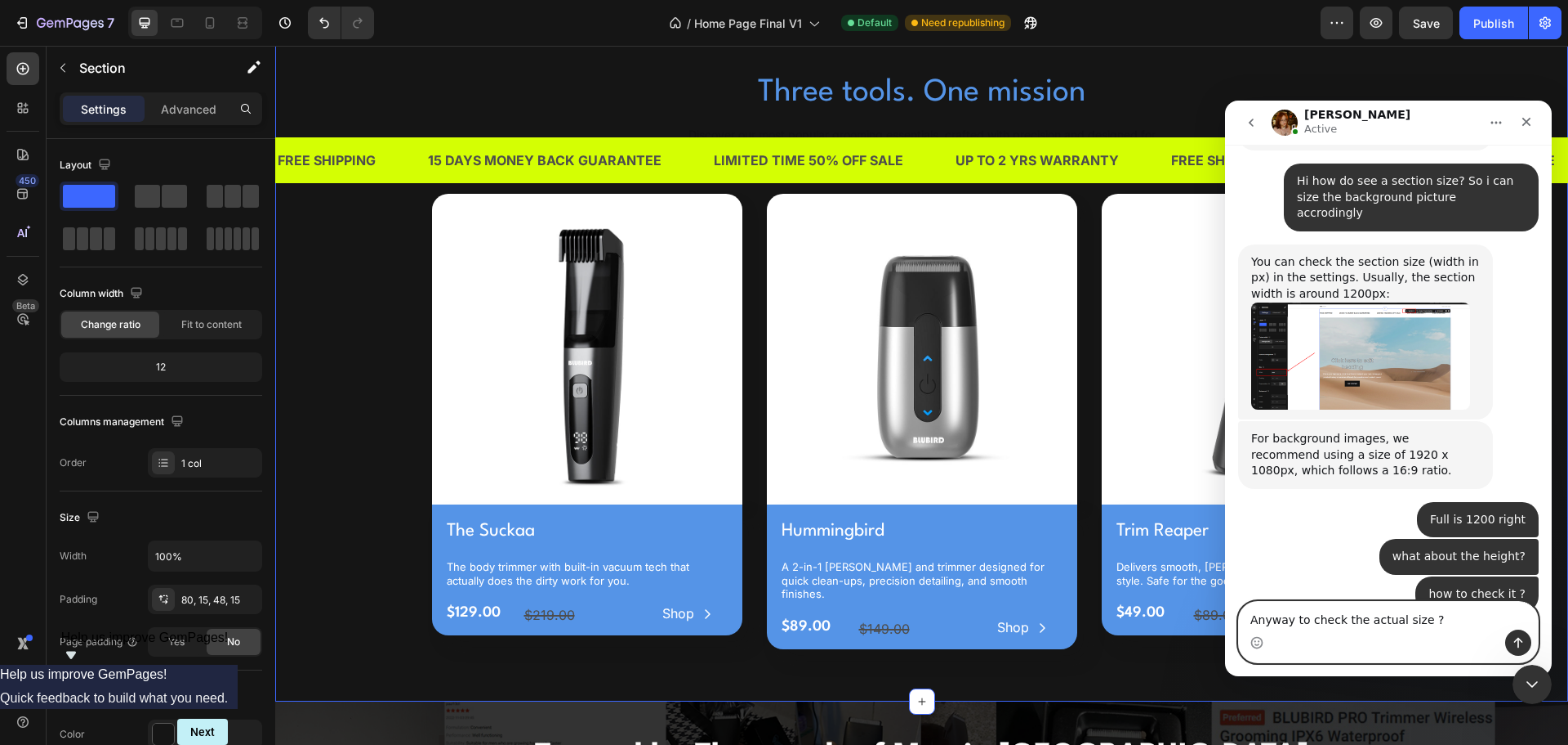
type textarea "Anyway to check the actual size ?"
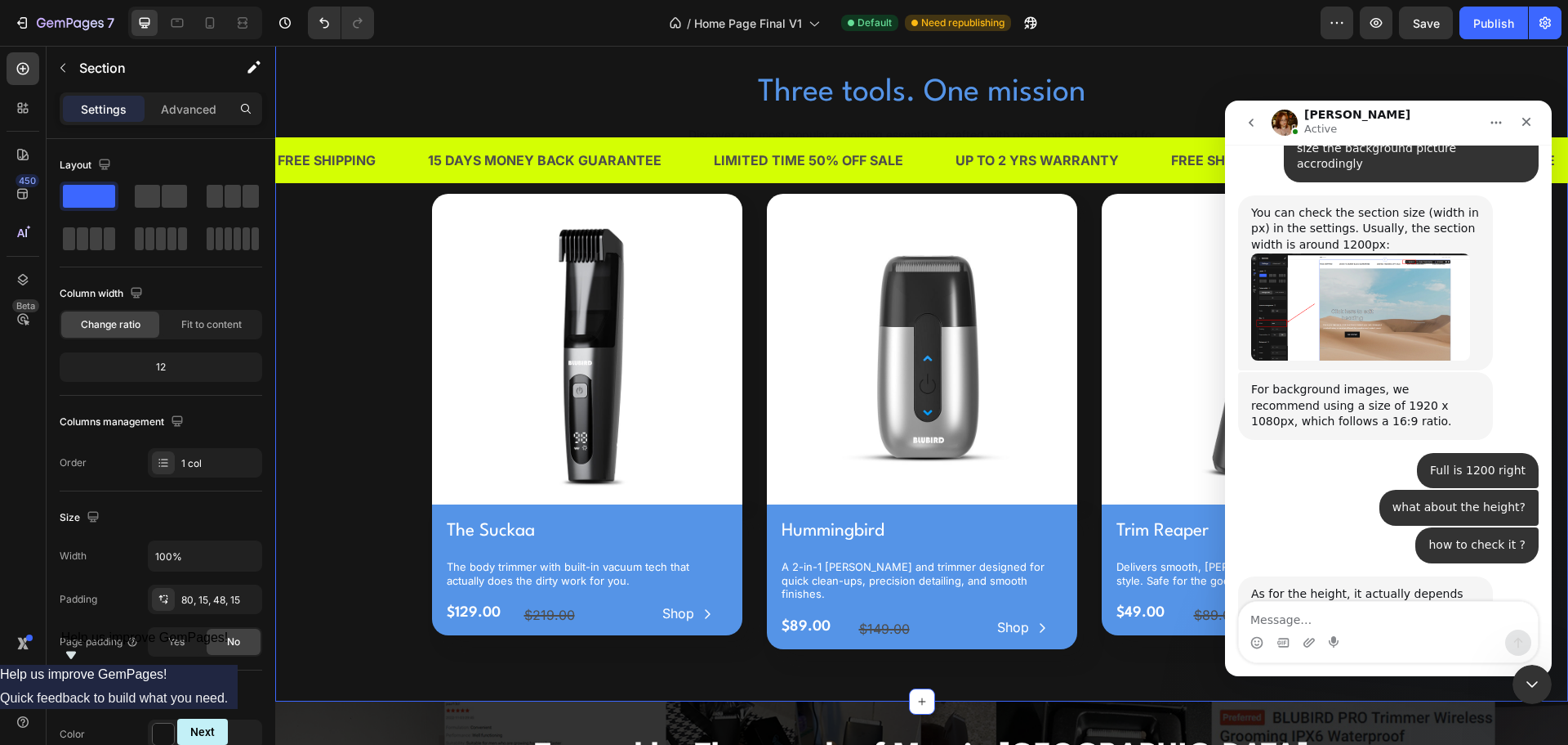
click at [355, 534] on div "Three tools. One mission Heading Discover our most popular grooming essentials,…" at bounding box center [921, 366] width 1268 height 592
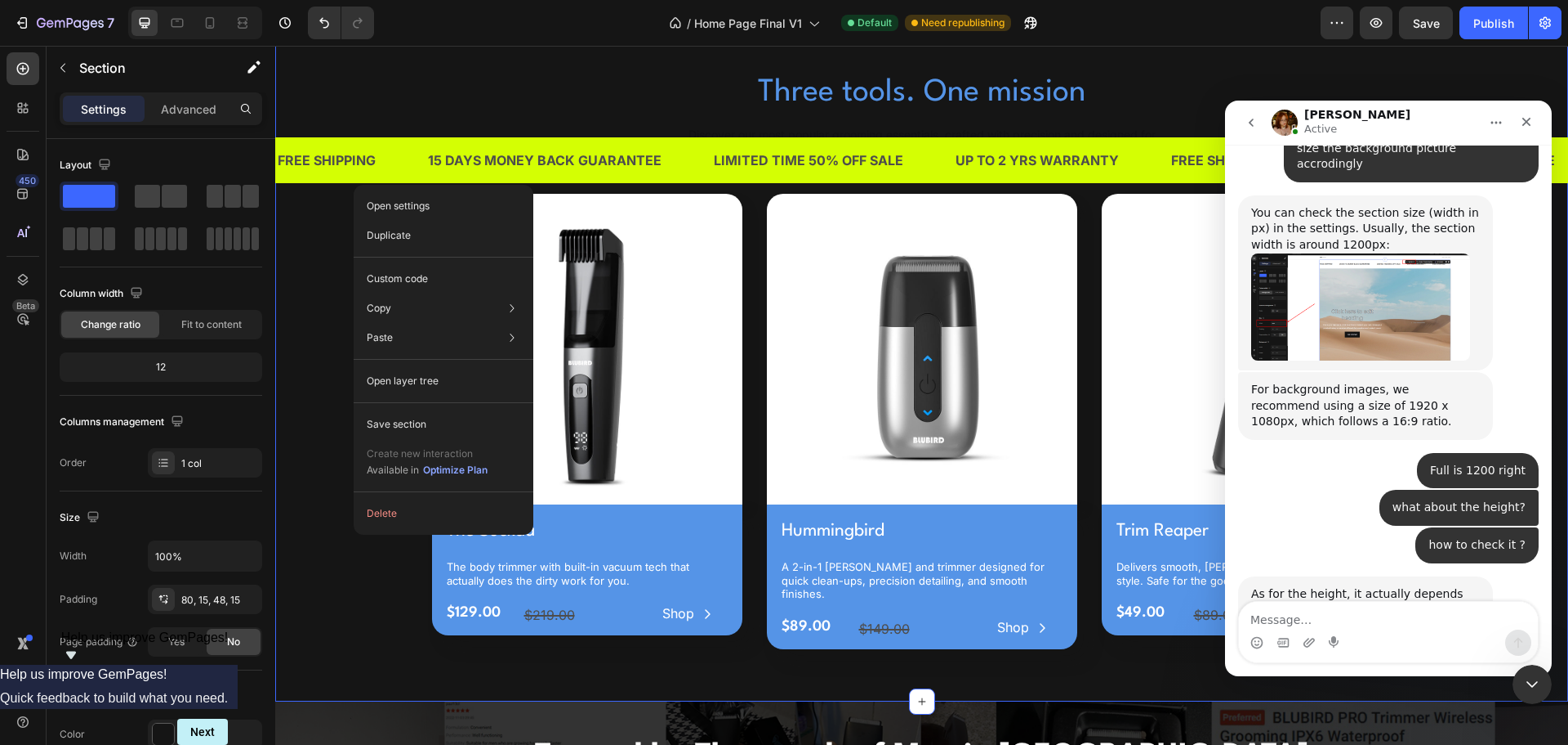
click at [286, 278] on div "Three tools. One mission Heading Discover our most popular grooming essentials,…" at bounding box center [922, 353] width 1293 height 696
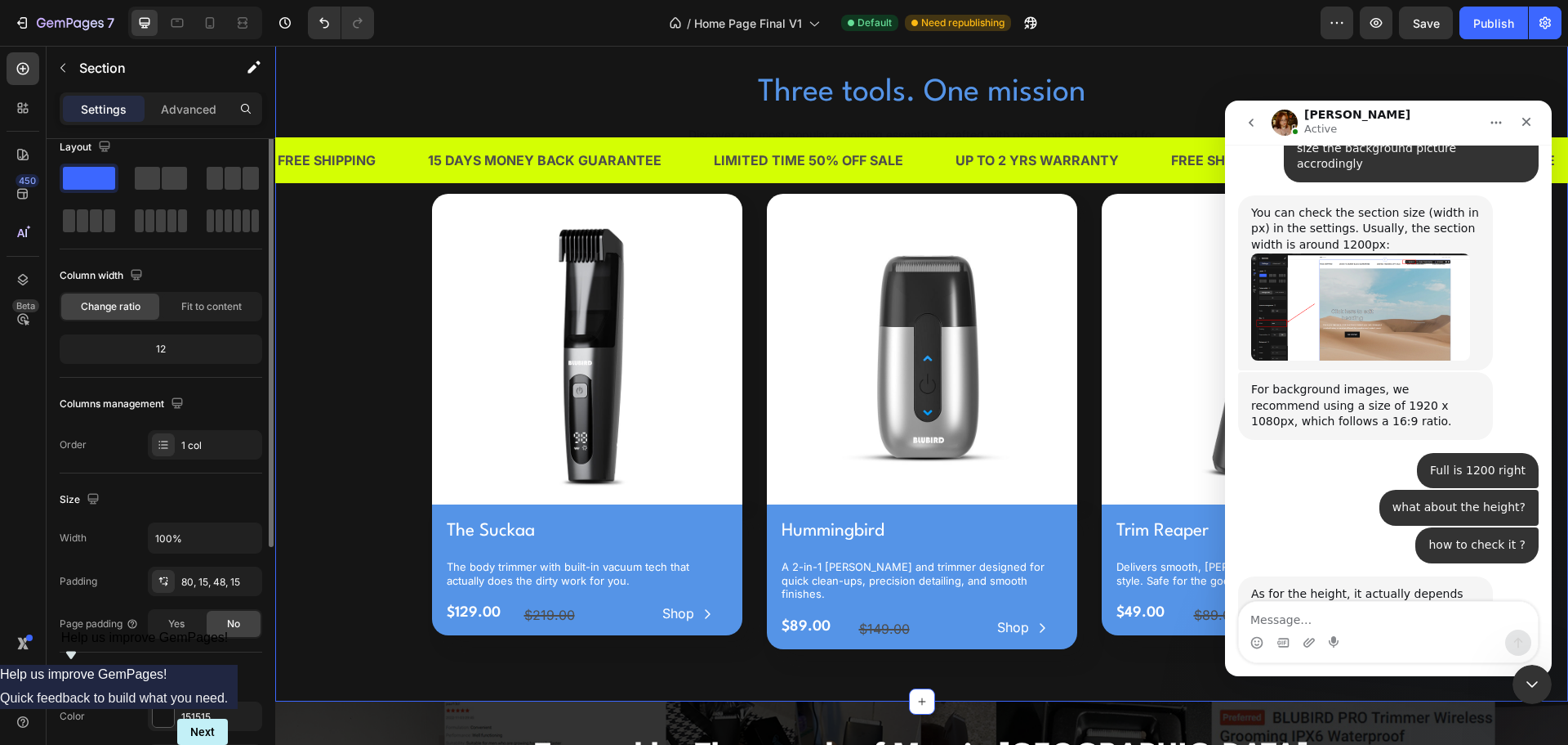
scroll to position [0, 0]
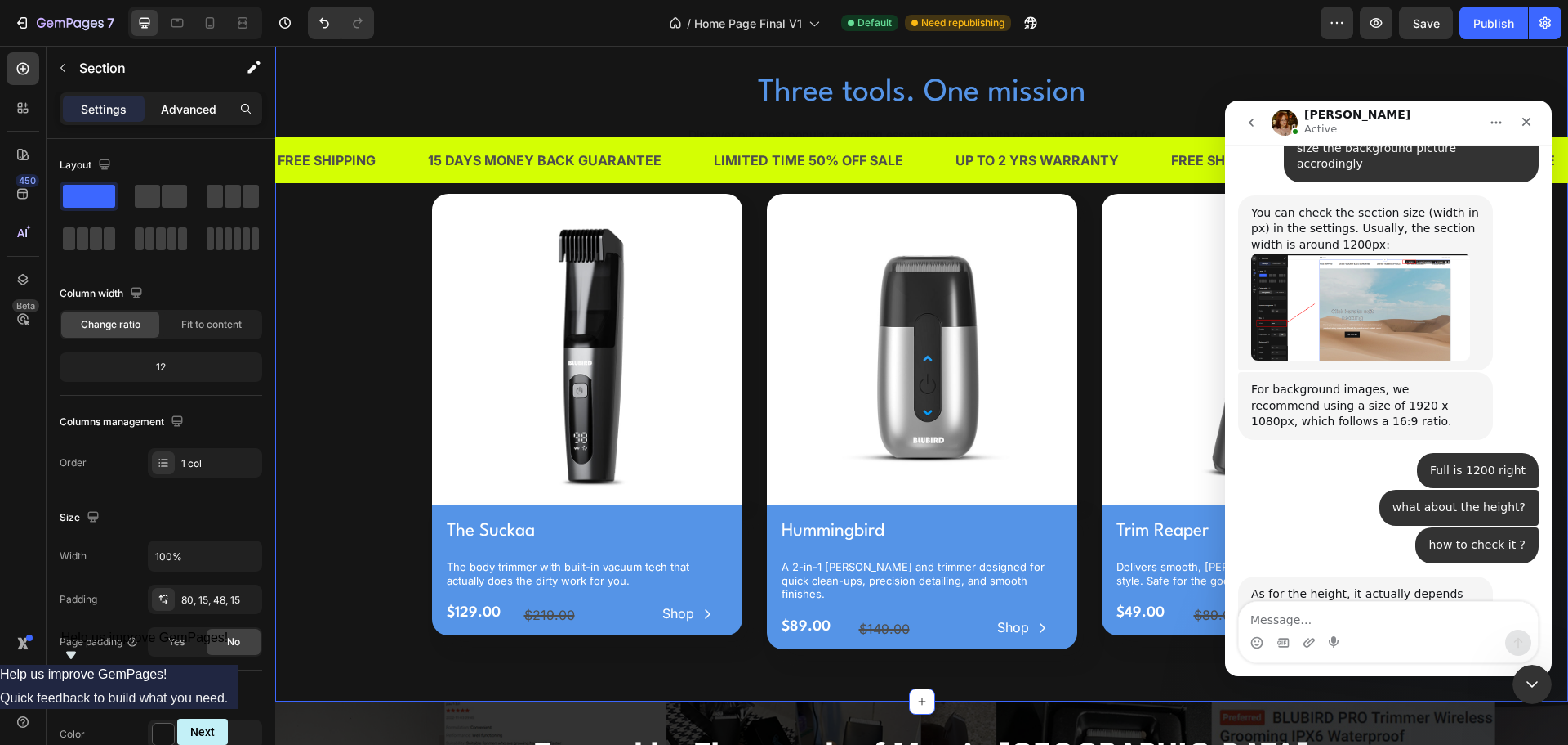
click at [179, 103] on p "Advanced" at bounding box center [188, 110] width 56 height 17
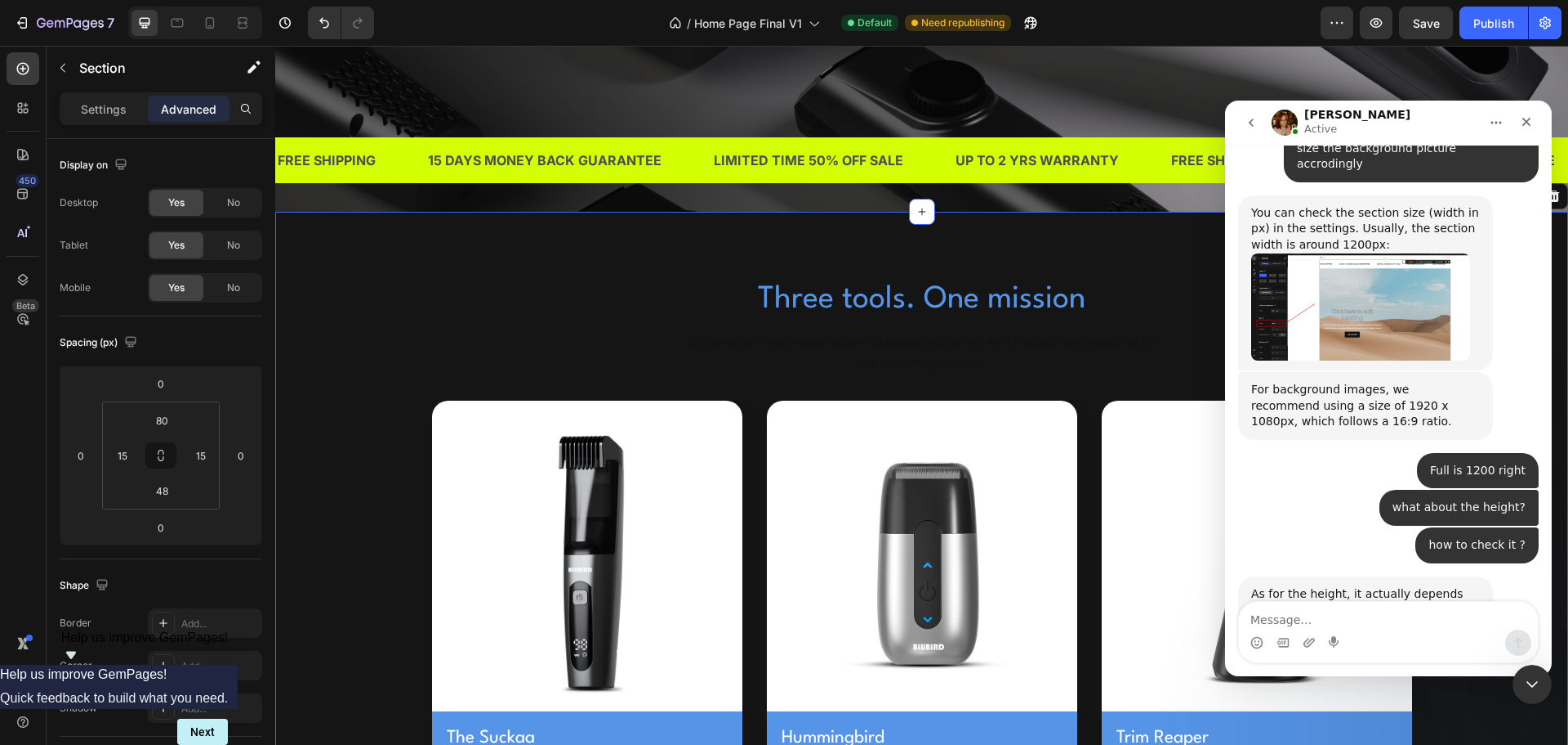
scroll to position [409, 0]
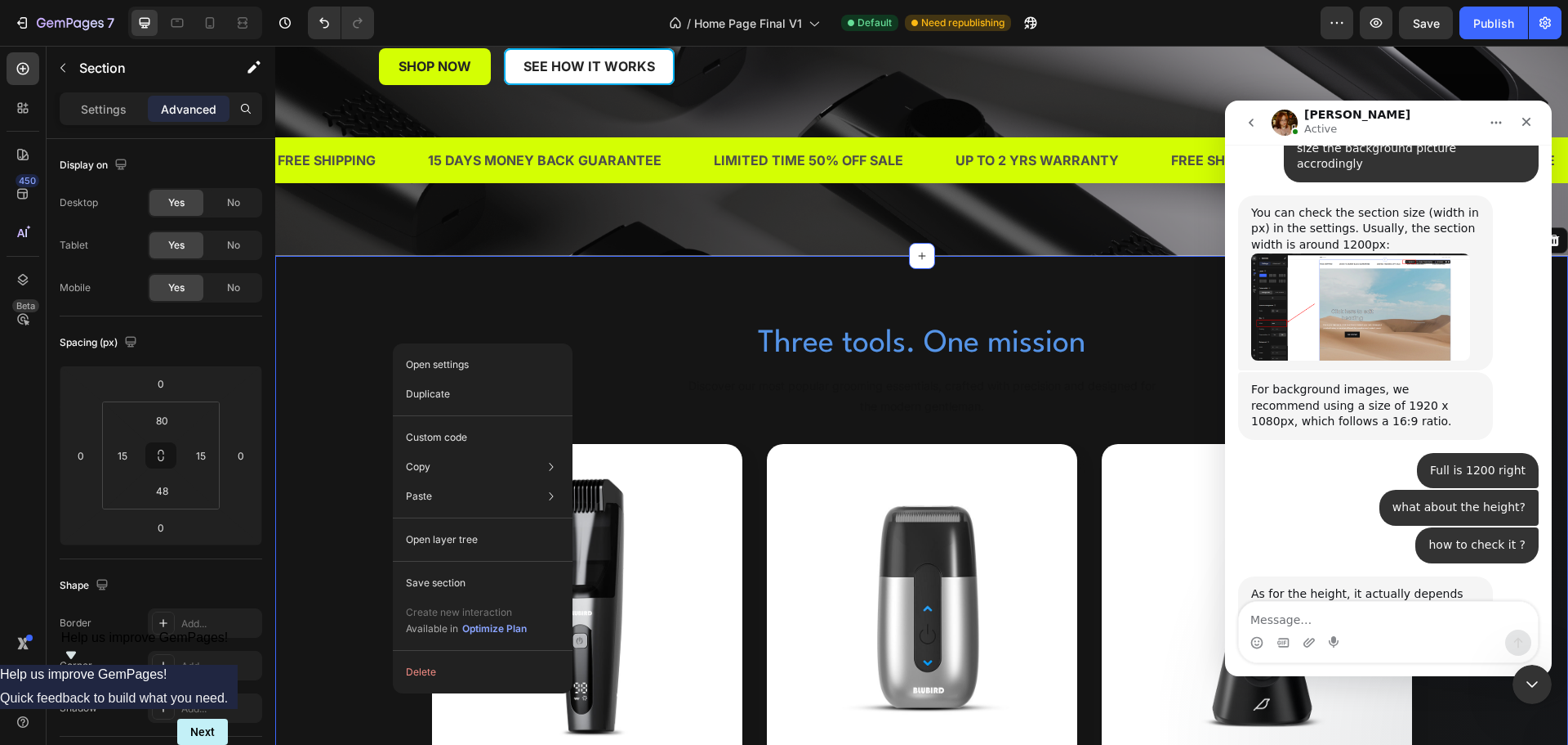
click at [354, 335] on div "Three tools. One mission Heading Discover our most popular grooming essentials,…" at bounding box center [921, 617] width 1268 height 592
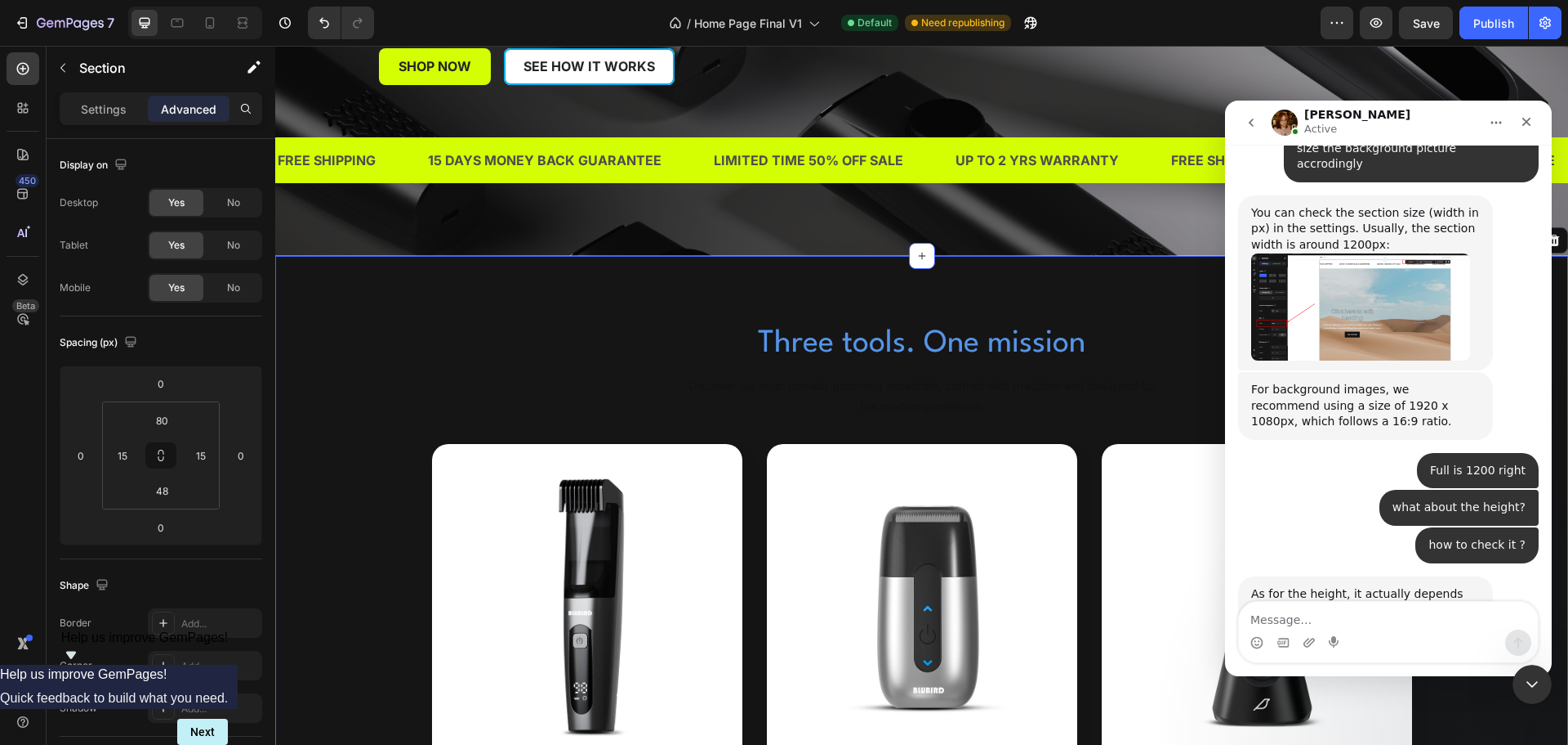
click at [354, 335] on div "Three tools. One mission Heading Discover our most popular grooming essentials,…" at bounding box center [921, 617] width 1268 height 592
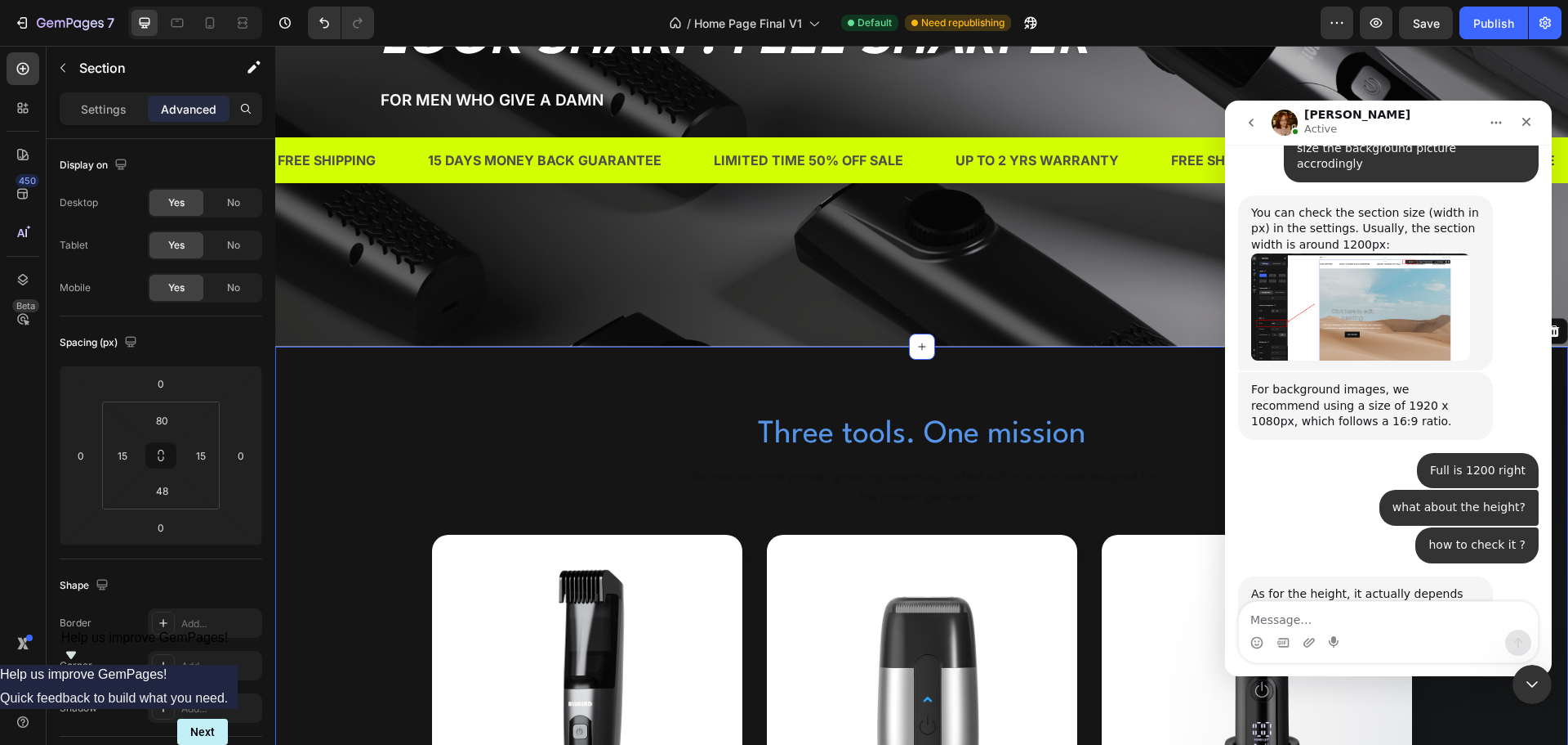
scroll to position [82, 0]
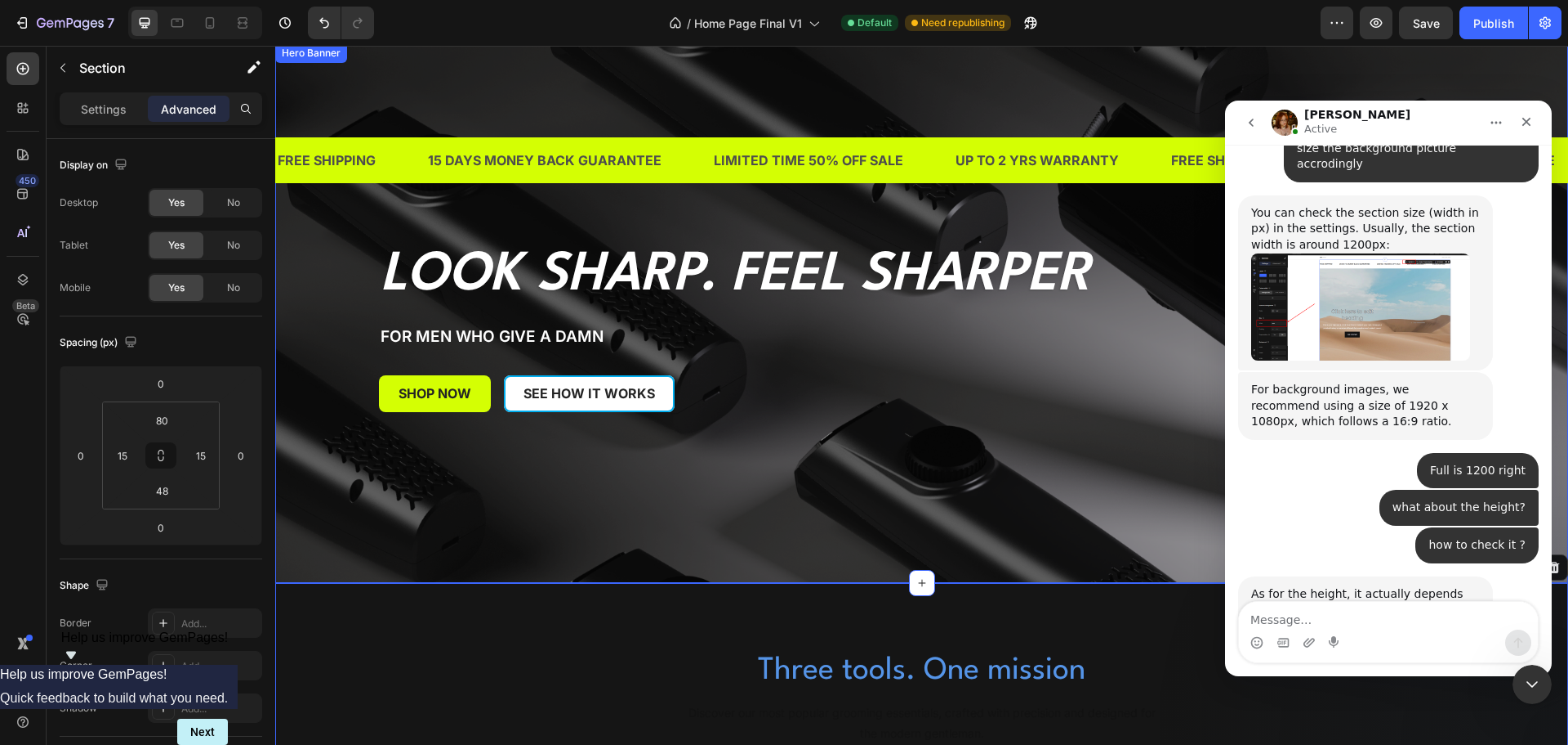
click at [372, 260] on div "Overlay" at bounding box center [922, 312] width 1293 height 539
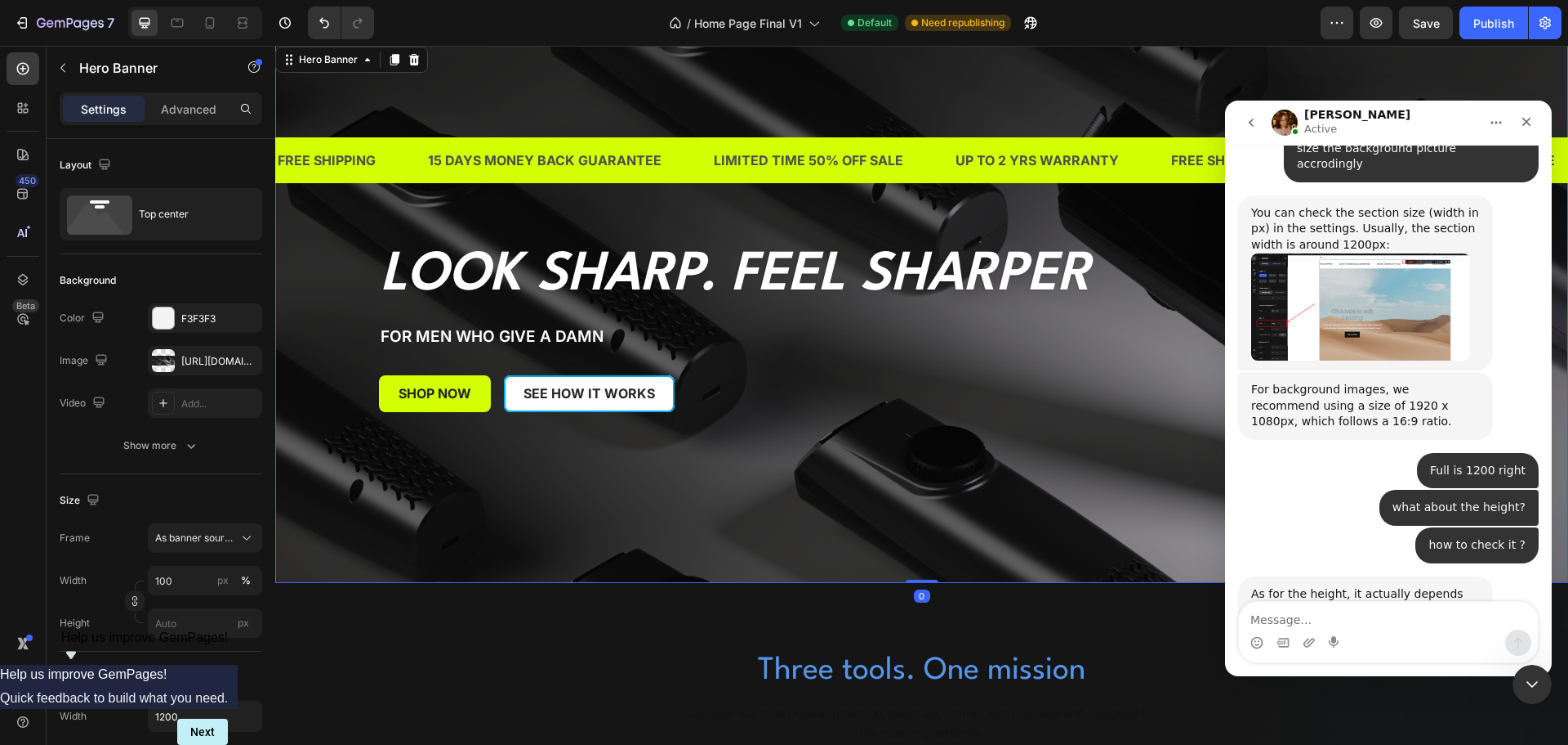
click at [349, 259] on div "Overlay" at bounding box center [922, 312] width 1293 height 539
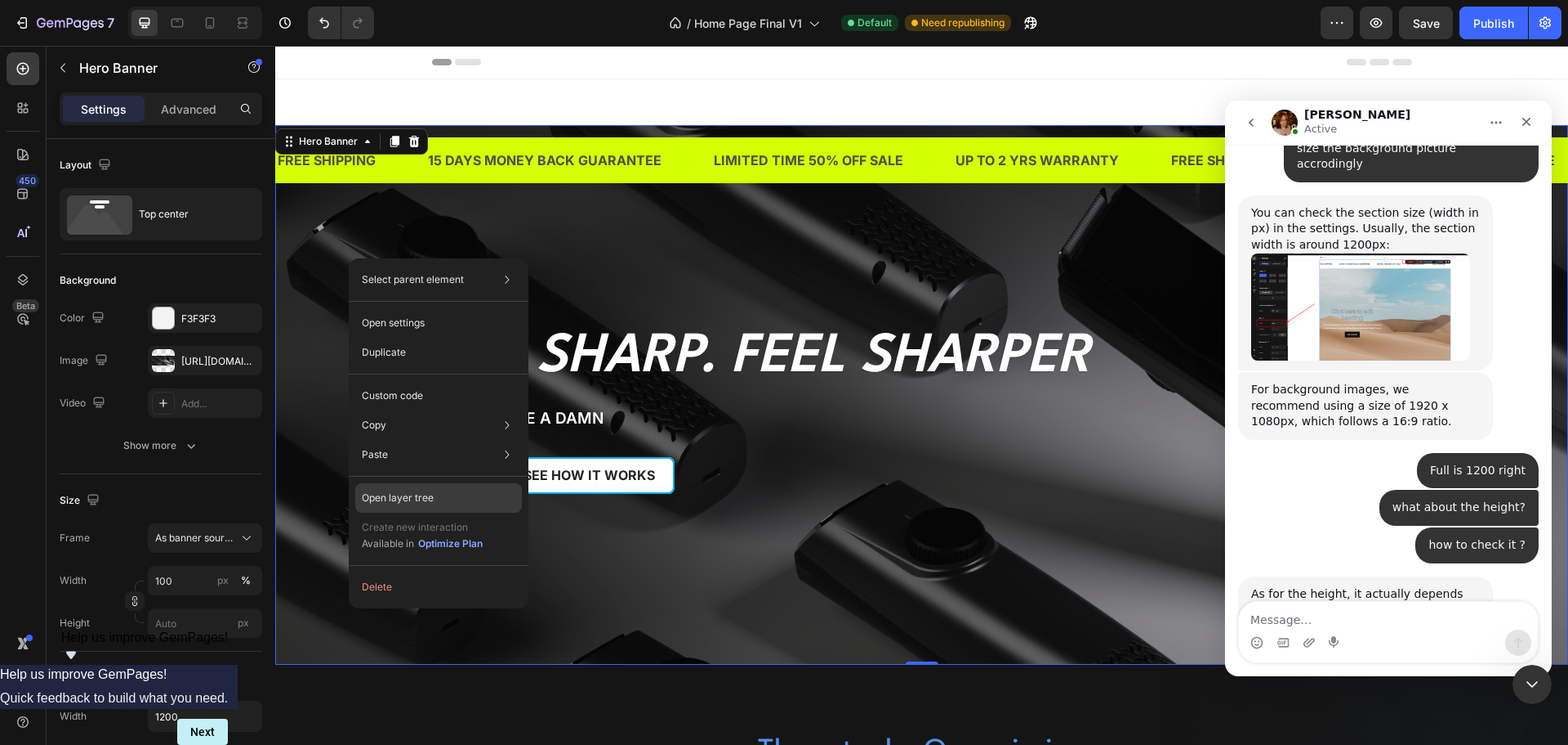
click at [383, 496] on p "Open layer tree" at bounding box center [398, 497] width 72 height 14
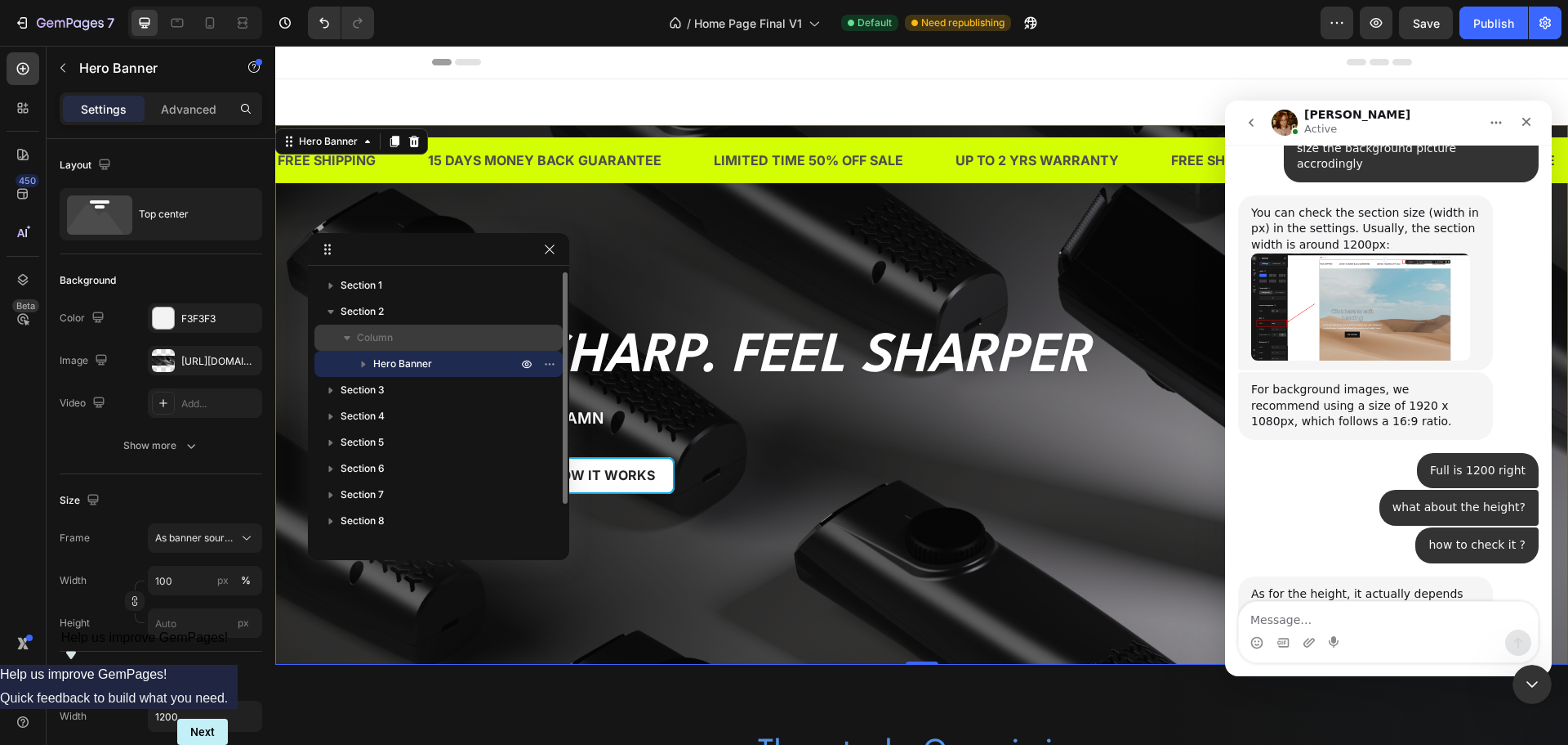
click at [345, 338] on icon "button" at bounding box center [347, 337] width 16 height 16
click at [367, 363] on icon "button" at bounding box center [363, 363] width 16 height 16
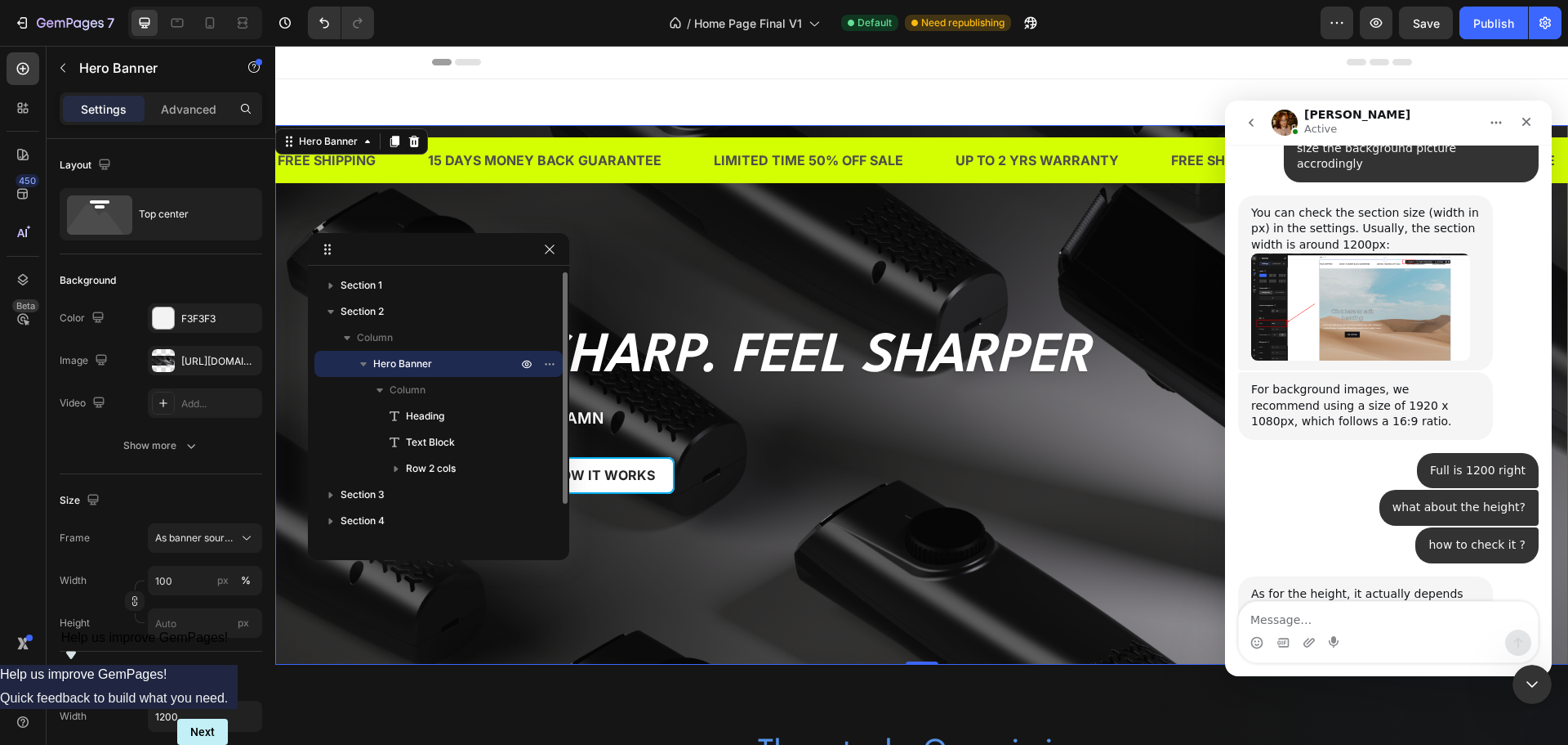
click at [367, 363] on icon "button" at bounding box center [363, 363] width 16 height 16
click at [535, 248] on div at bounding box center [439, 249] width 261 height 33
click at [542, 247] on button "button" at bounding box center [550, 249] width 19 height 19
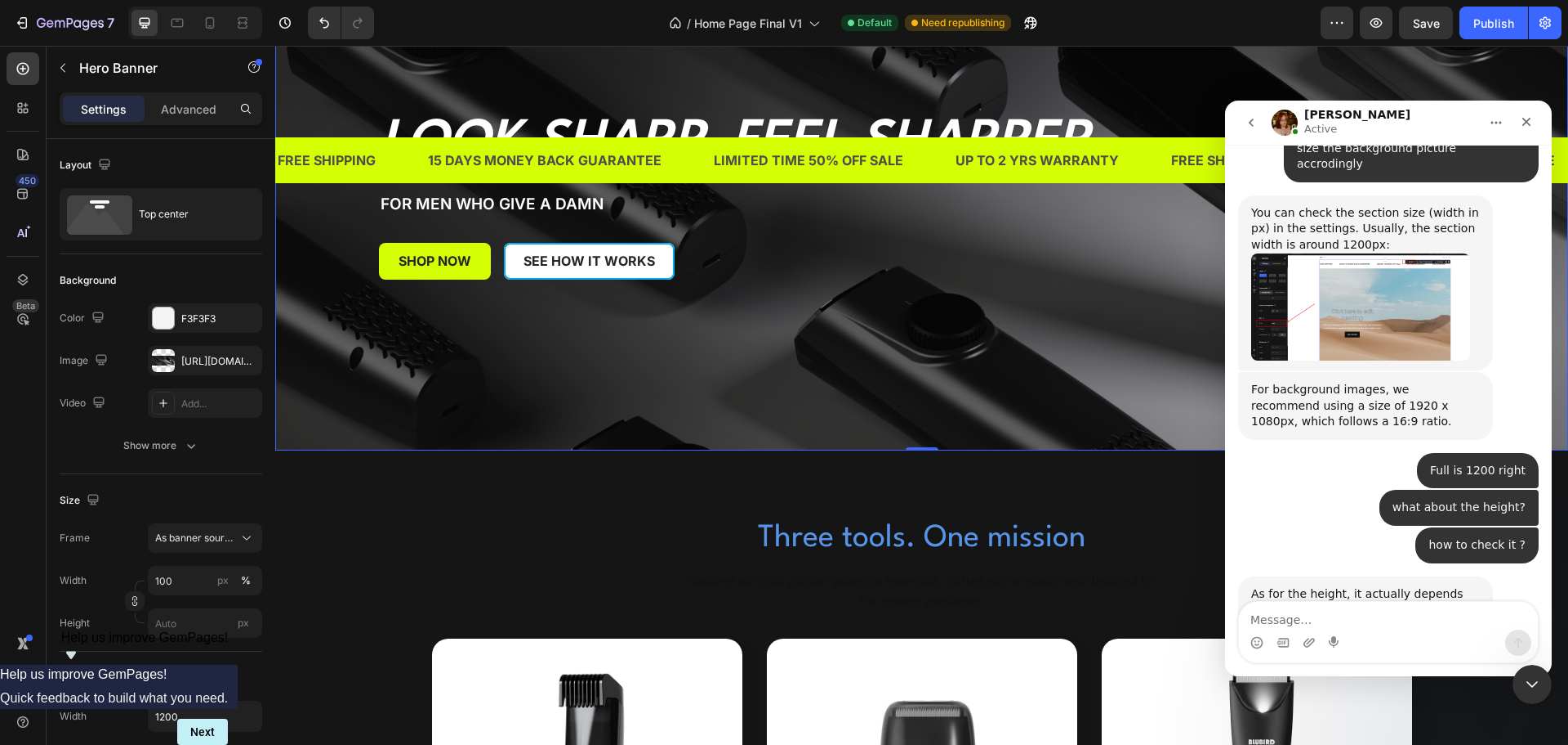
scroll to position [327, 0]
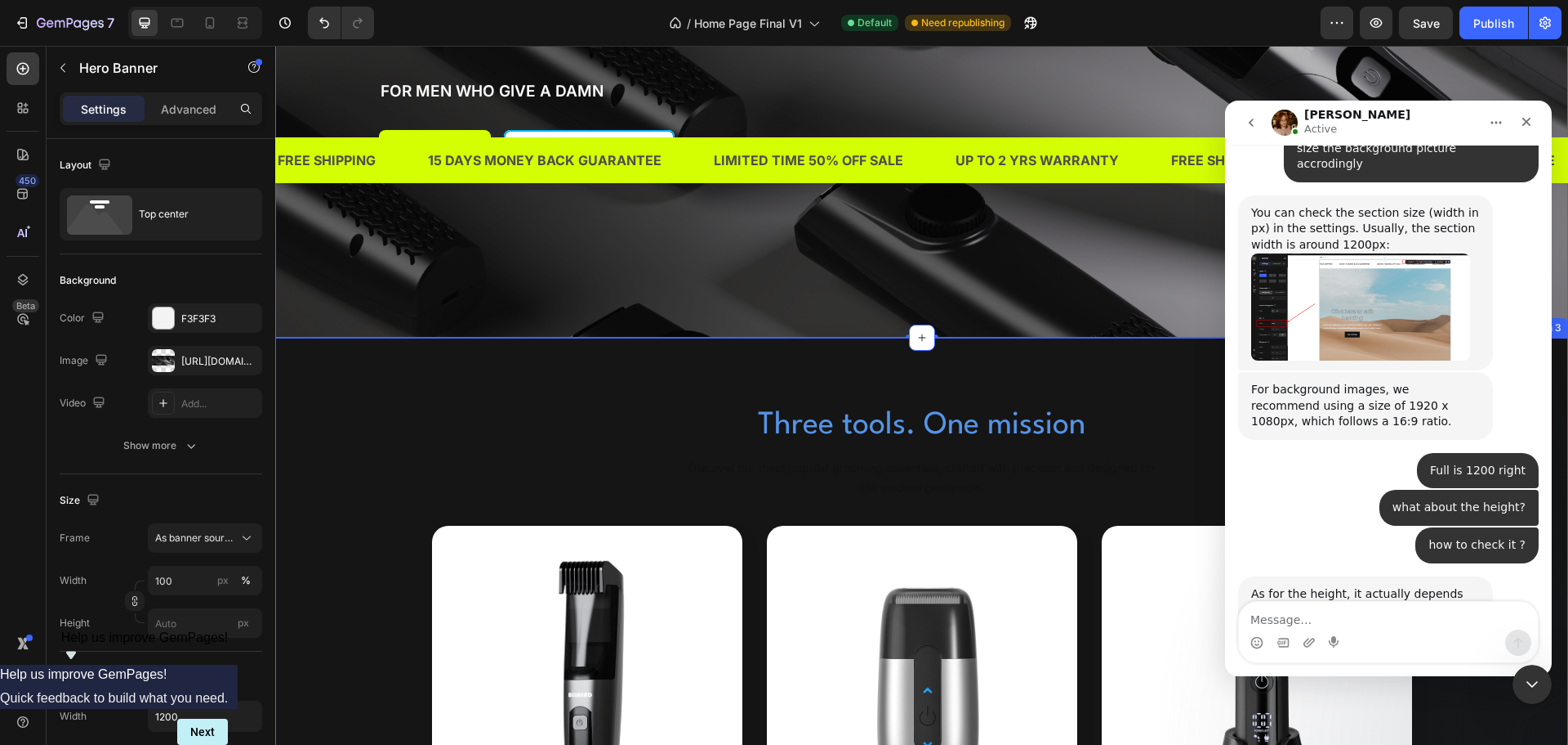
click at [310, 492] on div "Three tools. One mission Heading Discover our most popular grooming essentials,…" at bounding box center [921, 699] width 1268 height 592
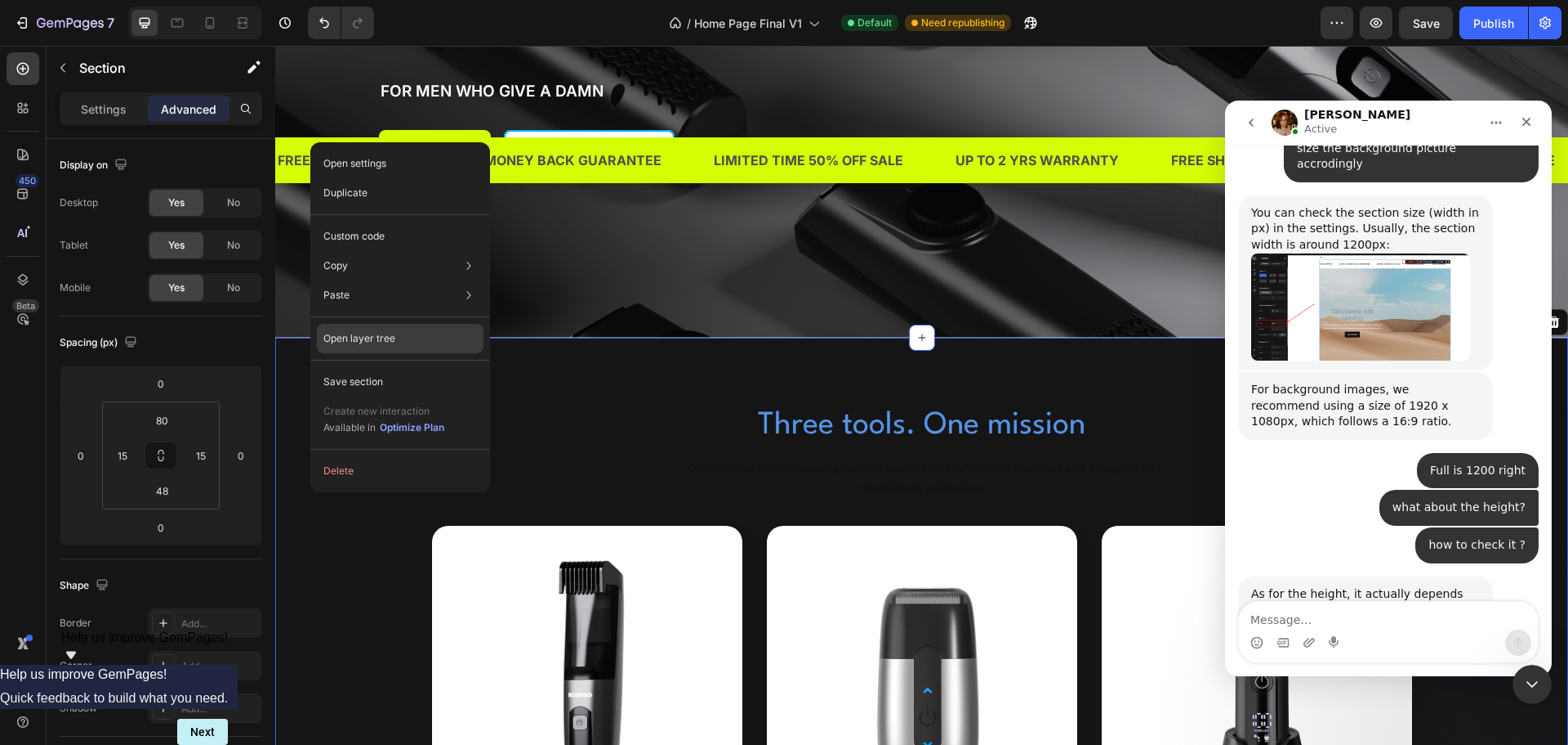
click at [374, 327] on div "Open layer tree" at bounding box center [400, 338] width 166 height 30
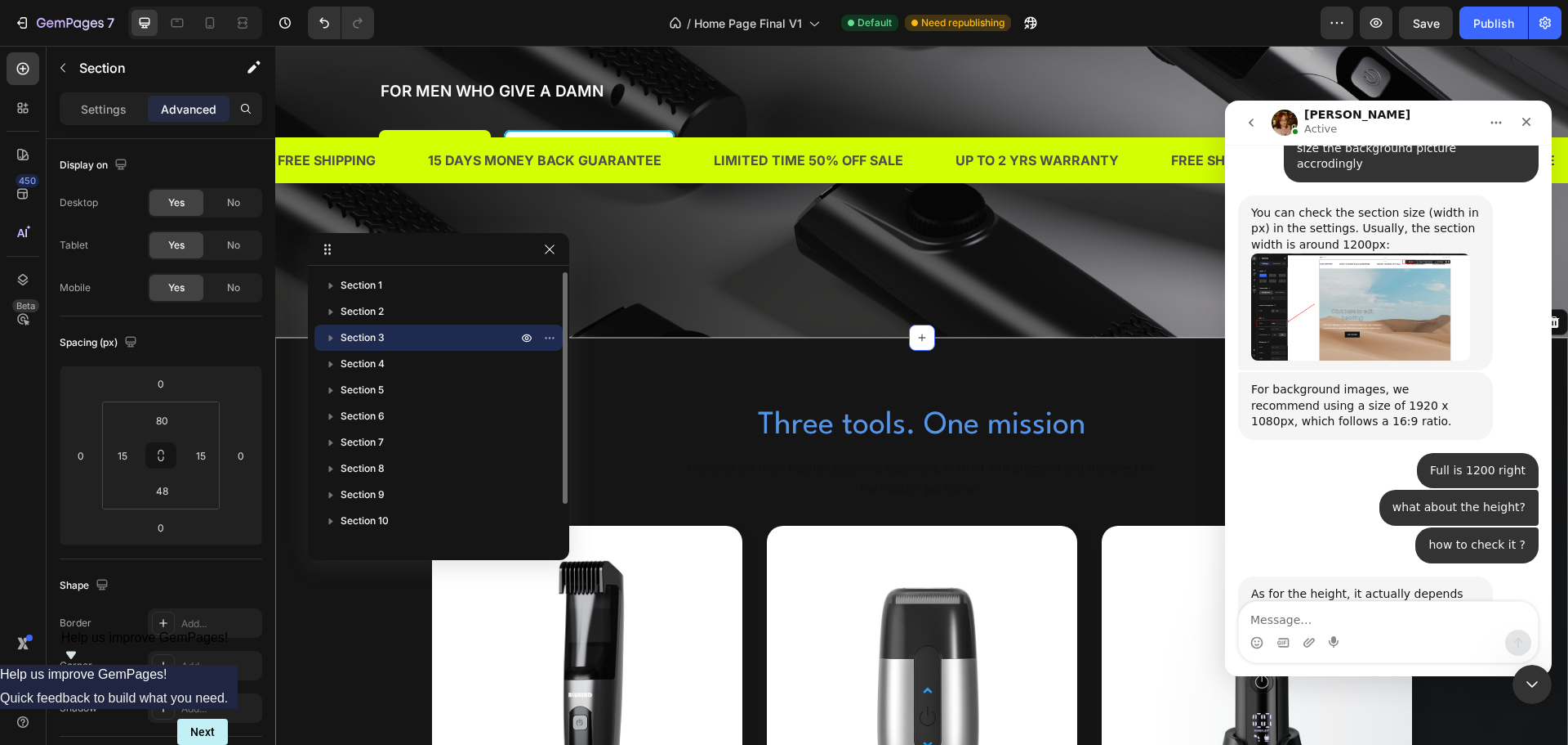
click at [330, 339] on icon "button" at bounding box center [331, 338] width 4 height 7
click at [380, 366] on span "Column" at bounding box center [375, 363] width 36 height 16
click at [380, 366] on span "Column" at bounding box center [375, 363] width 36 height 16
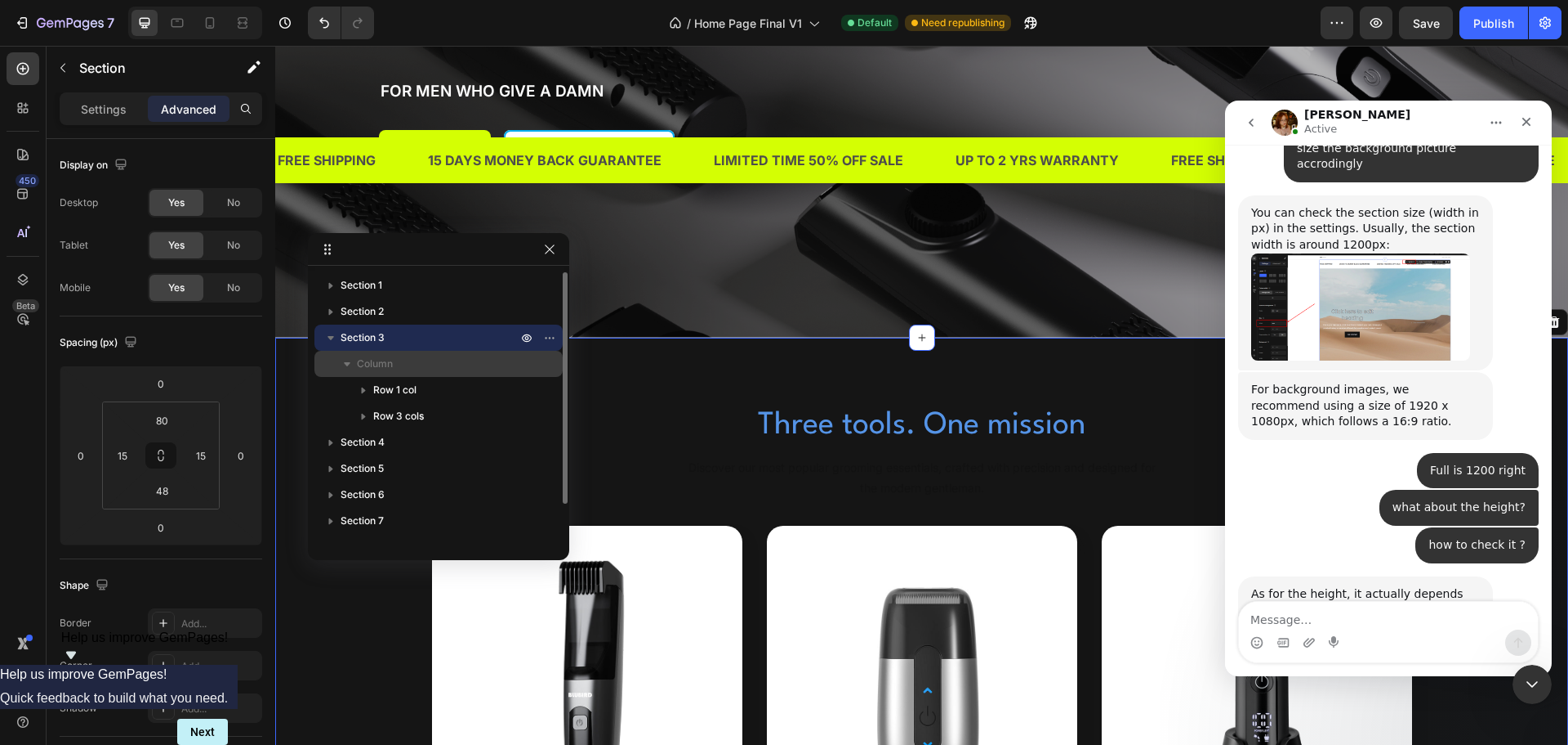
click at [404, 358] on p "Column" at bounding box center [439, 363] width 163 height 16
click at [421, 327] on div "Section 3" at bounding box center [438, 337] width 235 height 26
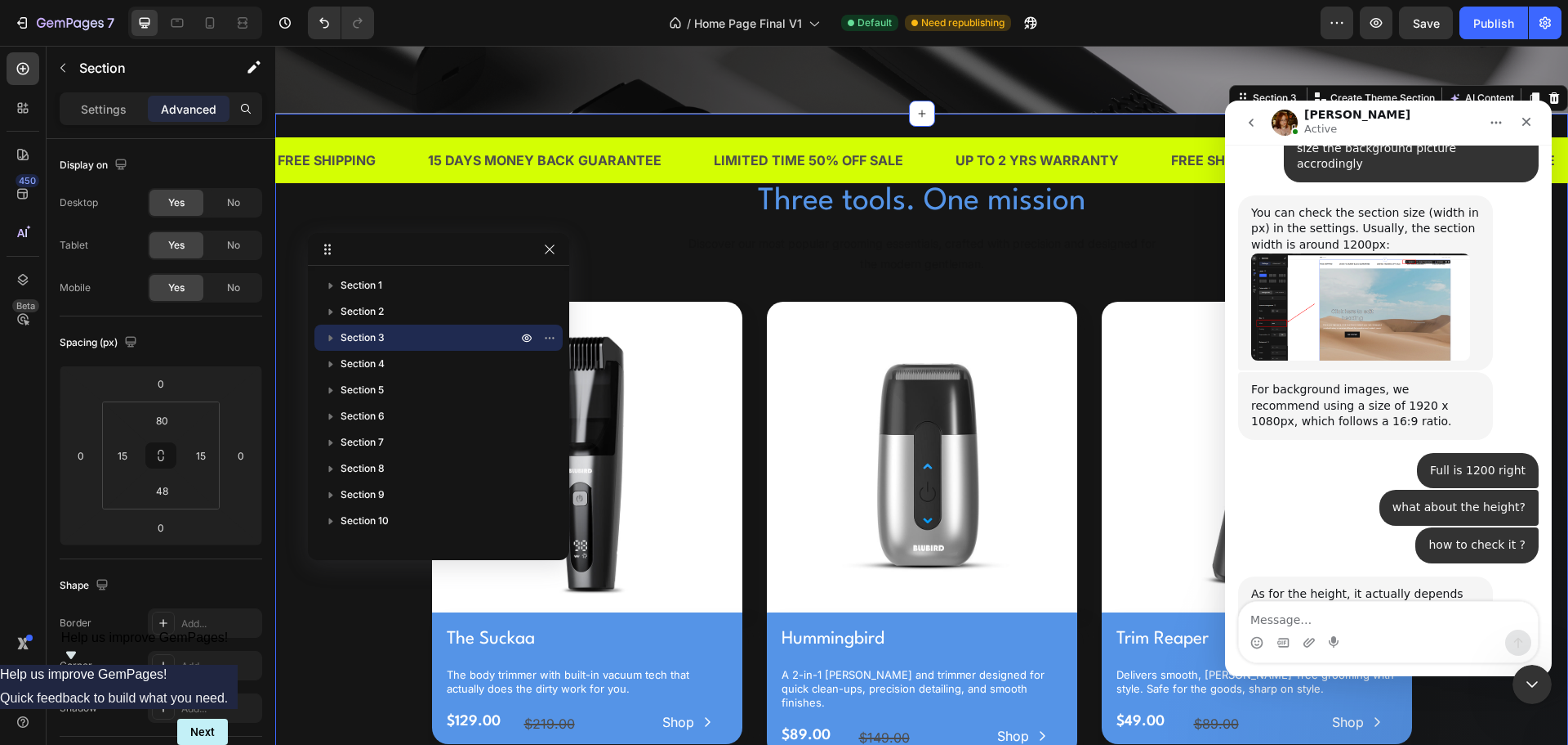
scroll to position [556, 0]
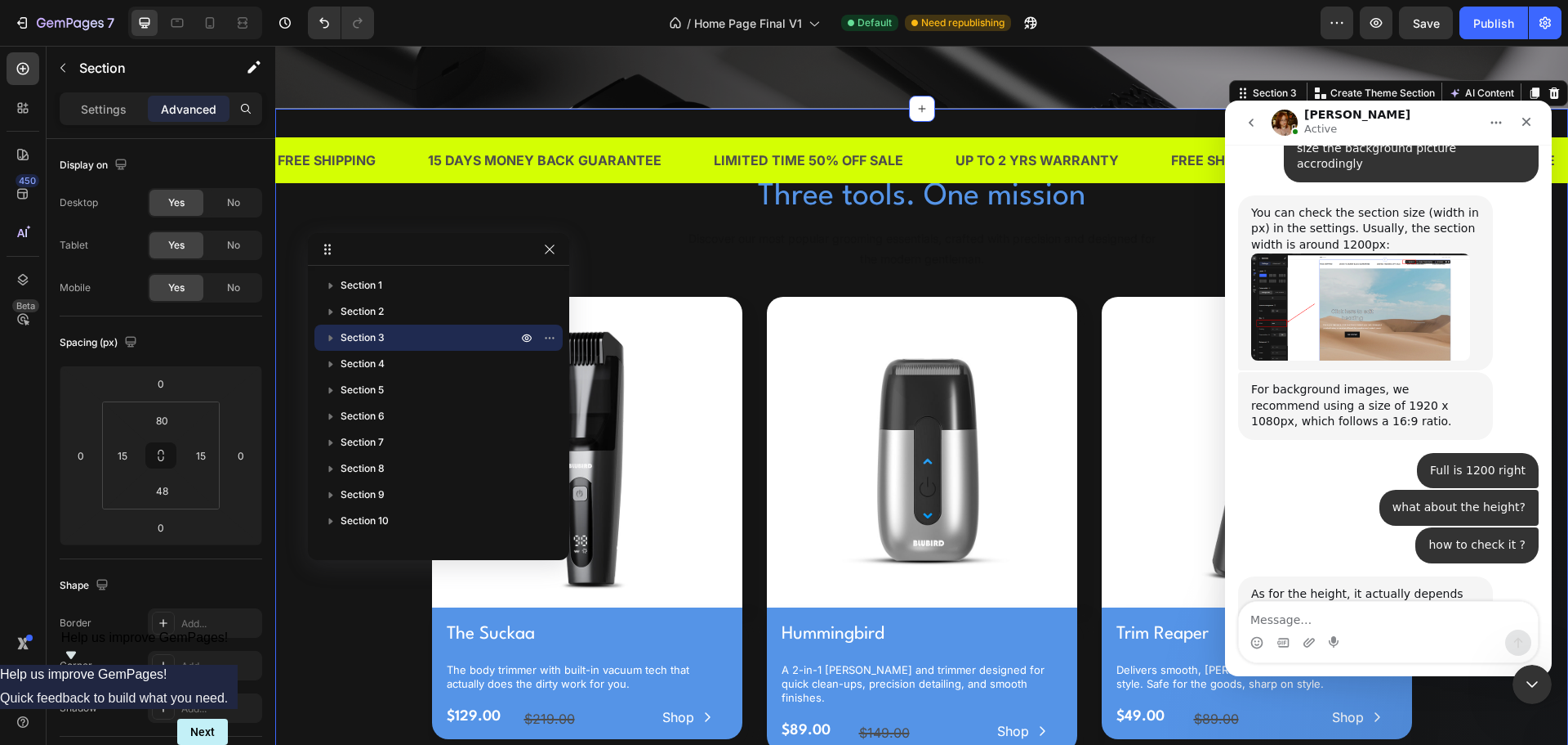
click at [421, 335] on p "Section 3" at bounding box center [430, 337] width 180 height 16
click at [553, 341] on icon "button" at bounding box center [550, 337] width 13 height 13
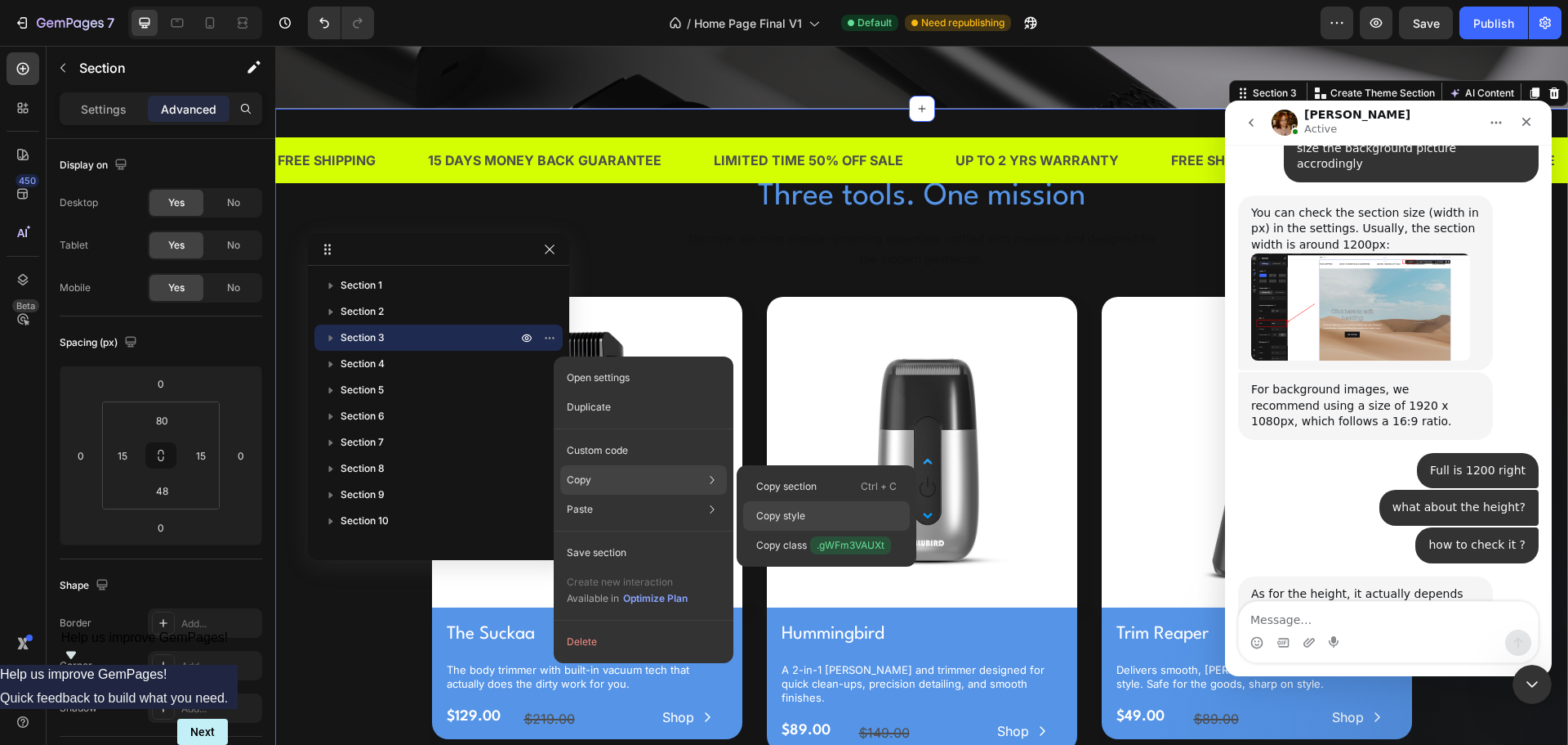
click at [772, 515] on p "Copy style" at bounding box center [780, 515] width 49 height 14
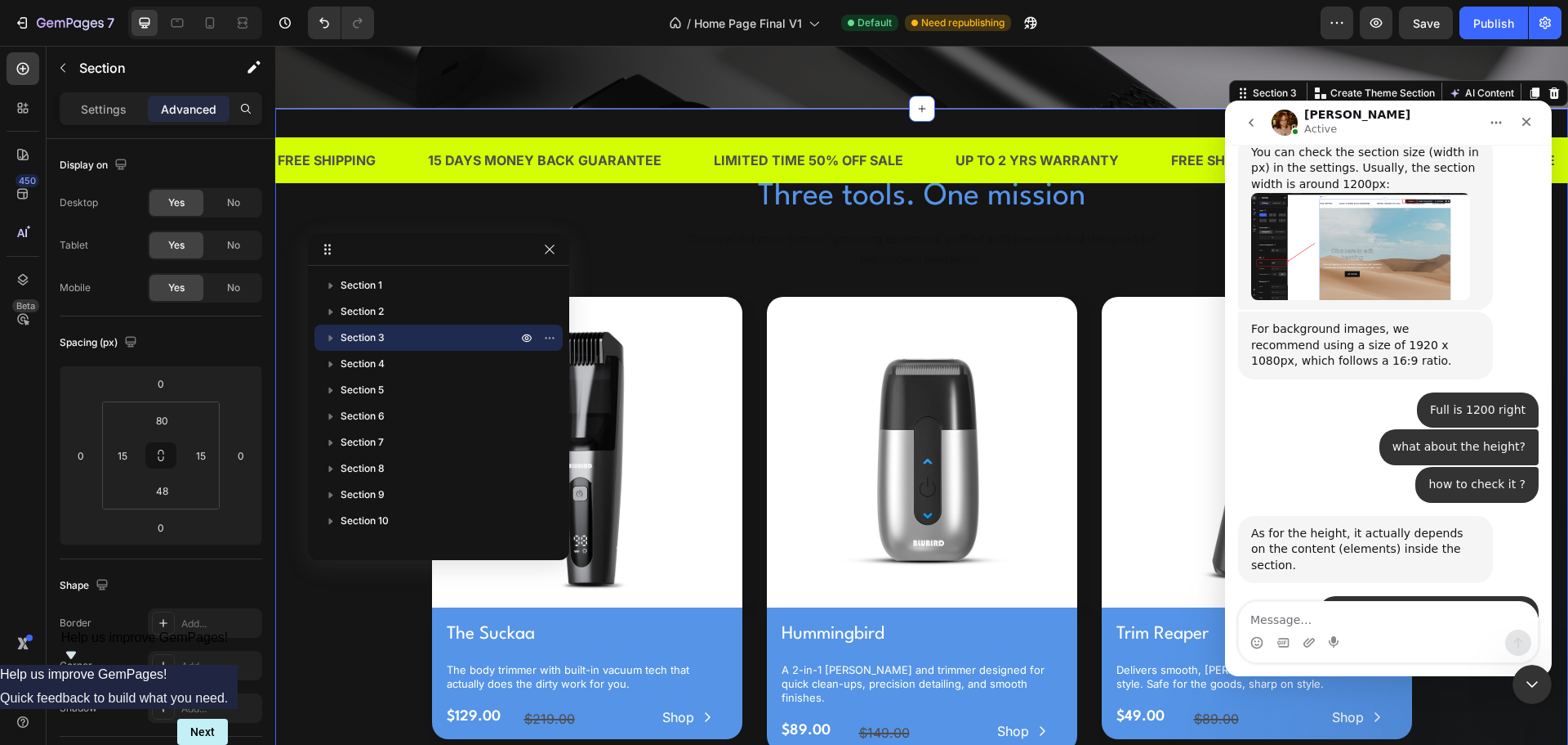
scroll to position [751, 0]
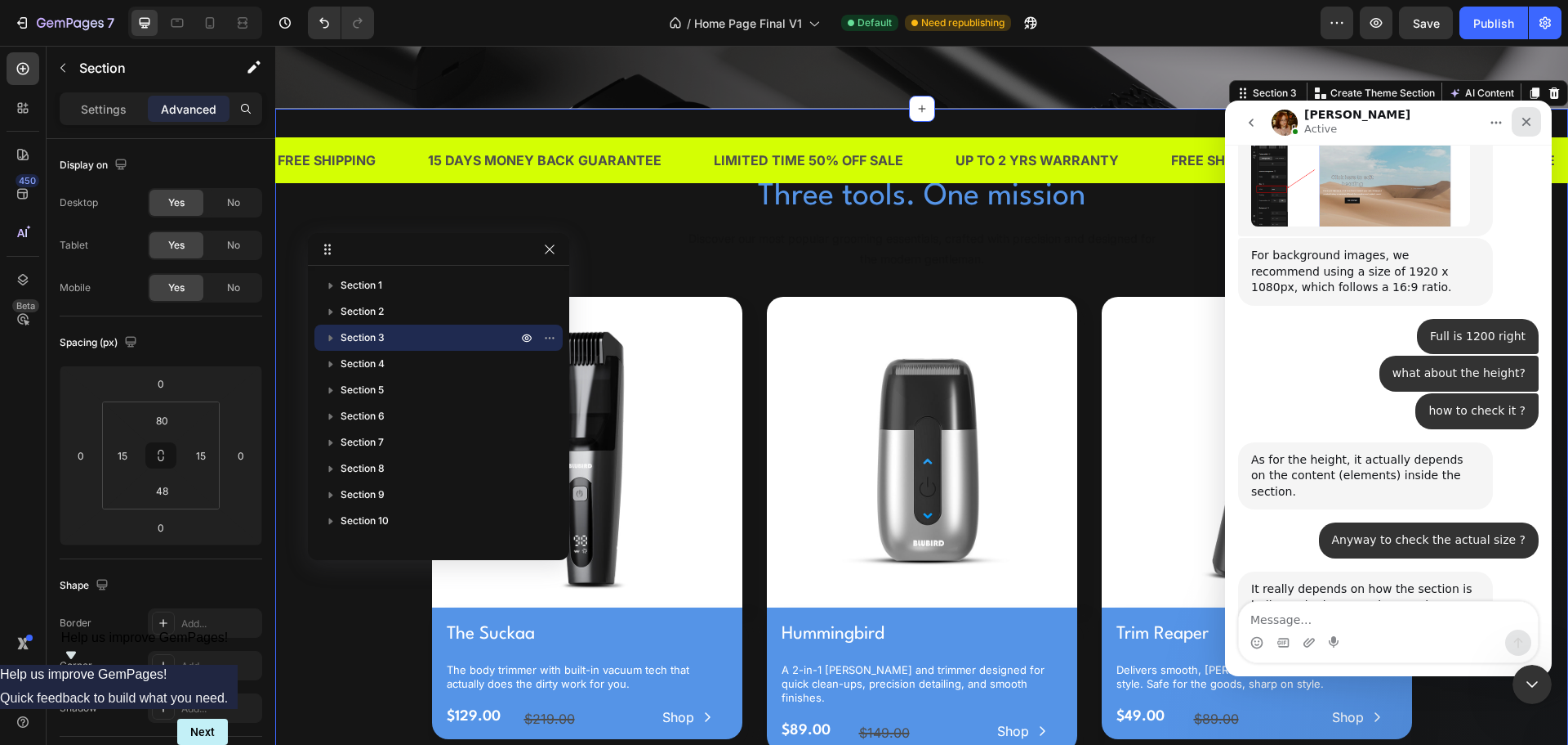
click at [1540, 112] on div "Close" at bounding box center [1527, 121] width 30 height 30
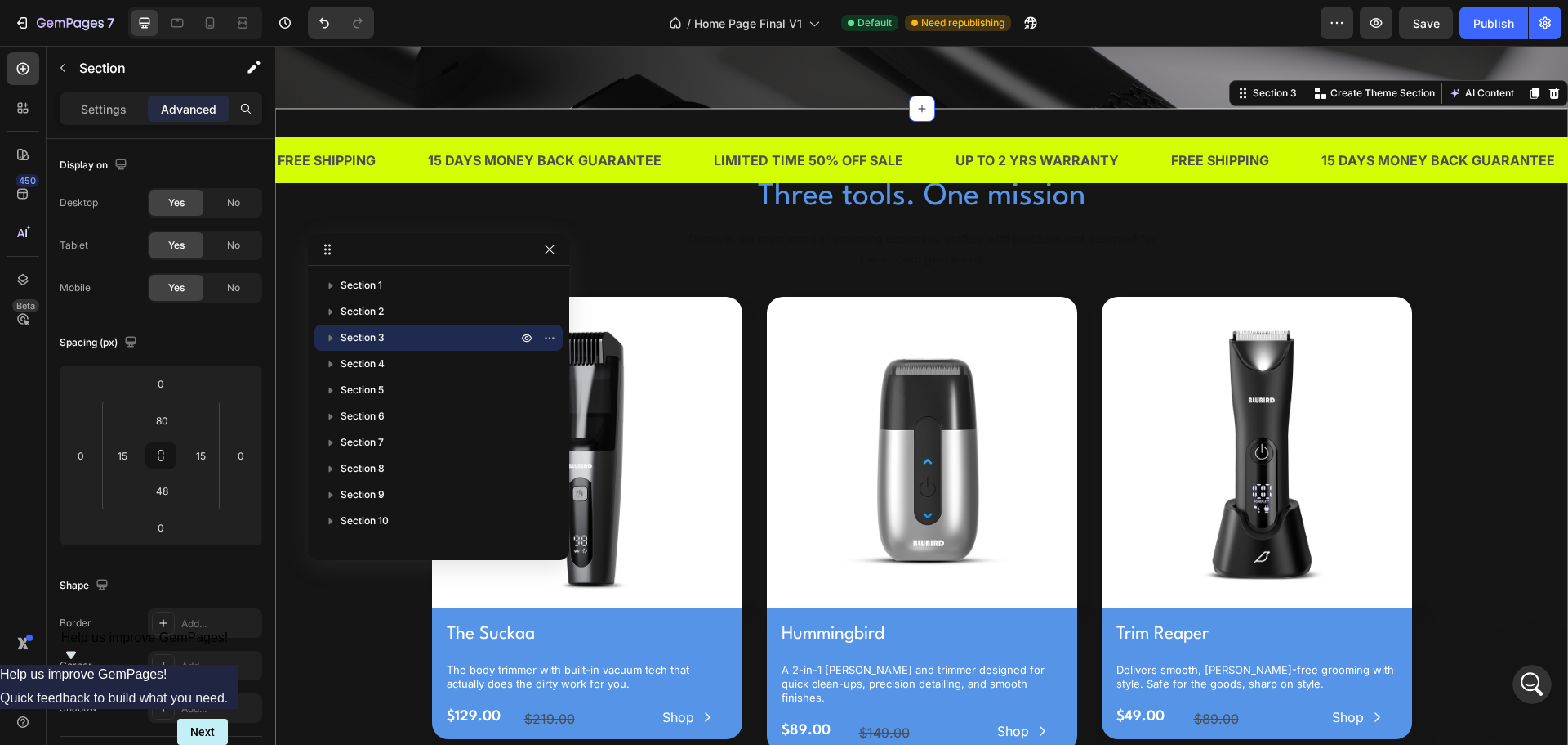
scroll to position [814, 0]
click at [687, 233] on h2 "Discover our most popular grooming essentials, crafted with precision and desig…" at bounding box center [922, 249] width 471 height 44
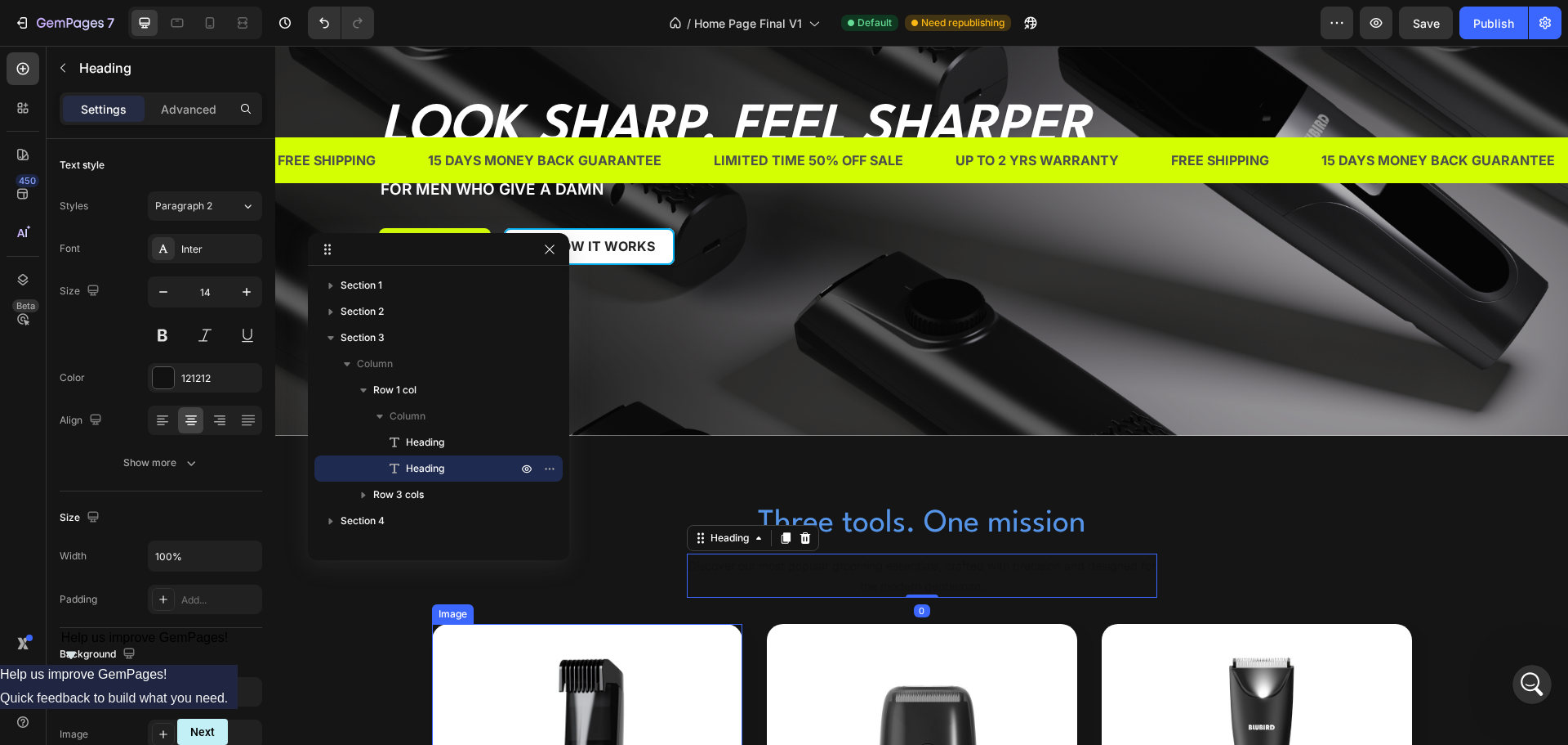
scroll to position [0, 0]
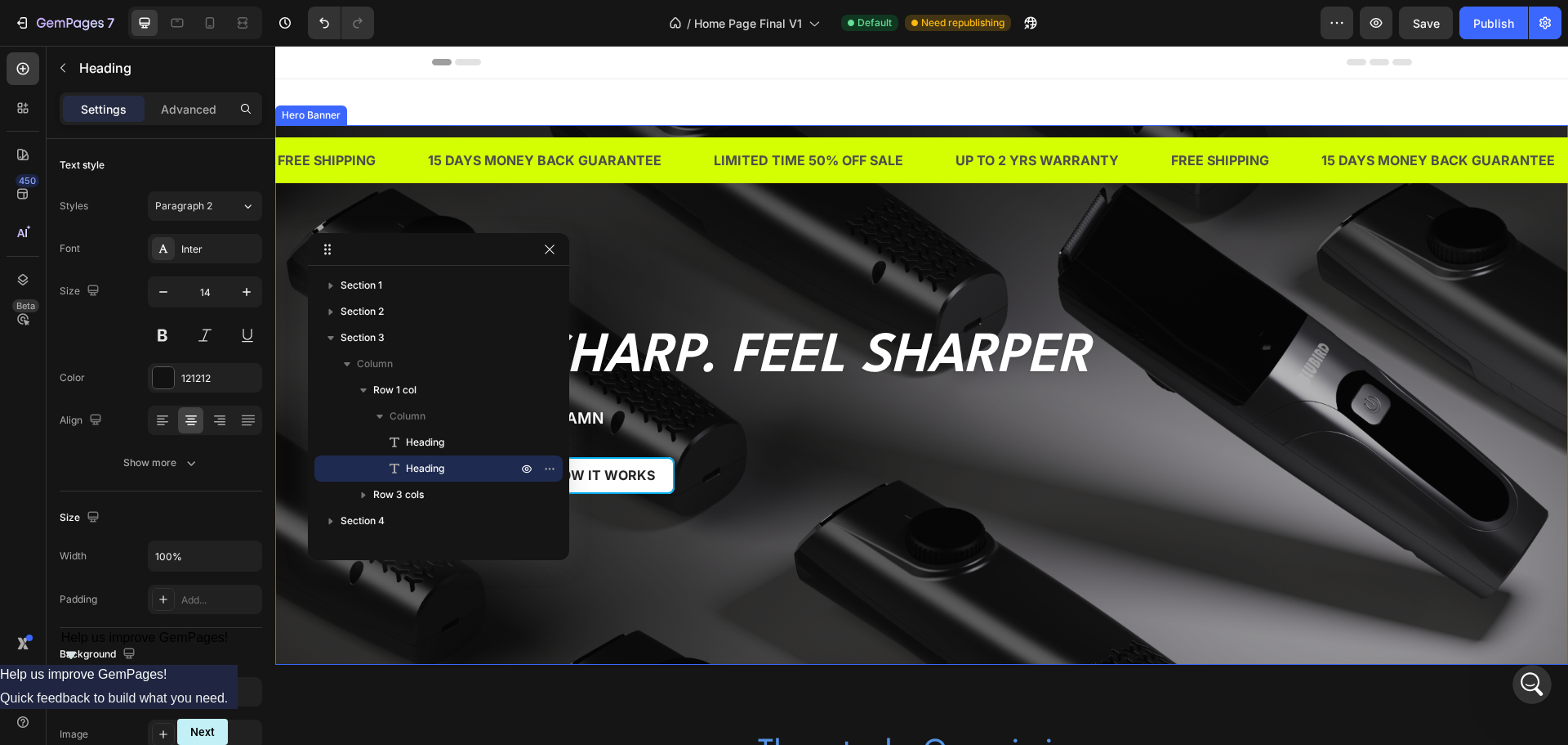
click at [973, 363] on h2 "Look Sharp. Feel Sharper" at bounding box center [856, 357] width 956 height 61
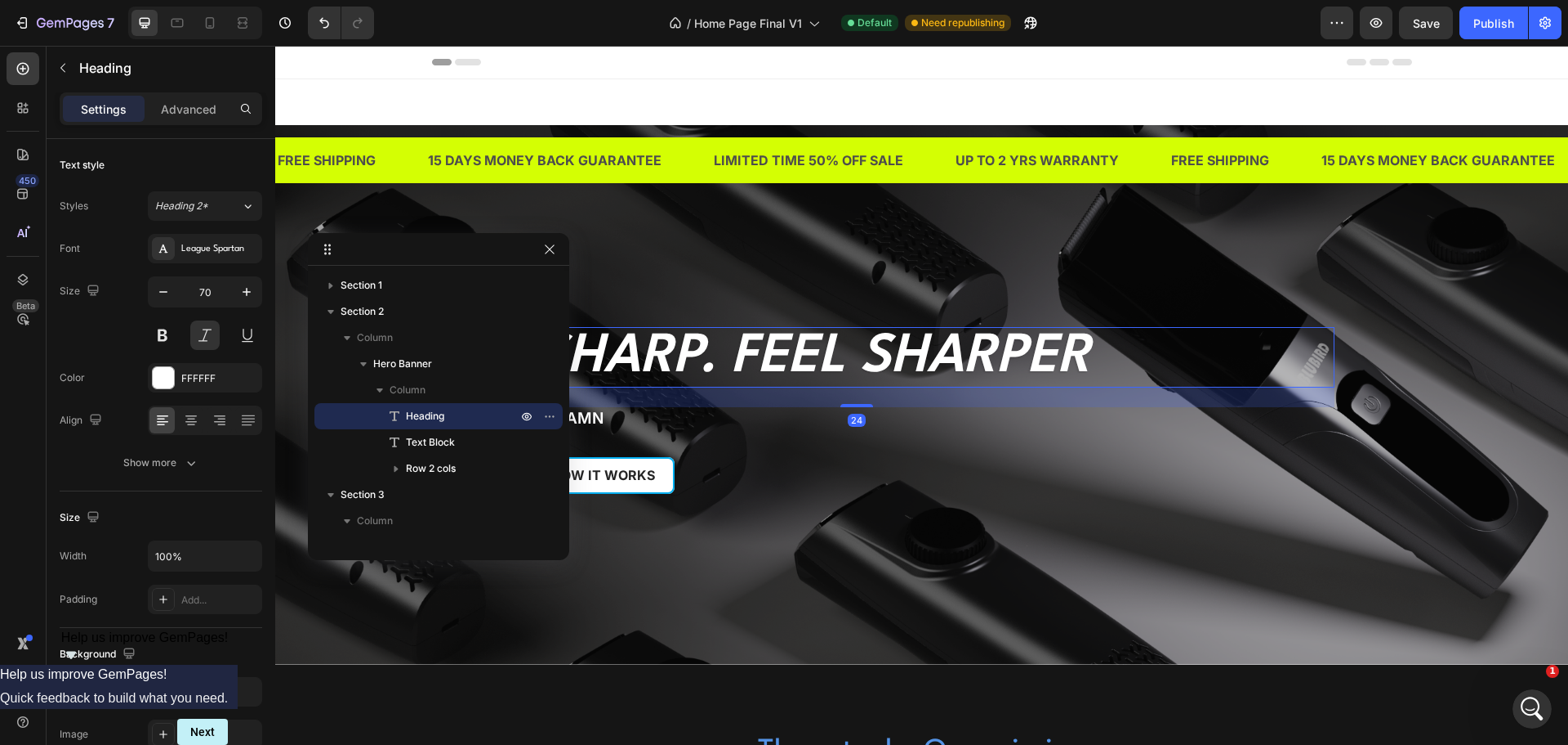
click at [893, 270] on div "Look Sharp. Feel Sharper Heading 24 For Men Who Give a Damn Text Block SHOP NOW…" at bounding box center [922, 350] width 956 height 340
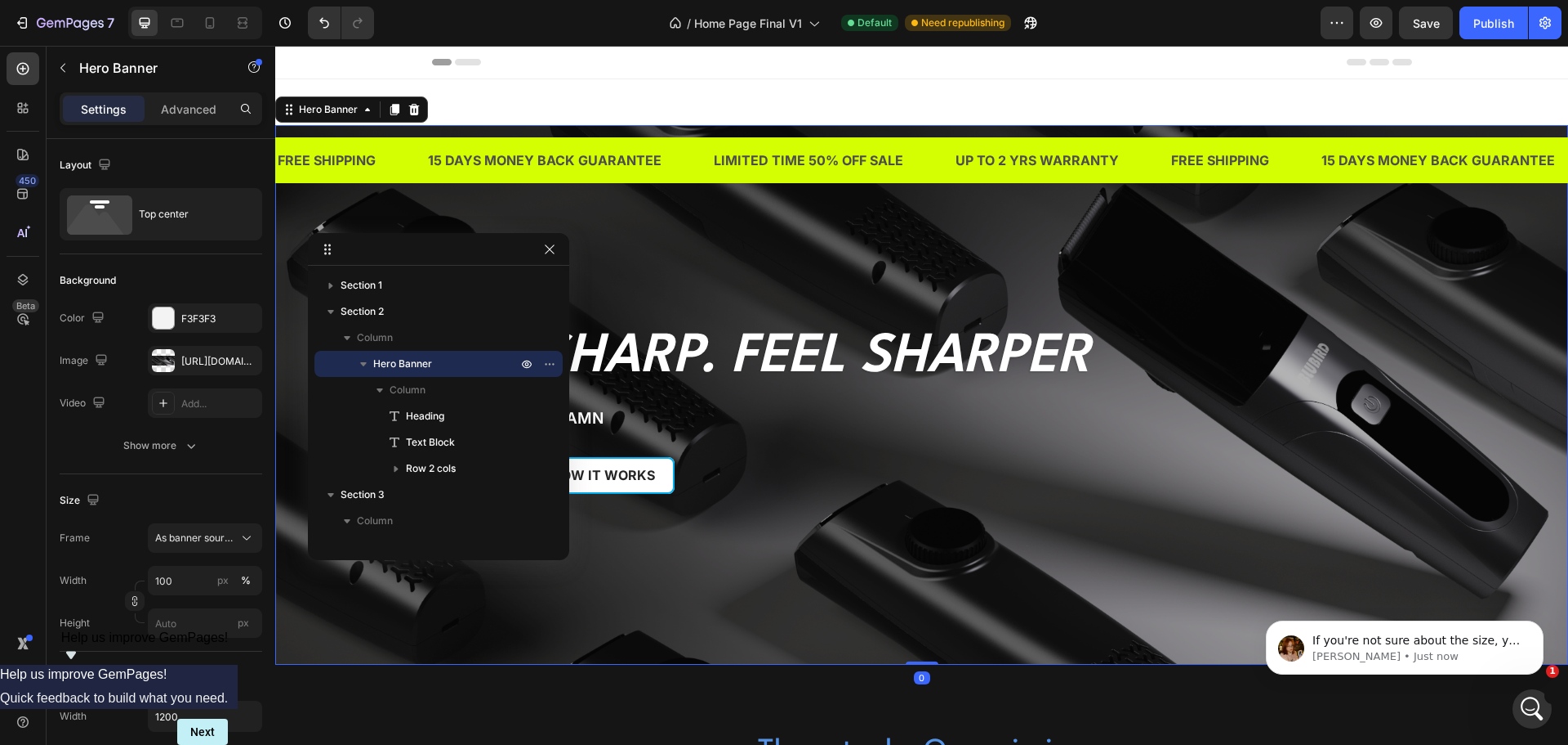
scroll to position [836, 0]
click at [558, 246] on button "button" at bounding box center [550, 249] width 19 height 19
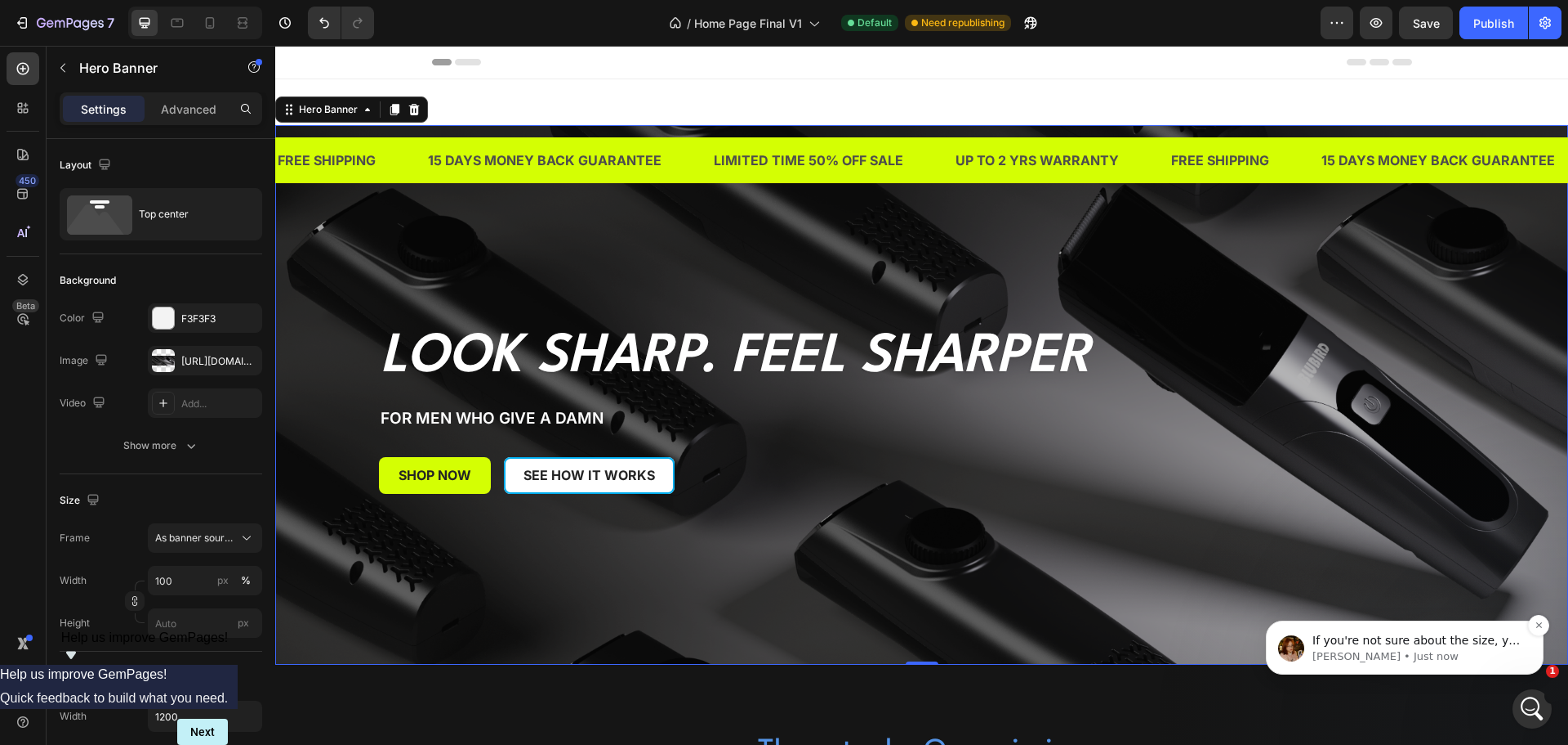
click at [1402, 712] on span "If you're not sure about the size, you can just go with 1920 x 1080px as recomm…" at bounding box center [1417, 673] width 210 height 79
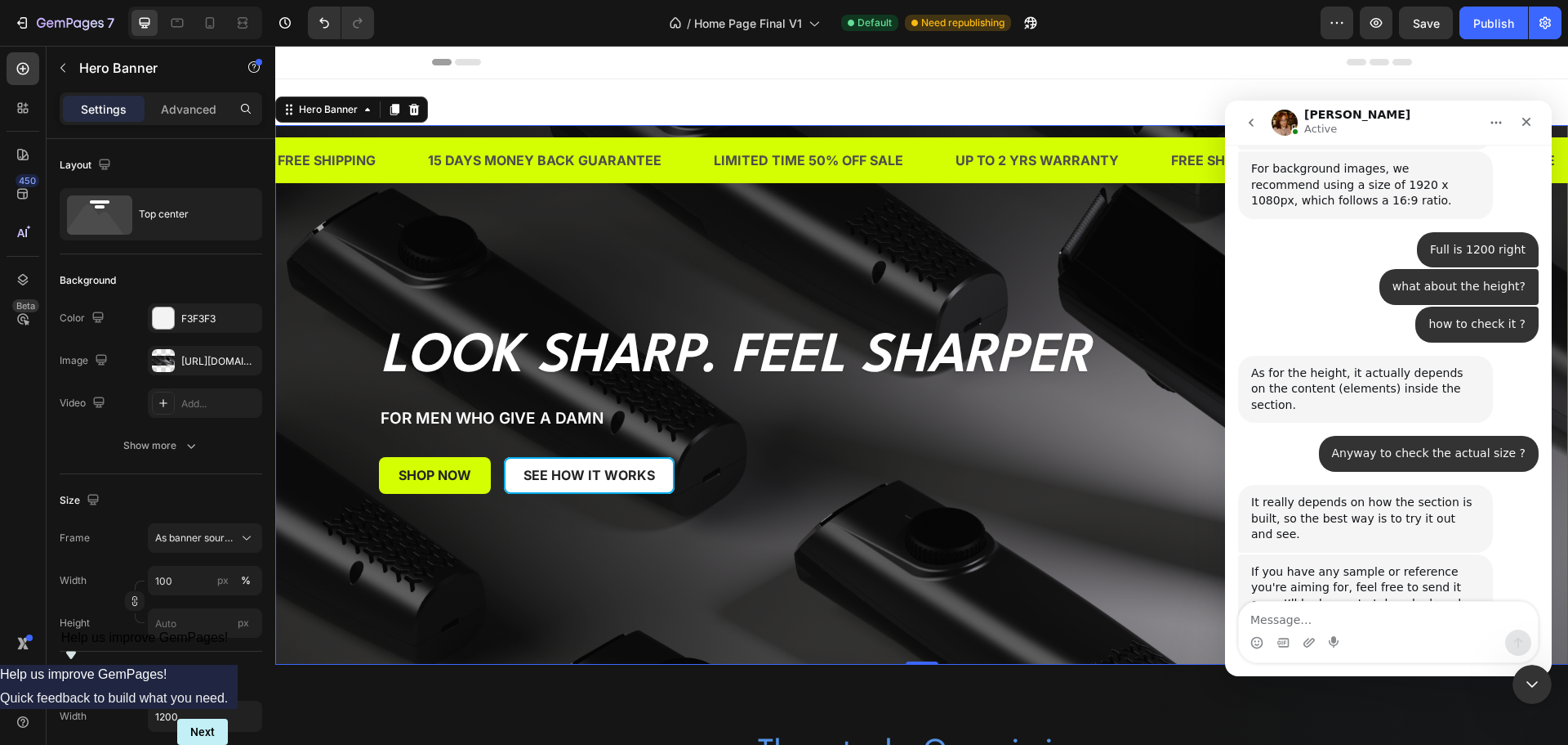
scroll to position [863, 0]
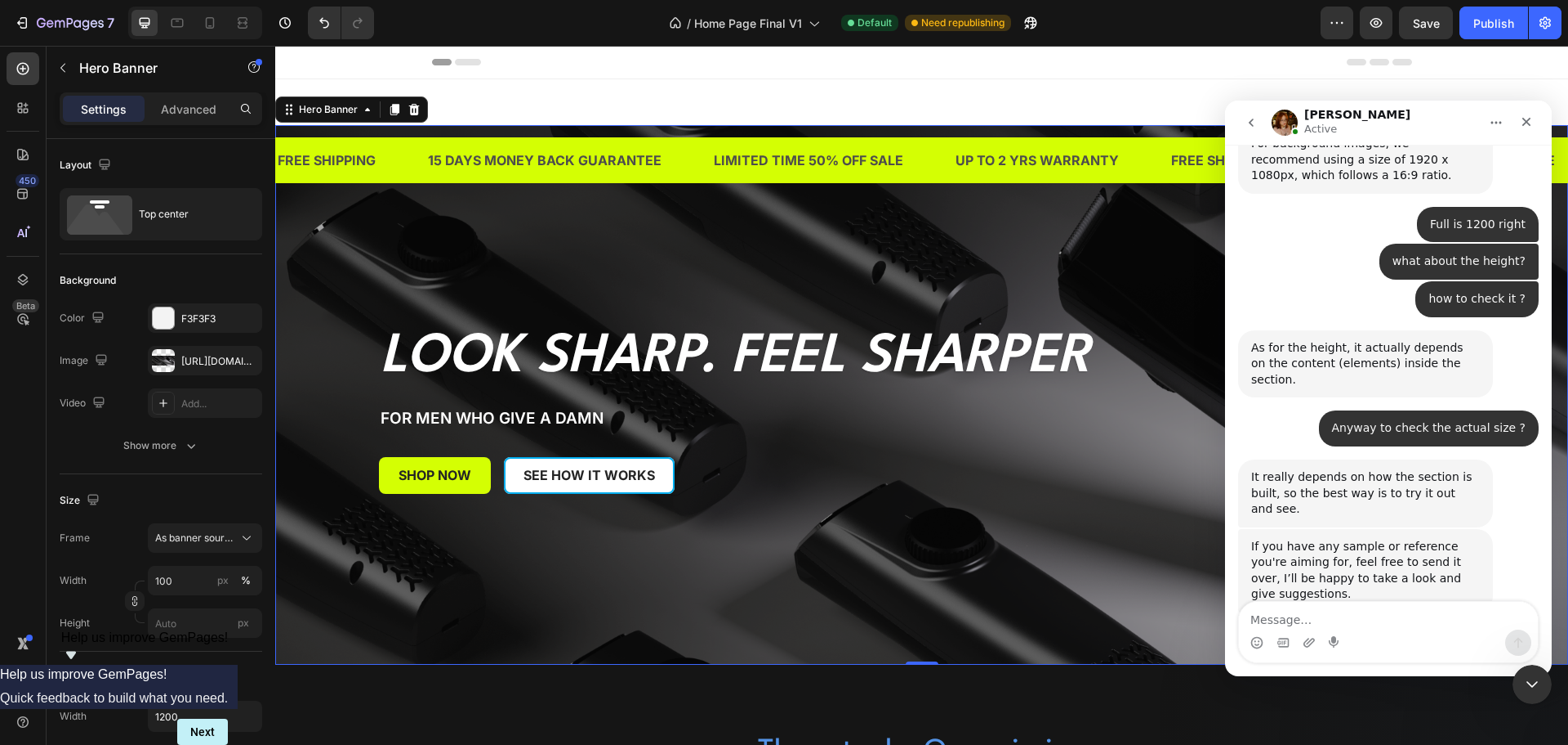
click at [1397, 617] on textarea "Message…" at bounding box center [1388, 615] width 299 height 28
type textarea "I see, let me try it first thanks"
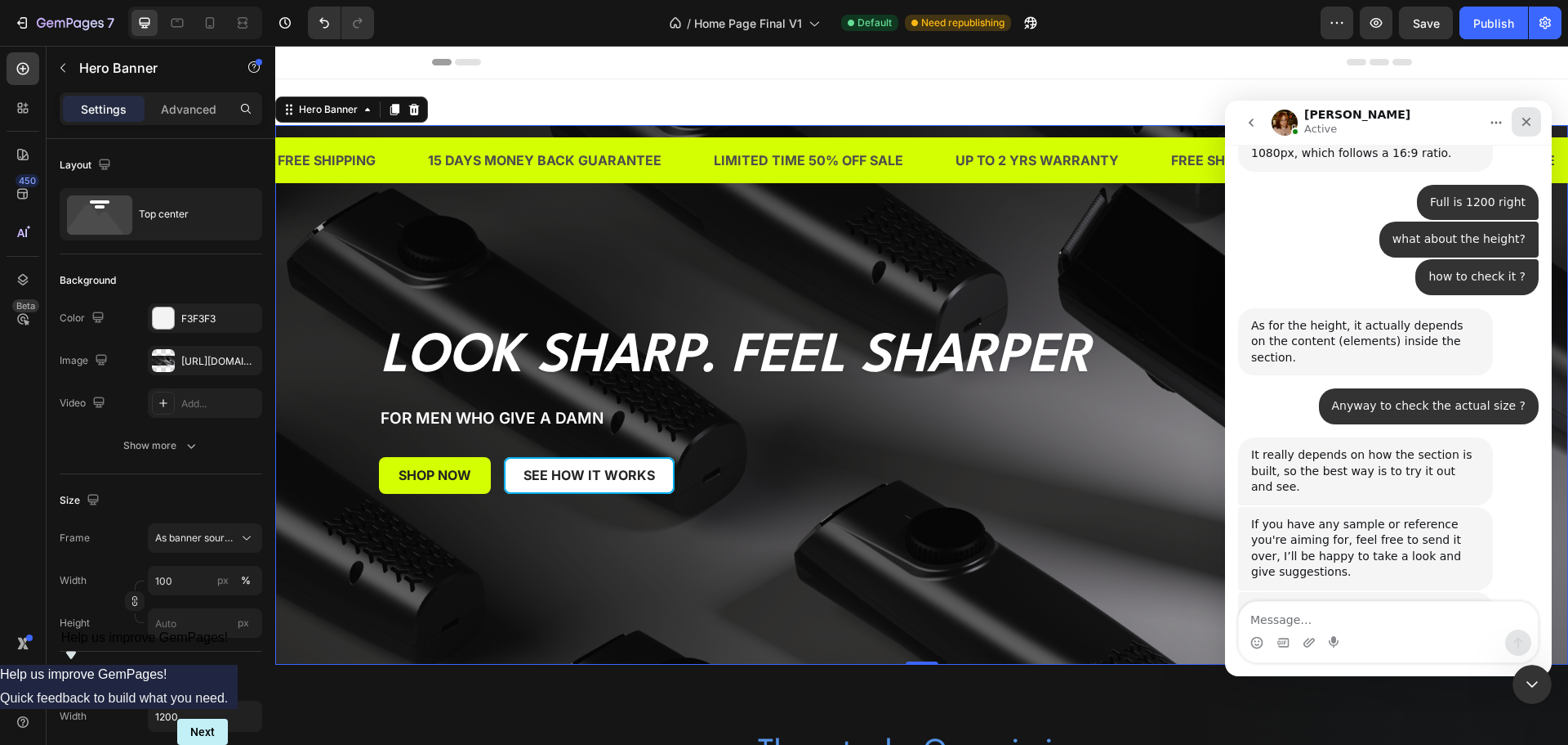
click at [1530, 117] on icon "Close" at bounding box center [1527, 122] width 13 height 13
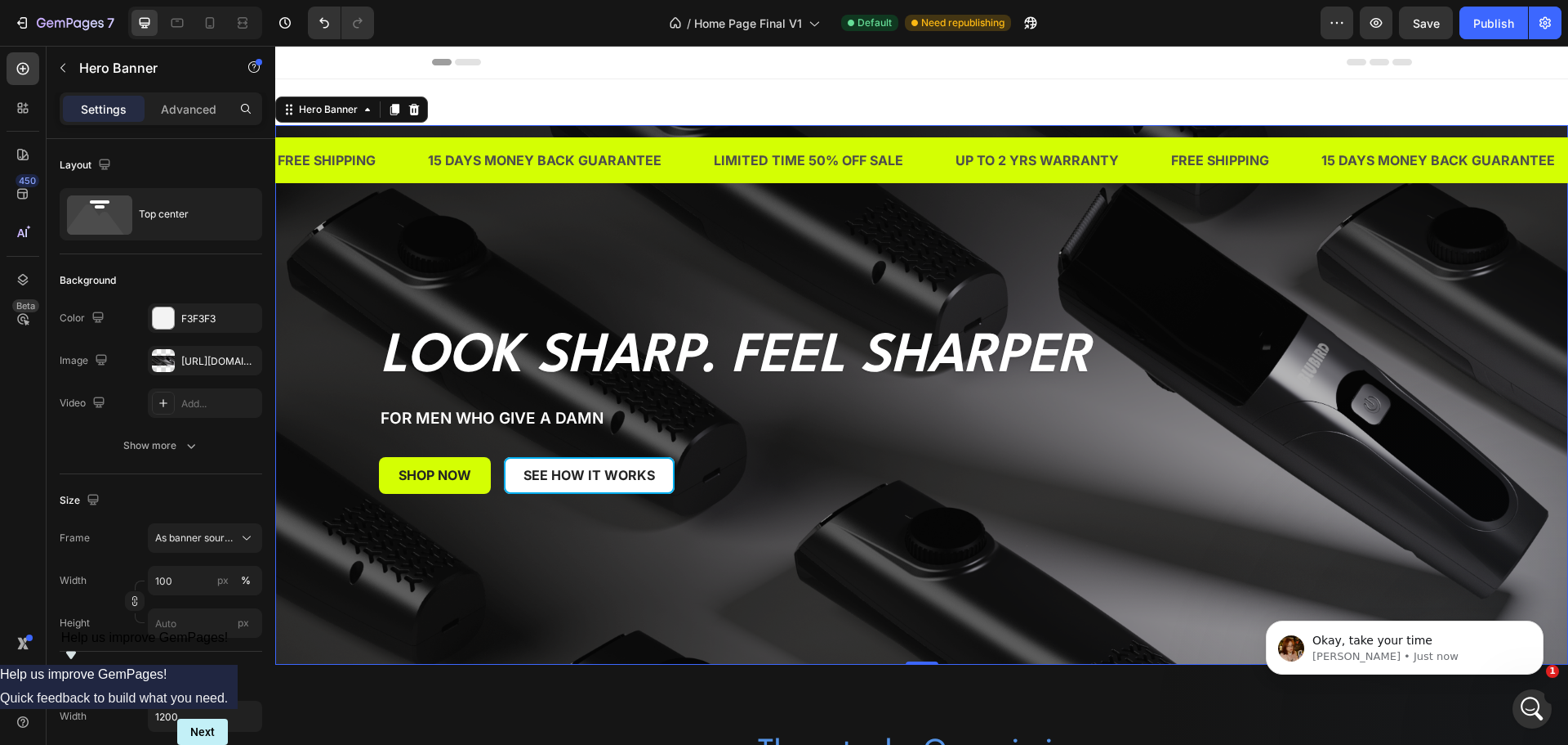
scroll to position [933, 0]
